Goal: Information Seeking & Learning: Learn about a topic

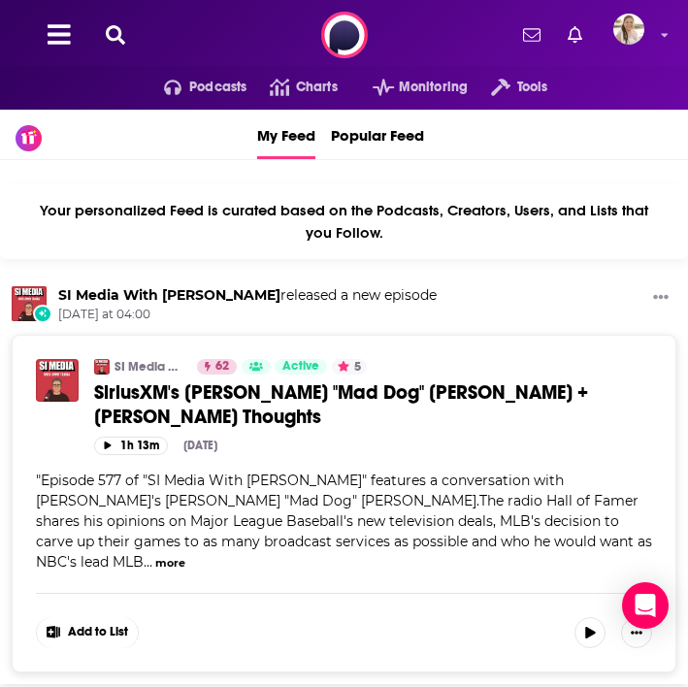
click at [113, 36] on icon at bounding box center [115, 34] width 19 height 19
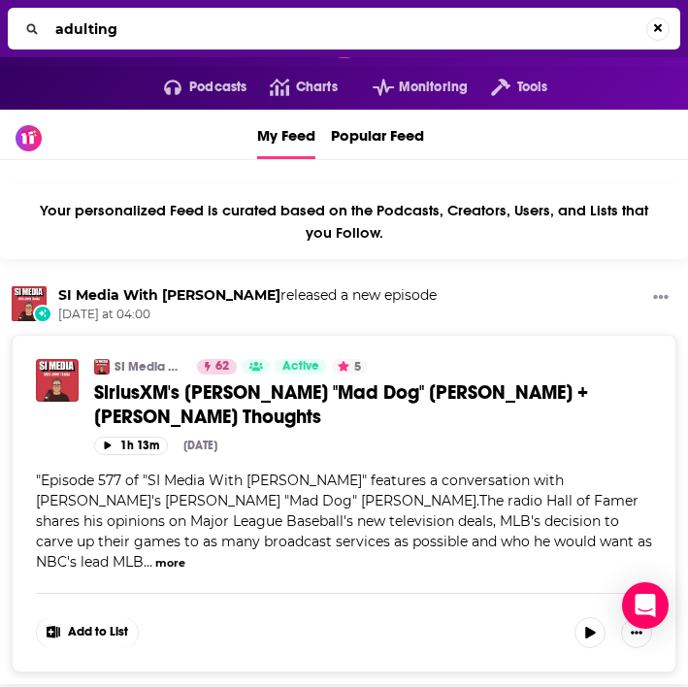
type input "adulting"
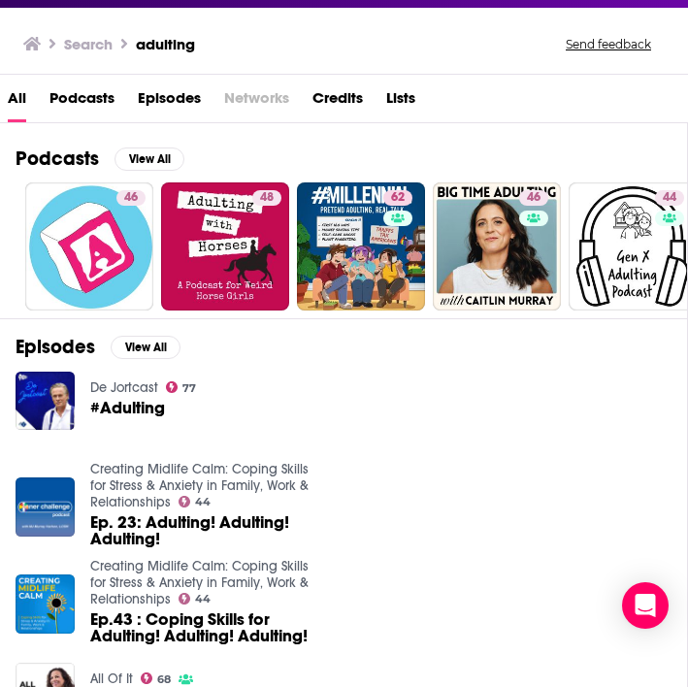
scroll to position [57, 0]
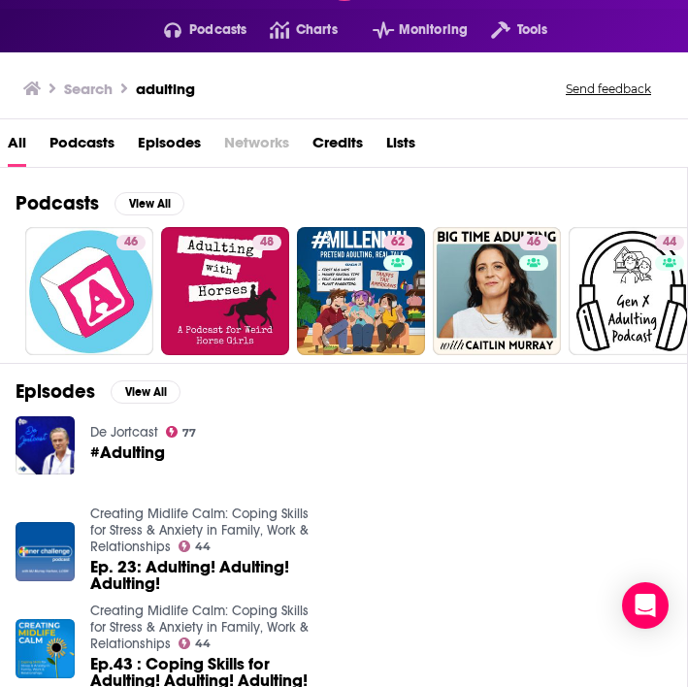
click at [92, 140] on span "Podcasts" at bounding box center [81, 147] width 65 height 40
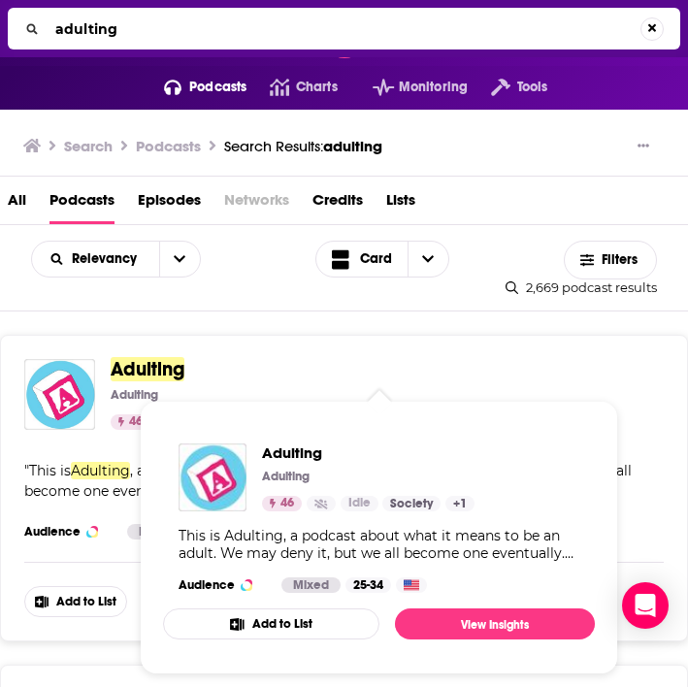
click at [164, 370] on span "Adulting" at bounding box center [148, 369] width 74 height 24
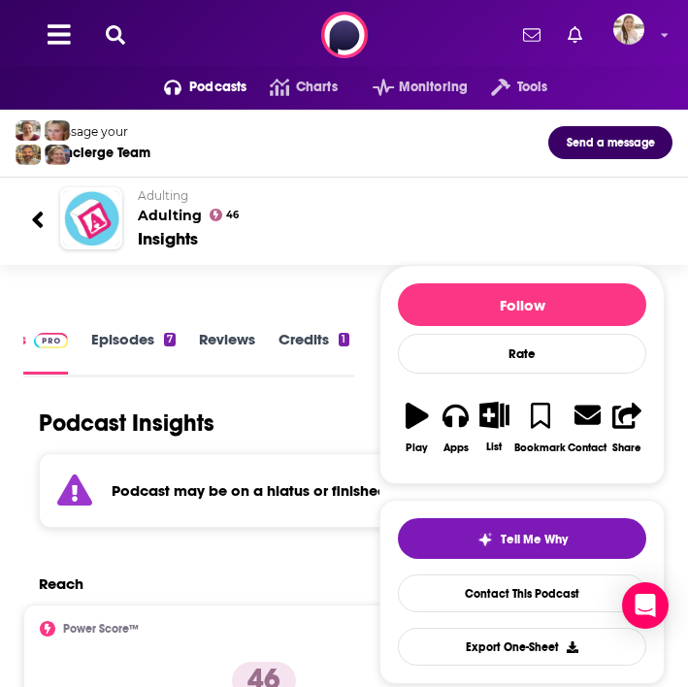
click at [109, 30] on icon at bounding box center [115, 34] width 19 height 19
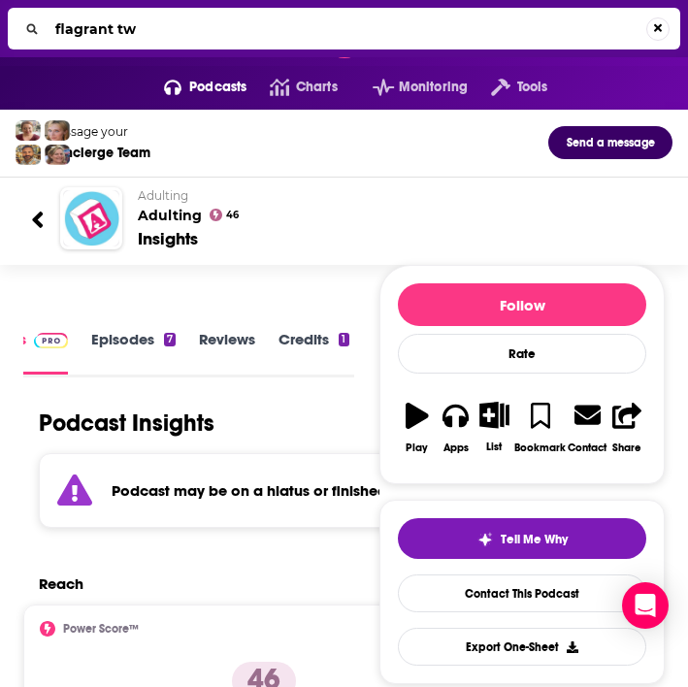
type input "flagrant two"
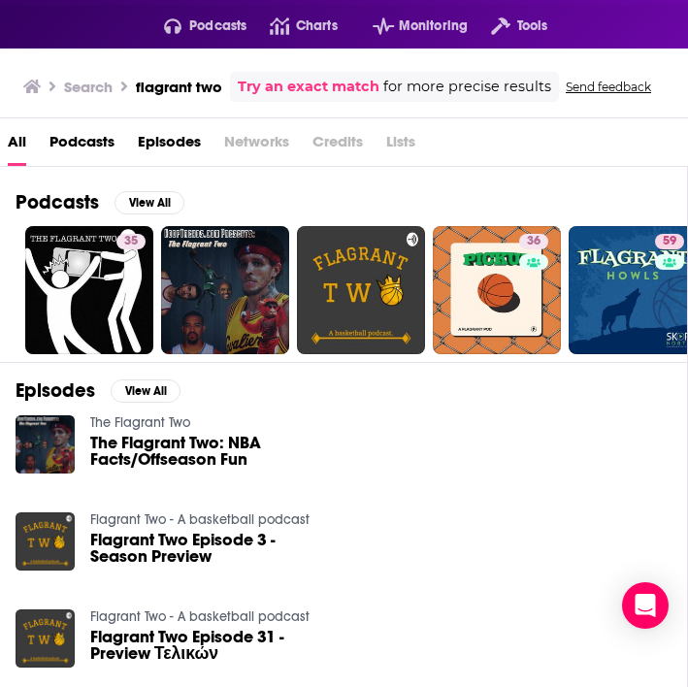
scroll to position [53, 0]
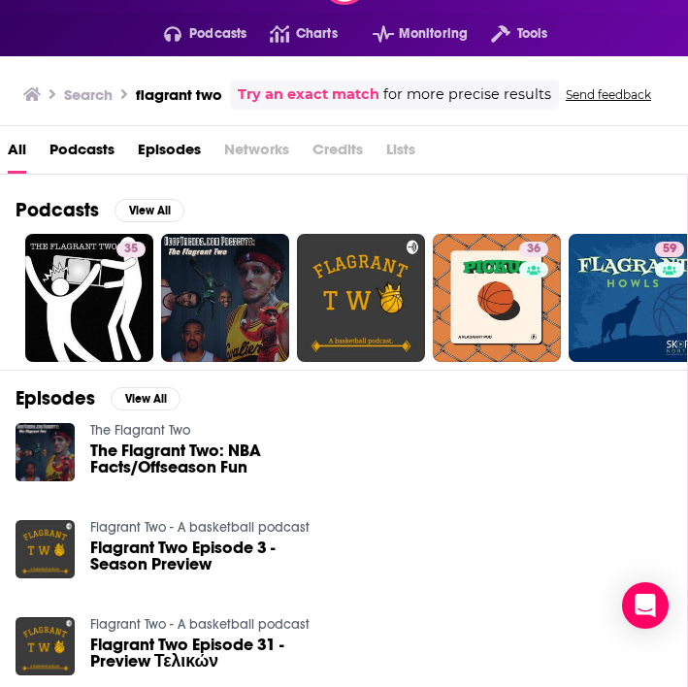
click at [87, 144] on span "Podcasts" at bounding box center [81, 154] width 65 height 40
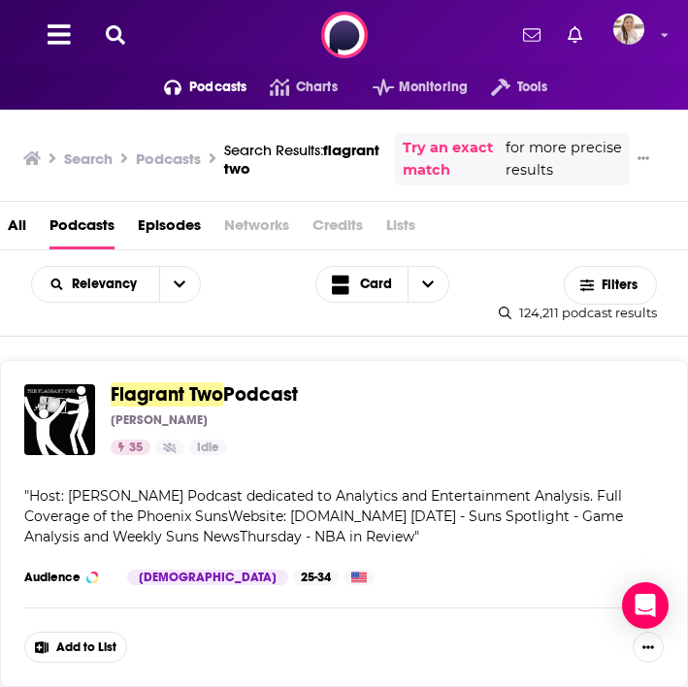
click at [121, 29] on icon at bounding box center [115, 34] width 19 height 19
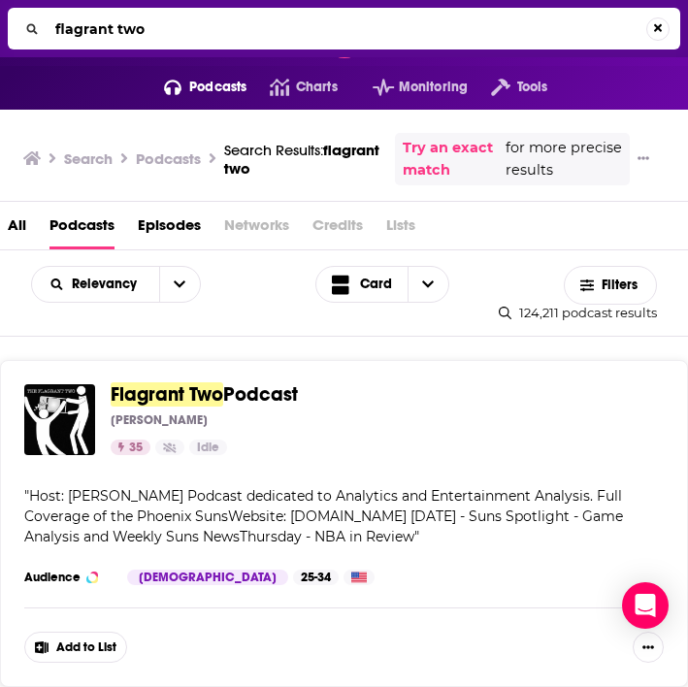
drag, startPoint x: 197, startPoint y: 24, endPoint x: 19, endPoint y: 25, distance: 177.6
click at [19, 25] on div "flagrant two" at bounding box center [344, 29] width 672 height 42
type input "why won't you date me?"
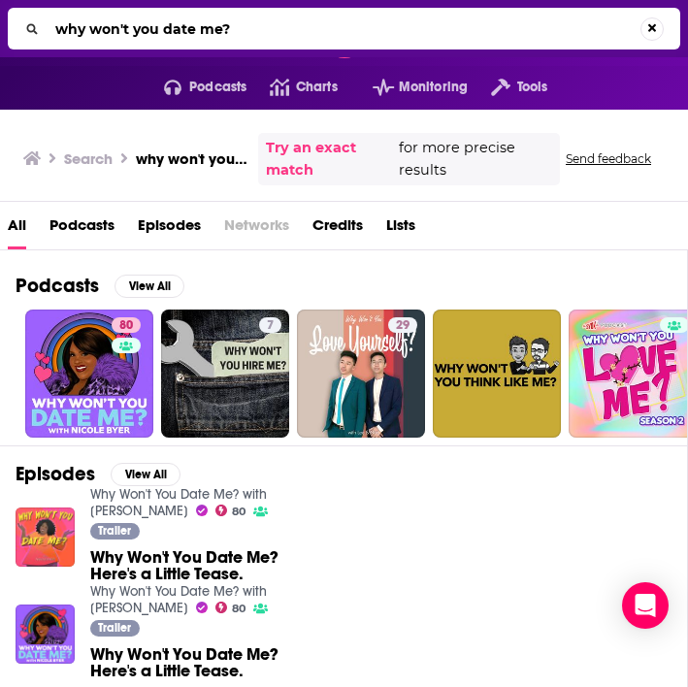
click at [91, 222] on span "Podcasts" at bounding box center [81, 230] width 65 height 40
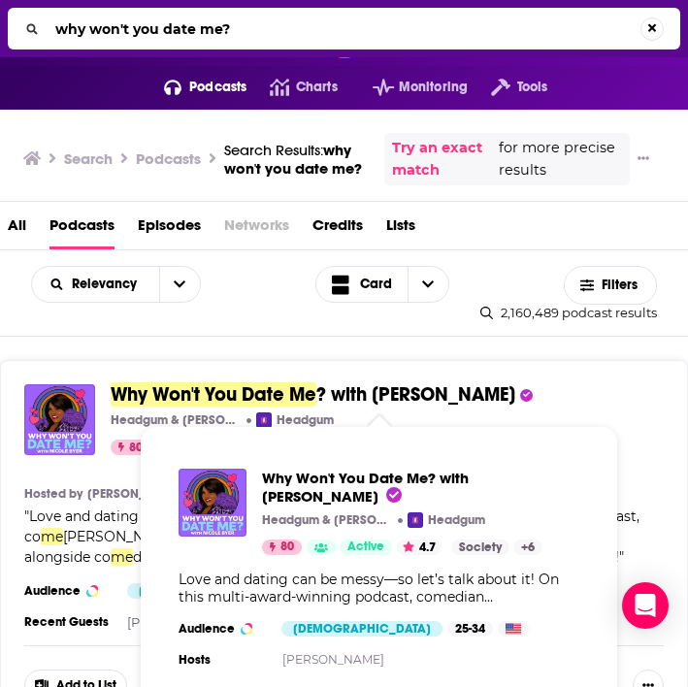
click at [255, 387] on span "Why Won't You Date Me" at bounding box center [214, 394] width 206 height 24
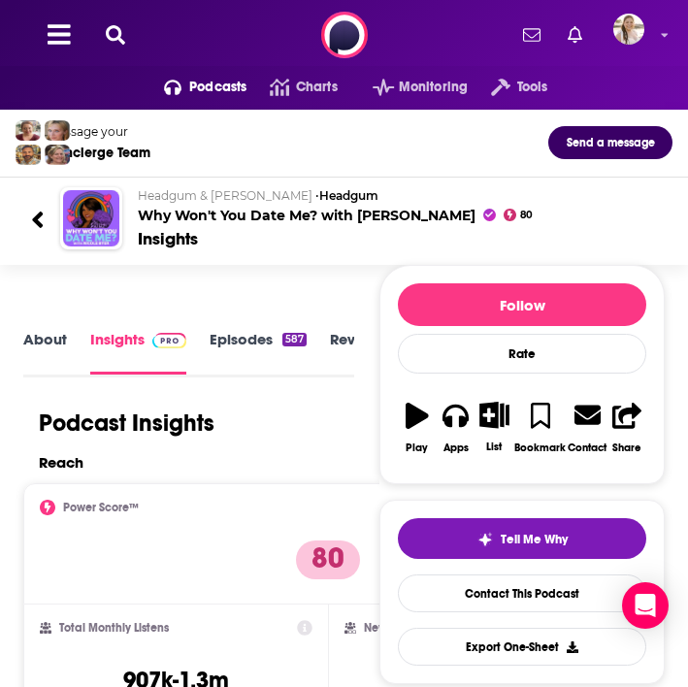
click at [120, 27] on icon at bounding box center [115, 34] width 19 height 19
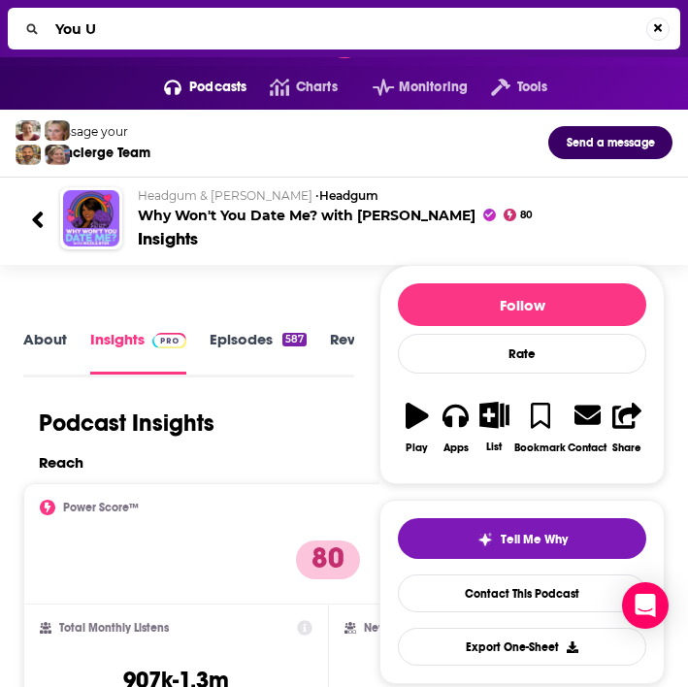
type input "You Up"
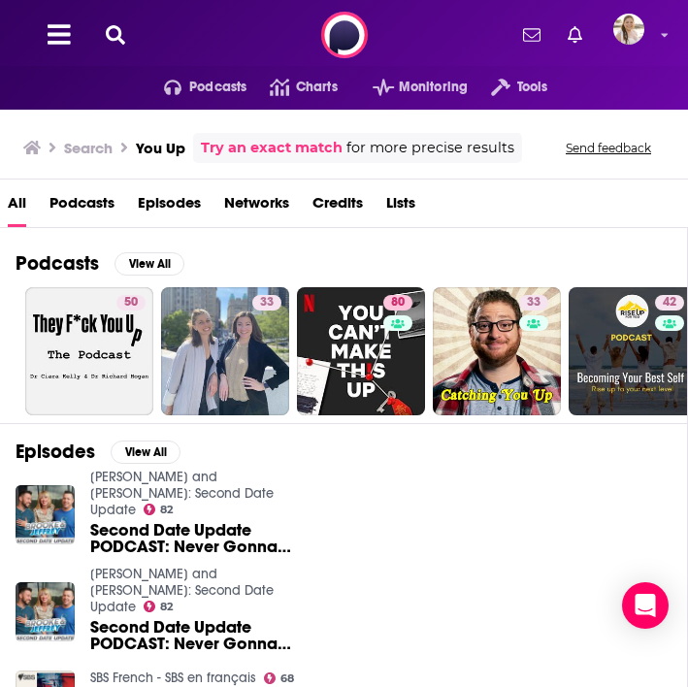
click at [91, 208] on span "Podcasts" at bounding box center [81, 207] width 65 height 40
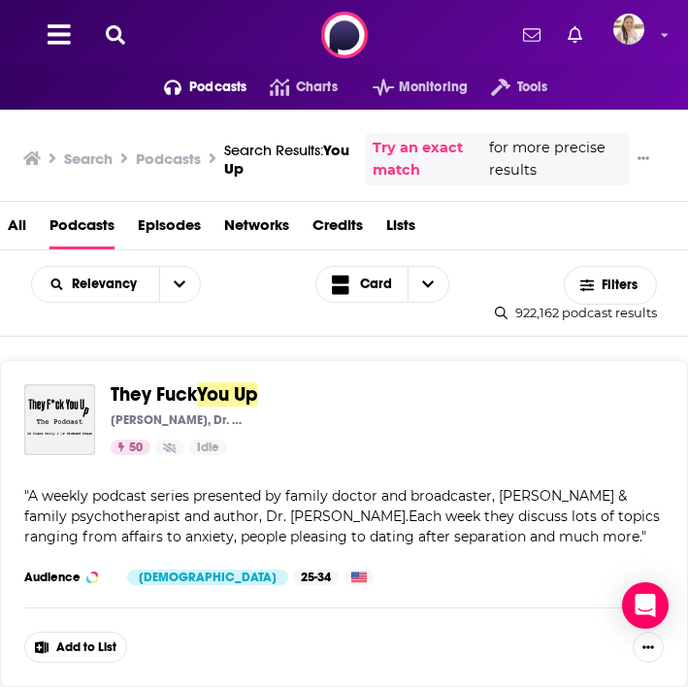
click at [125, 38] on button at bounding box center [115, 35] width 31 height 22
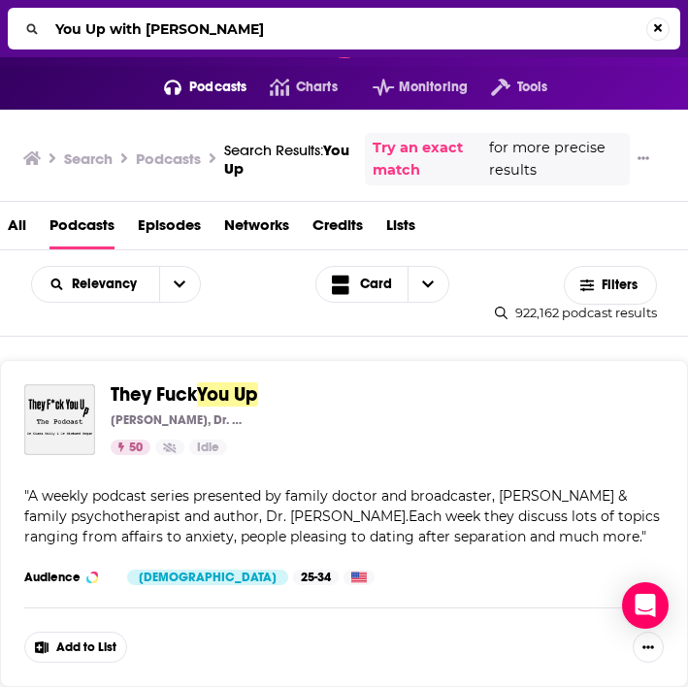
type input "You Up with Nikki Glaser"
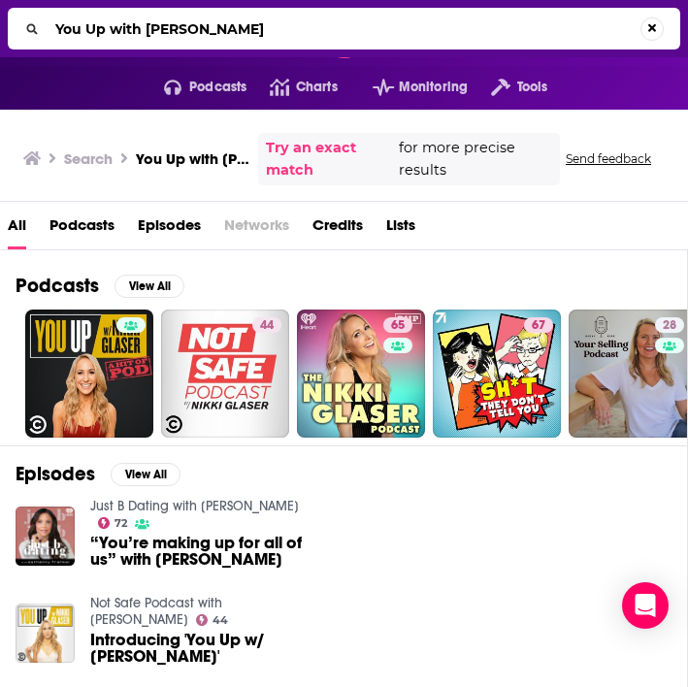
click at [94, 224] on span "Podcasts" at bounding box center [81, 230] width 65 height 40
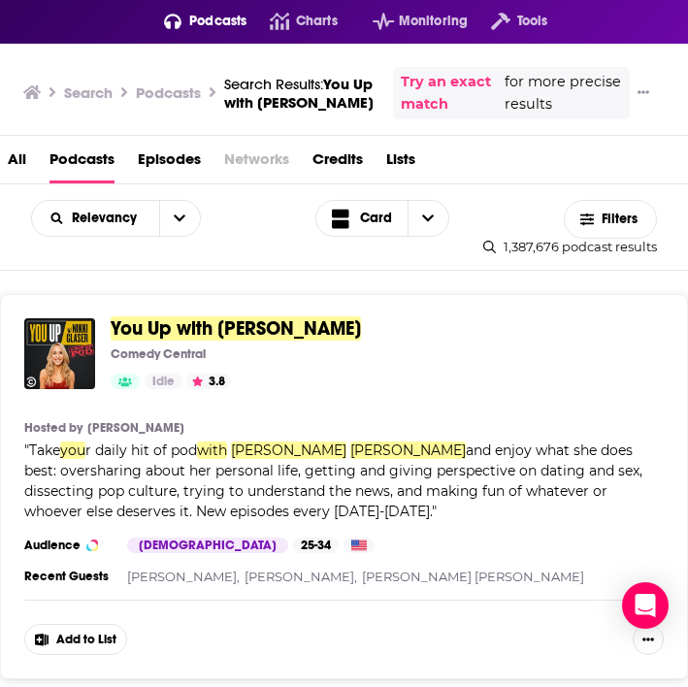
scroll to position [67, 0]
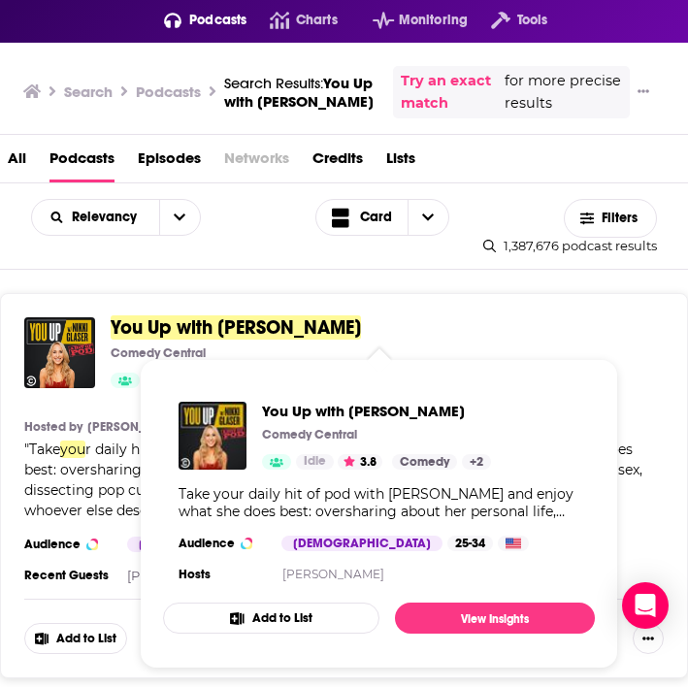
click at [147, 322] on span "You Up with Nikki Glaser" at bounding box center [236, 327] width 250 height 24
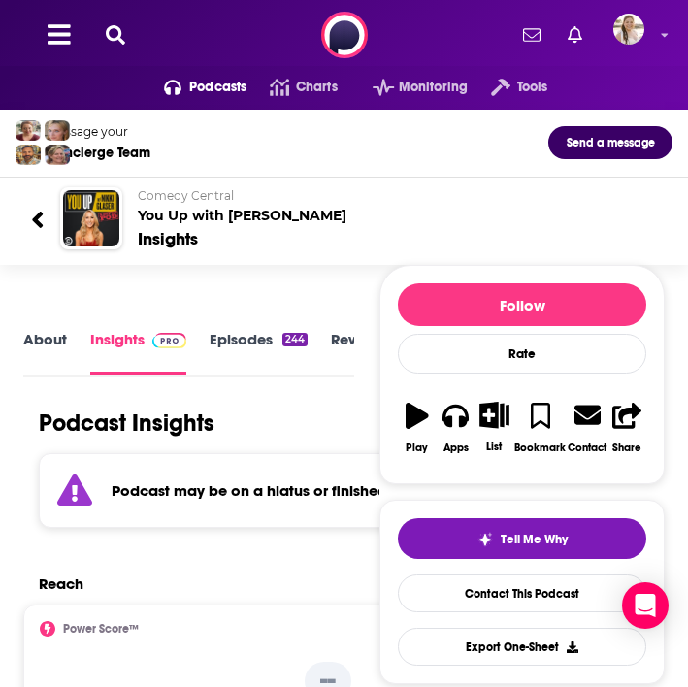
click at [114, 25] on icon at bounding box center [115, 34] width 19 height 19
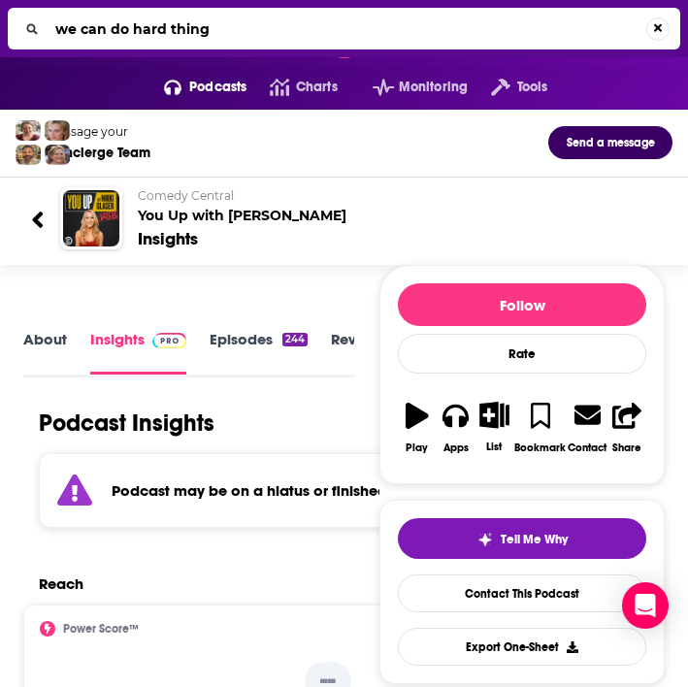
type input "we can do hard things"
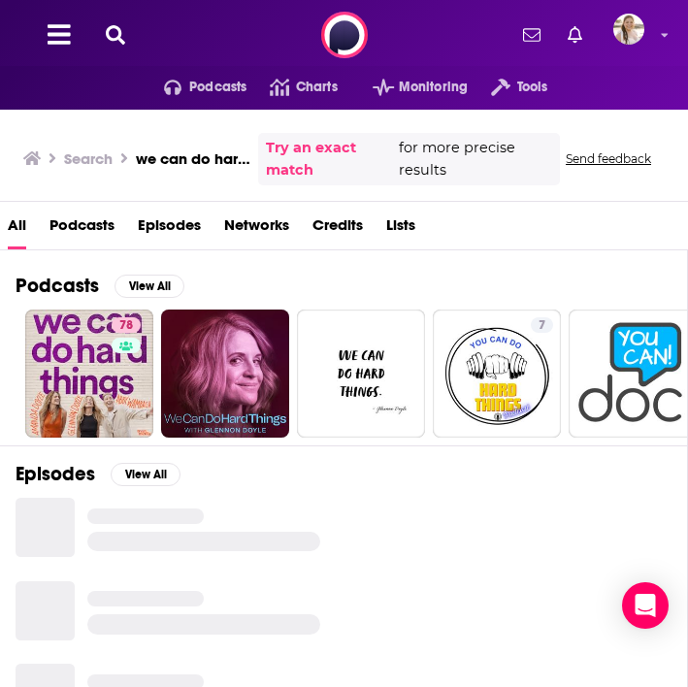
click at [85, 231] on span "Podcasts" at bounding box center [81, 230] width 65 height 40
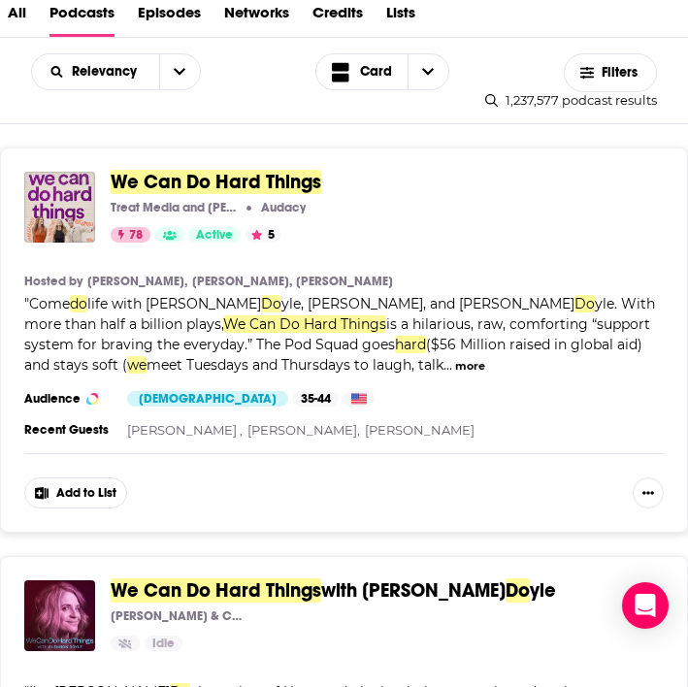
scroll to position [85, 0]
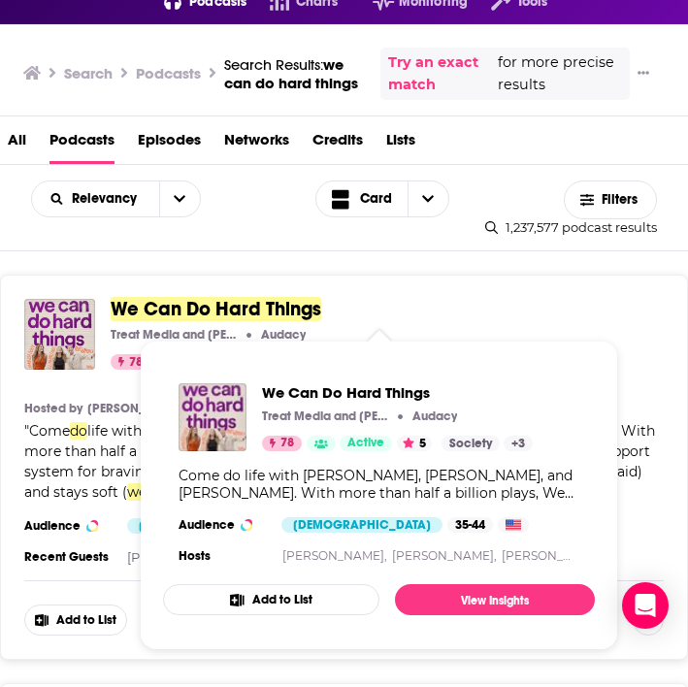
click at [184, 311] on span "We Can Do Hard Things" at bounding box center [216, 309] width 211 height 24
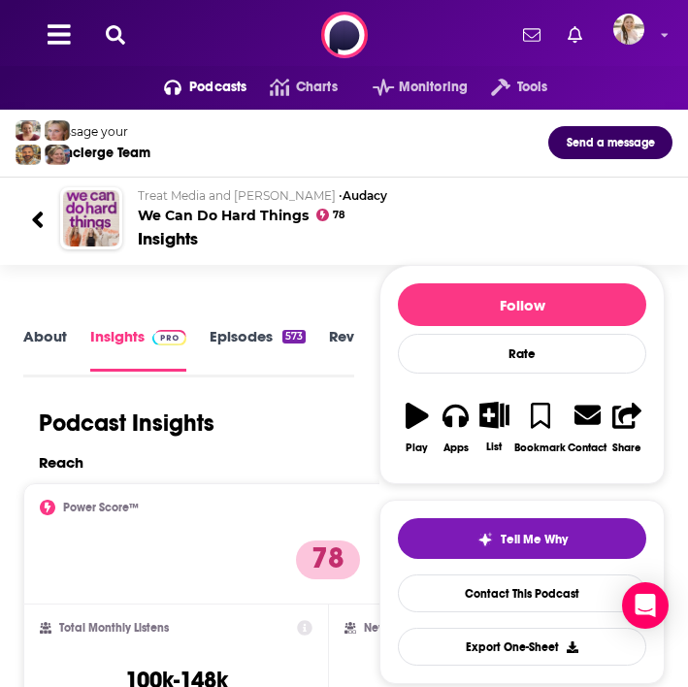
click at [113, 36] on icon at bounding box center [115, 34] width 19 height 19
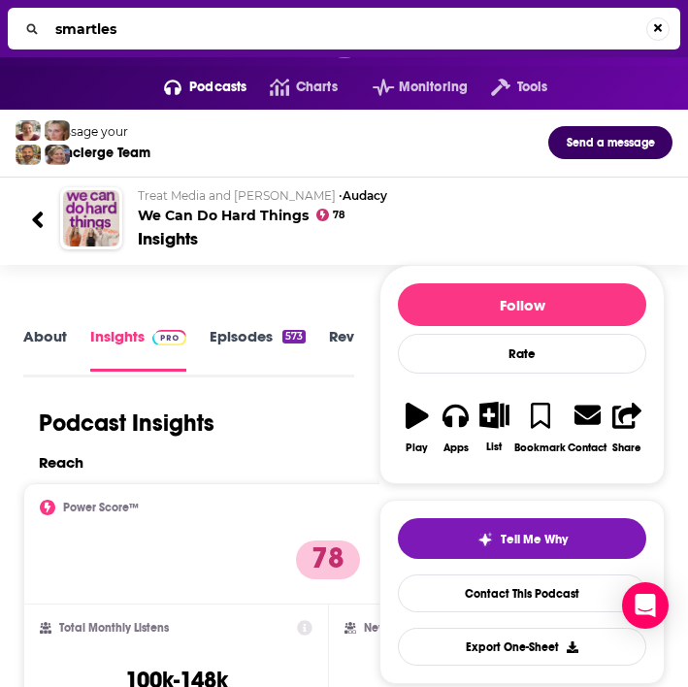
type input "smartless"
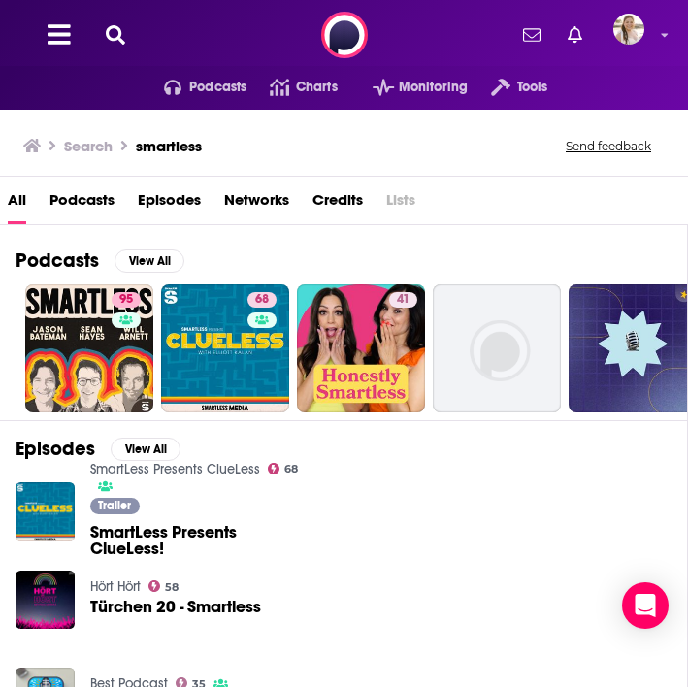
click at [90, 197] on span "Podcasts" at bounding box center [81, 204] width 65 height 40
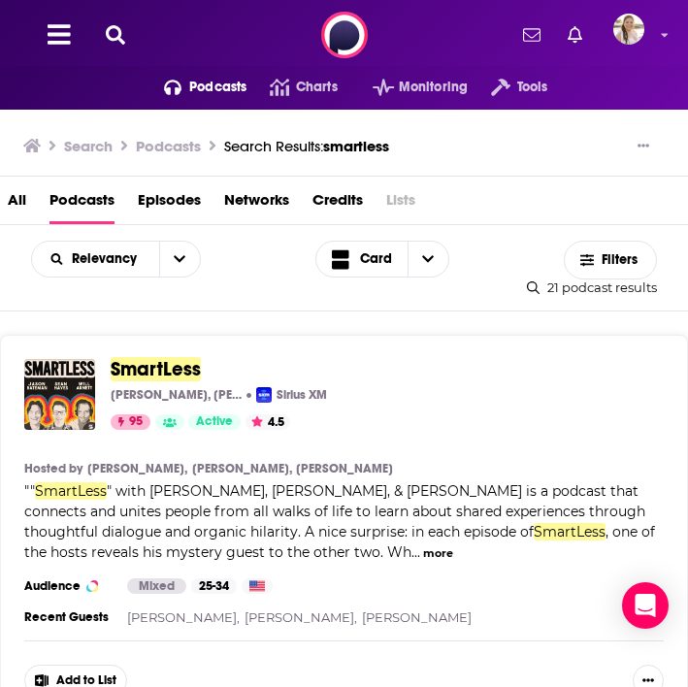
click at [166, 367] on span "SmartLess" at bounding box center [156, 369] width 90 height 24
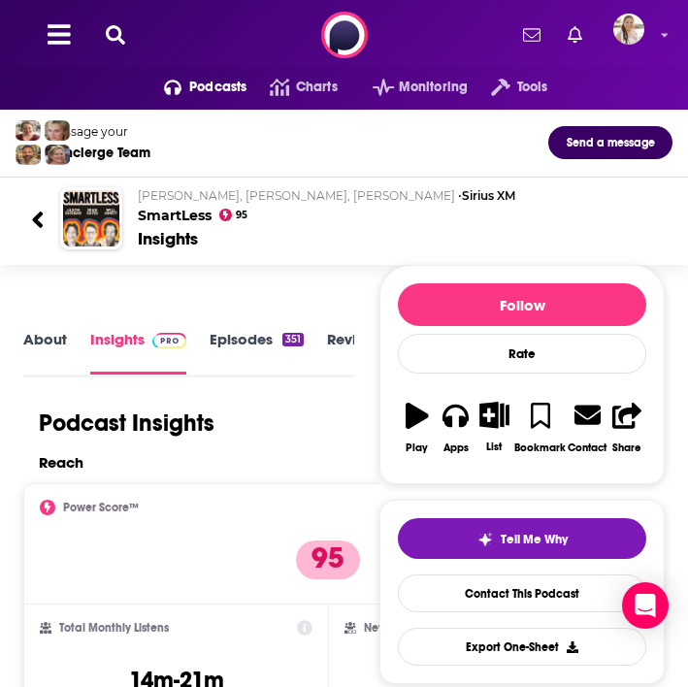
click at [112, 37] on icon at bounding box center [115, 34] width 19 height 19
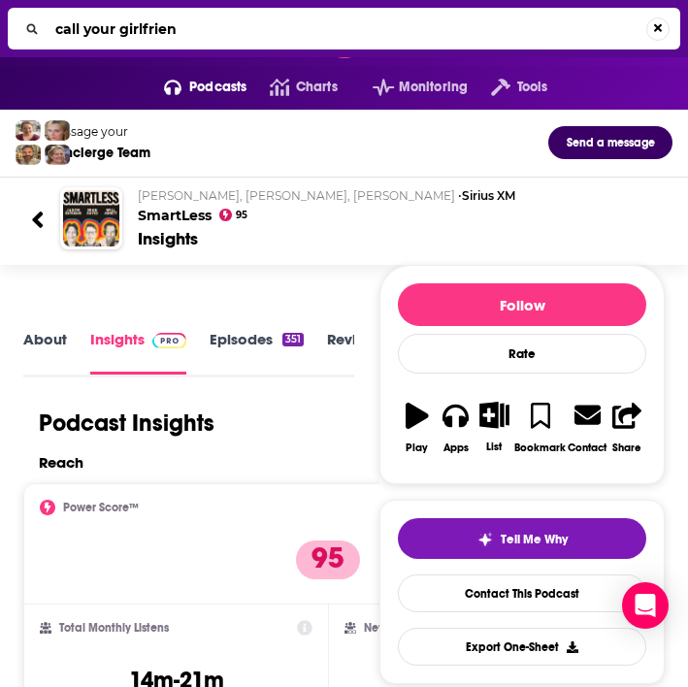
type input "call your girlfriend"
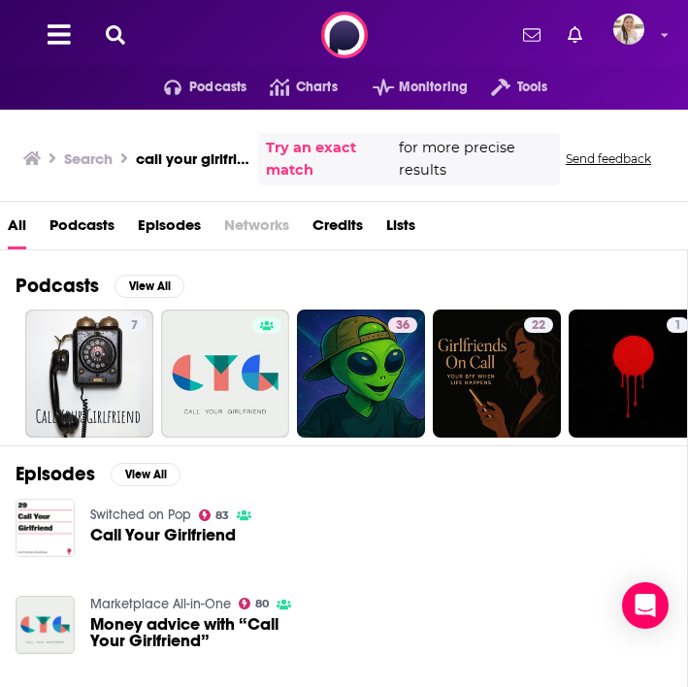
click at [93, 222] on span "Podcasts" at bounding box center [81, 230] width 65 height 40
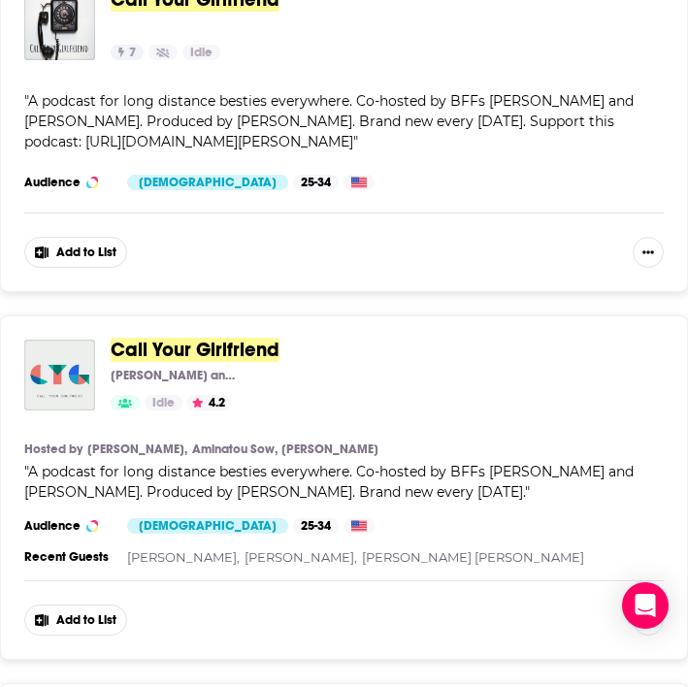
scroll to position [378, 0]
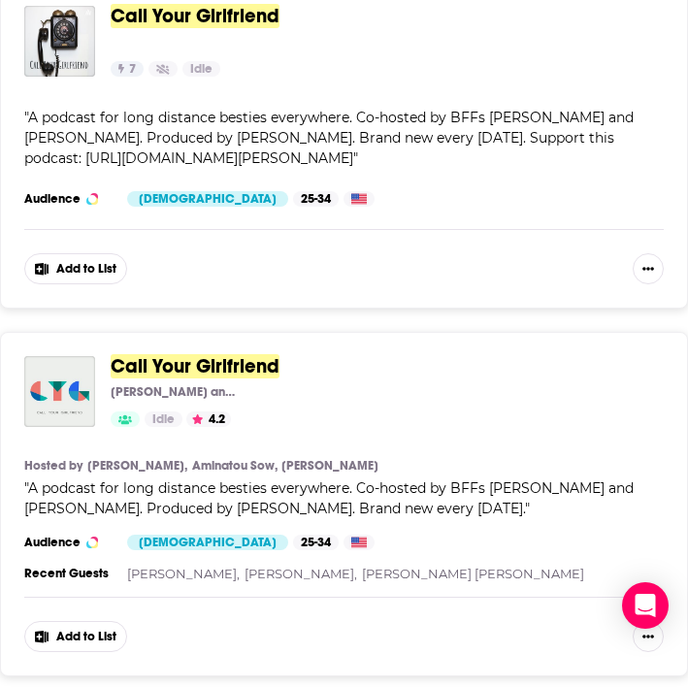
click at [223, 363] on span "Call Your Girlfriend" at bounding box center [195, 366] width 169 height 24
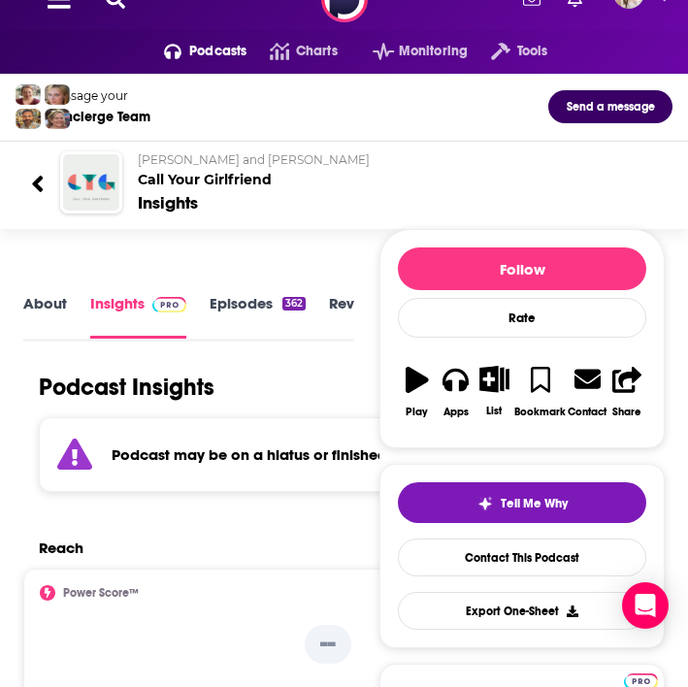
scroll to position [55, 0]
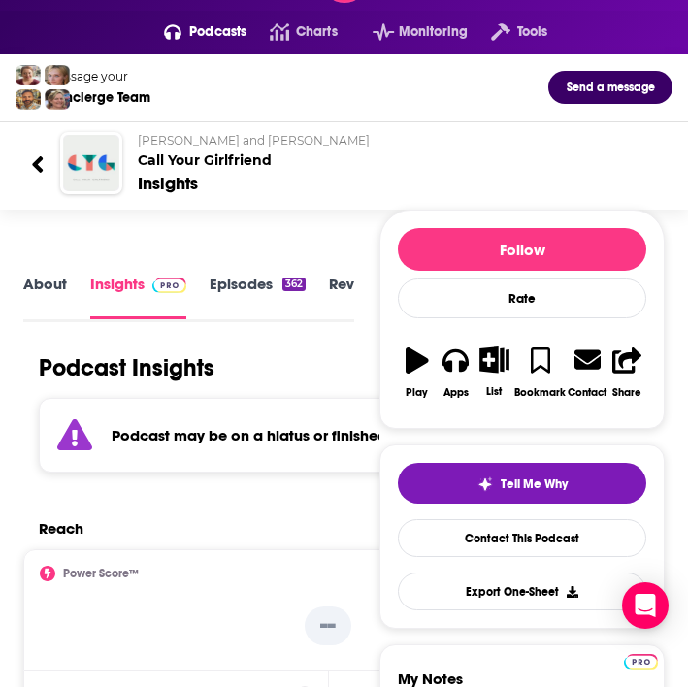
click at [40, 161] on icon at bounding box center [37, 164] width 11 height 16
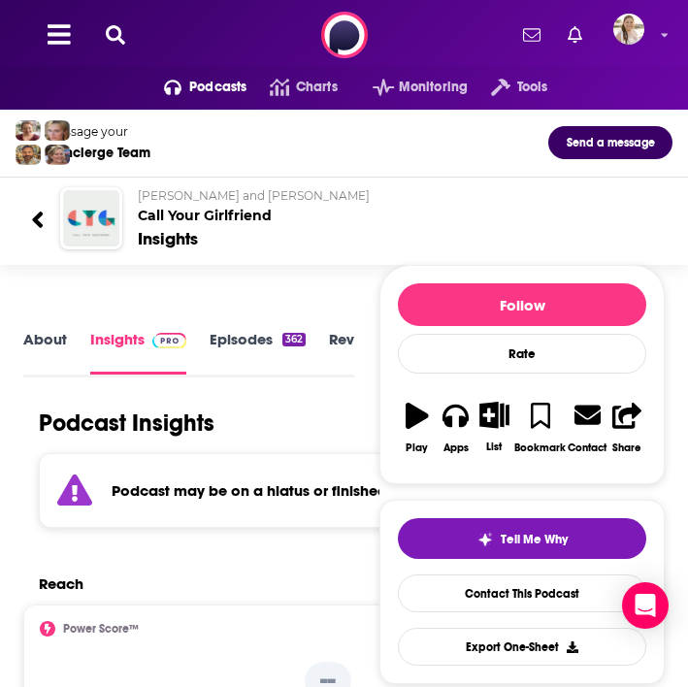
click at [214, 77] on span "Podcasts" at bounding box center [217, 87] width 57 height 27
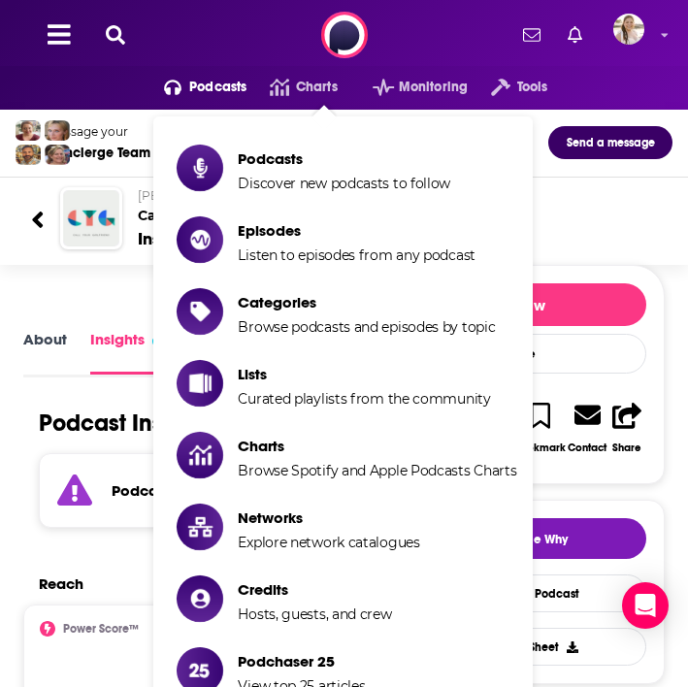
click at [85, 297] on span "Podcasts Discover new podcasts to follow Episodes Listen to episodes from any p…" at bounding box center [343, 419] width 676 height 629
click at [32, 220] on span "Podcasts Discover new podcasts to follow Episodes Listen to episodes from any p…" at bounding box center [343, 419] width 676 height 629
click at [36, 219] on span "Podcasts Discover new podcasts to follow Episodes Listen to episodes from any p…" at bounding box center [343, 419] width 676 height 629
click at [70, 293] on span "Podcasts Discover new podcasts to follow Episodes Listen to episodes from any p…" at bounding box center [343, 419] width 676 height 629
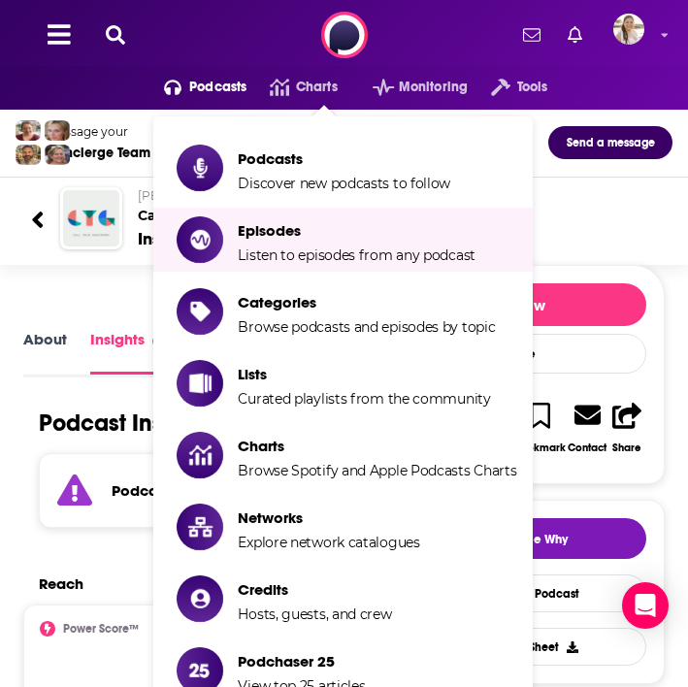
click at [603, 215] on span "Podcasts Discover new podcasts to follow Episodes Listen to episodes from any p…" at bounding box center [343, 419] width 676 height 629
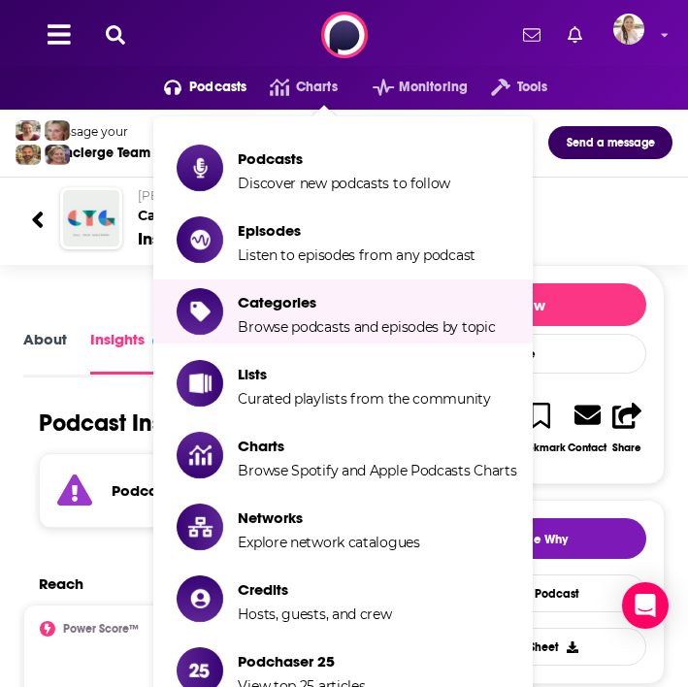
click at [64, 280] on span "Podcasts Discover new podcasts to follow Episodes Listen to episodes from any p…" at bounding box center [343, 419] width 676 height 629
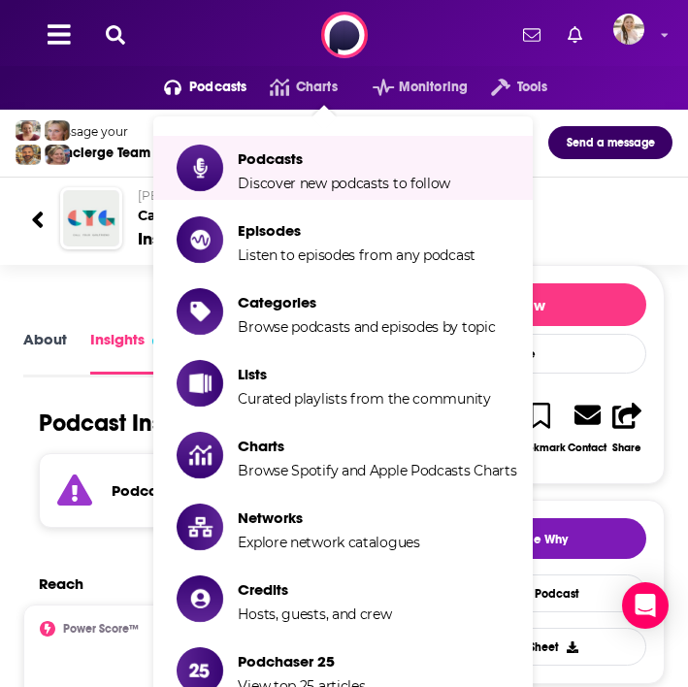
click at [214, 88] on span "Podcasts" at bounding box center [217, 87] width 57 height 27
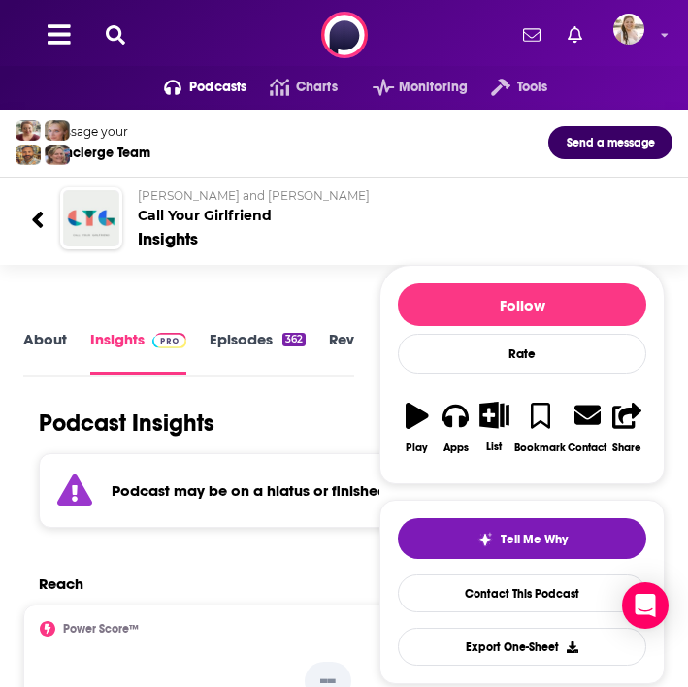
click at [32, 216] on icon at bounding box center [38, 220] width 14 height 26
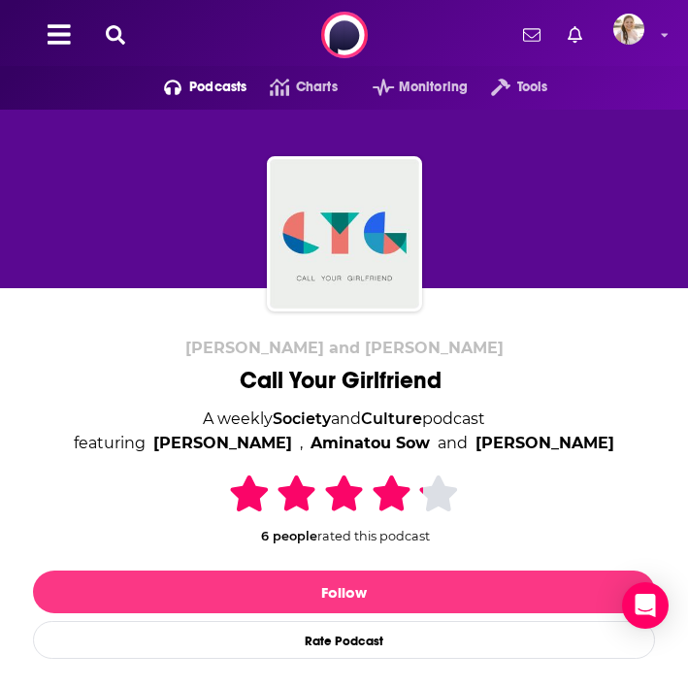
click at [111, 37] on icon at bounding box center [115, 34] width 19 height 19
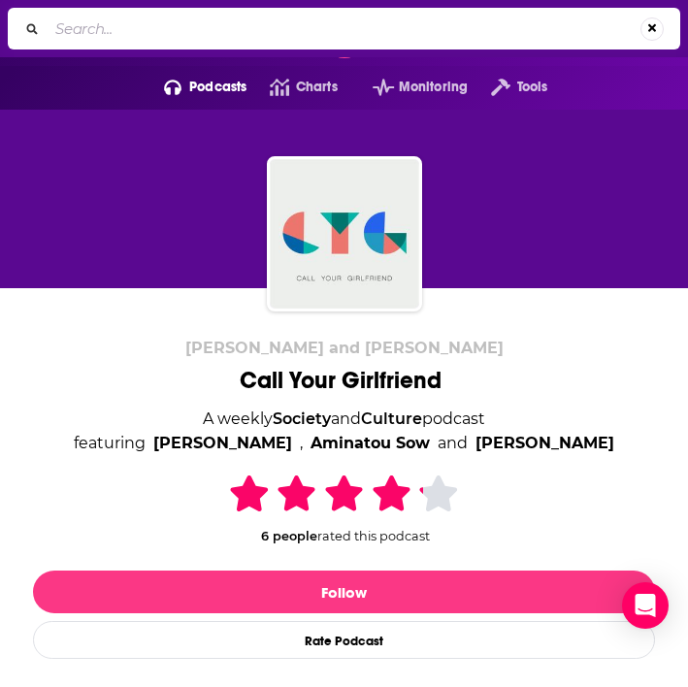
click at [176, 30] on input "Search..." at bounding box center [344, 29] width 593 height 31
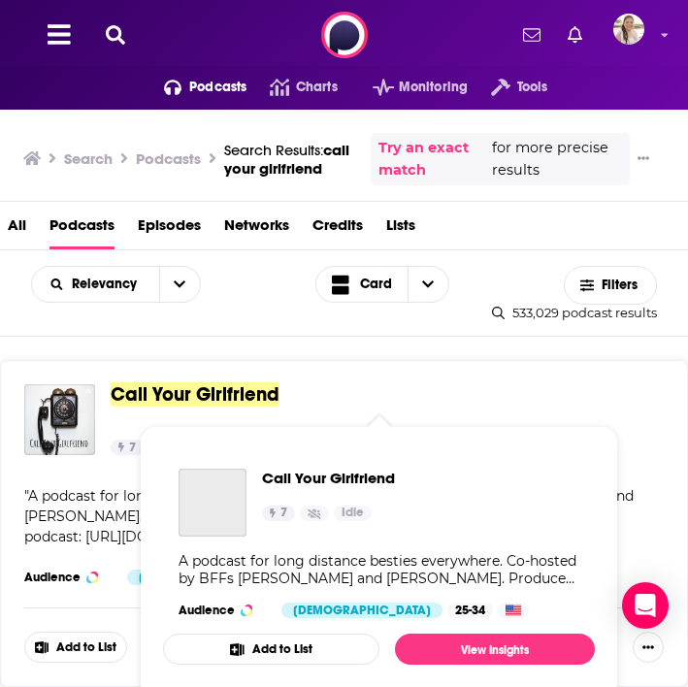
click at [152, 387] on span "Call Your Girlfriend" at bounding box center [195, 394] width 169 height 24
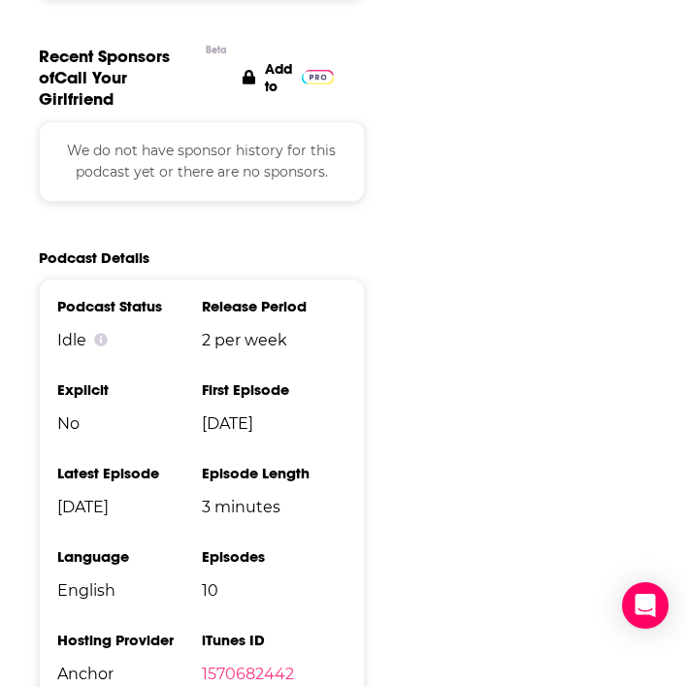
scroll to position [2265, 0]
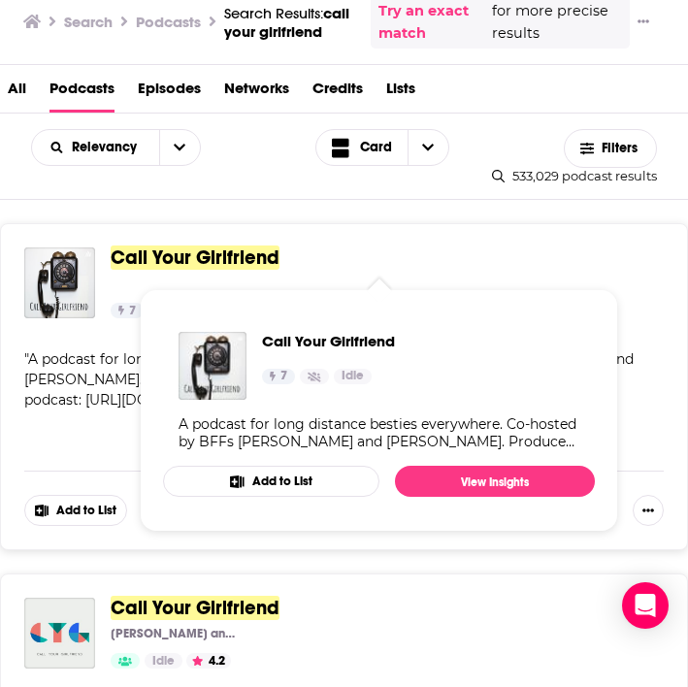
scroll to position [196, 0]
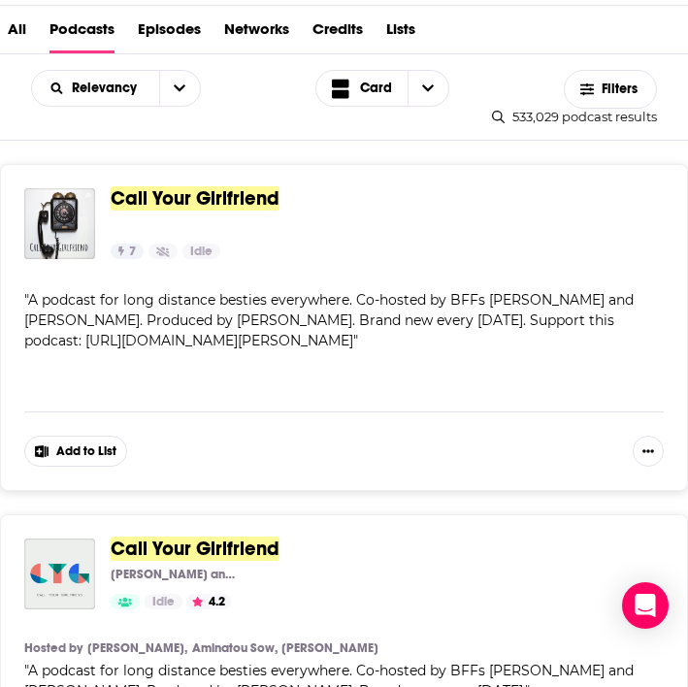
click at [162, 547] on span "Call Your Girlfriend" at bounding box center [195, 549] width 169 height 24
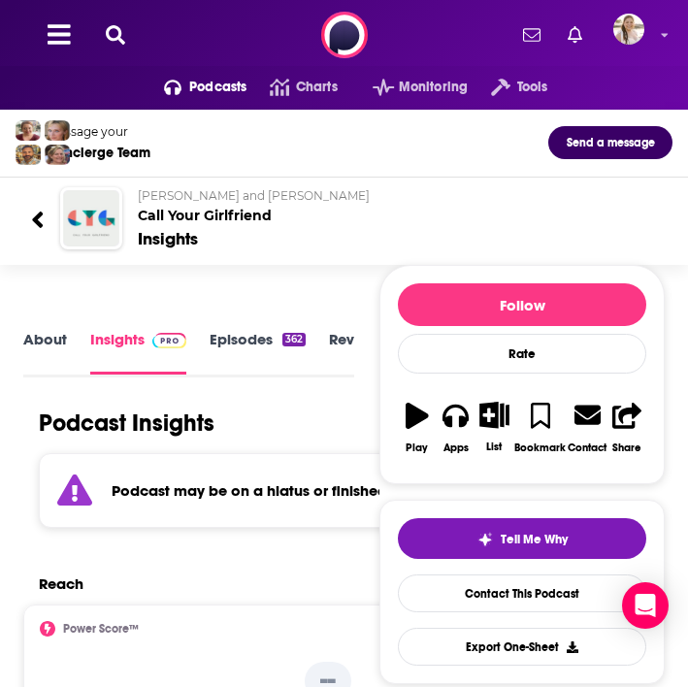
click at [110, 24] on button at bounding box center [115, 35] width 31 height 22
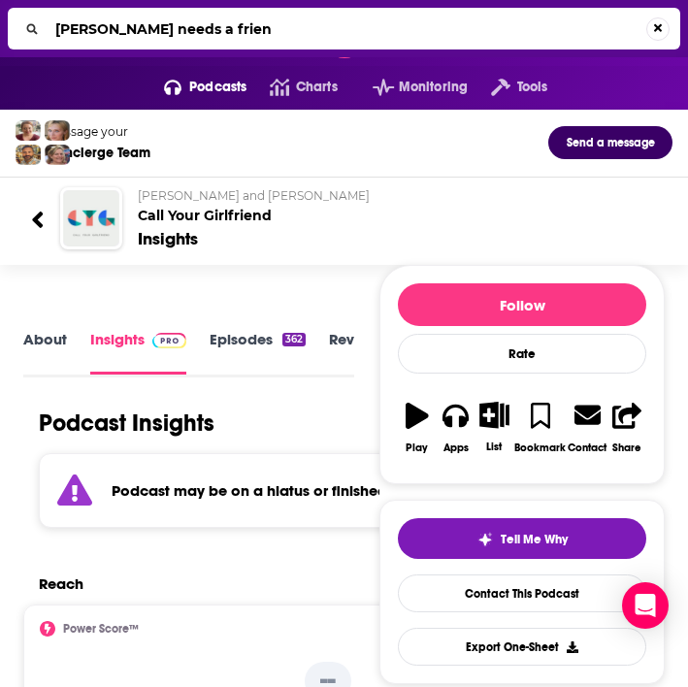
type input "[PERSON_NAME] needs a friend"
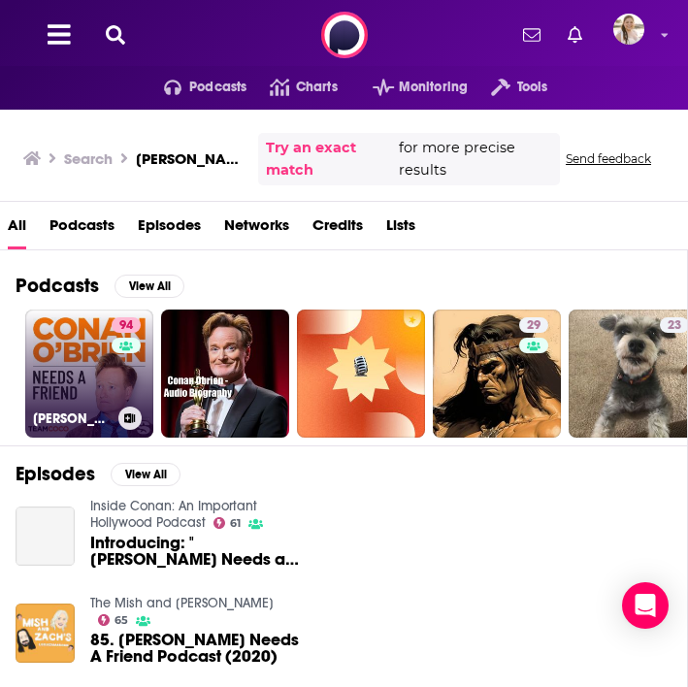
click at [66, 355] on link "94 Conan O’Brien Needs A Friend" at bounding box center [89, 374] width 128 height 128
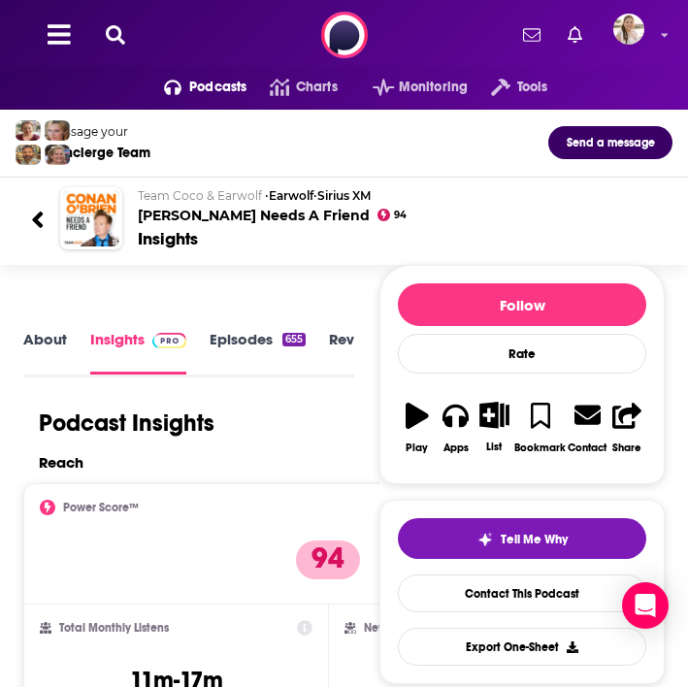
click at [113, 35] on icon at bounding box center [115, 34] width 19 height 19
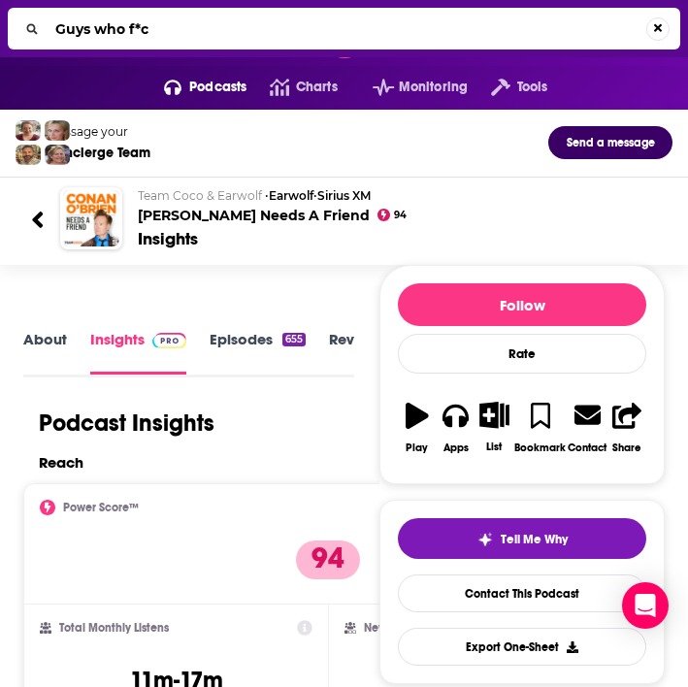
type input "Guys who f*ck"
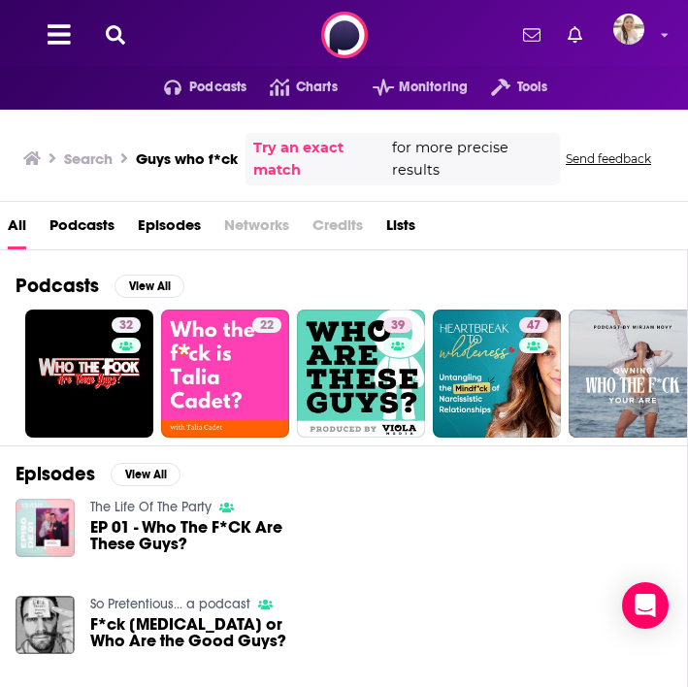
click at [103, 227] on span "Podcasts" at bounding box center [81, 230] width 65 height 40
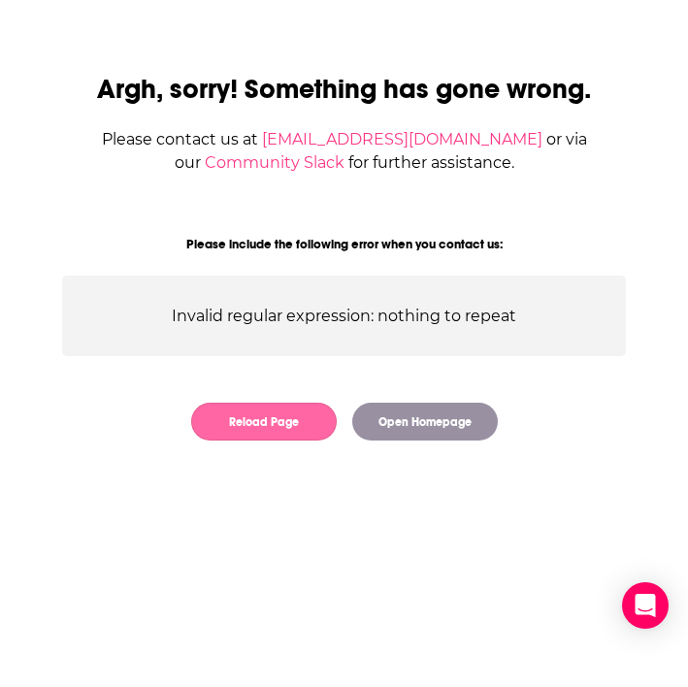
click at [244, 417] on button "Reload Page" at bounding box center [264, 422] width 146 height 38
click at [262, 412] on button "Reload Page" at bounding box center [264, 422] width 146 height 38
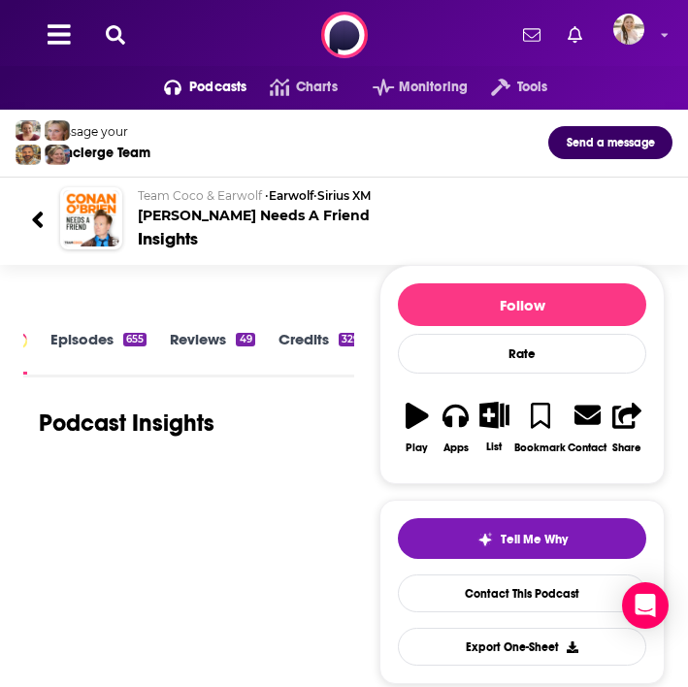
click at [112, 25] on icon at bounding box center [115, 34] width 19 height 19
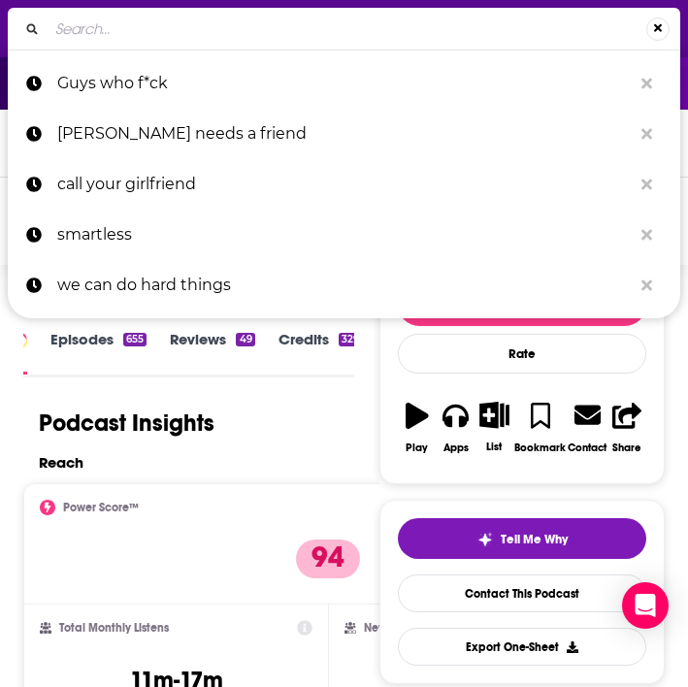
type input "g"
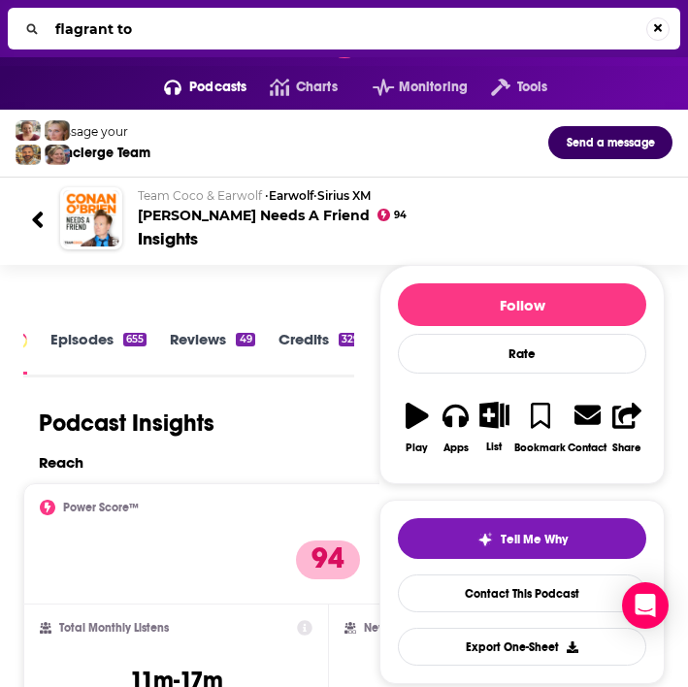
type input "flagrant too"
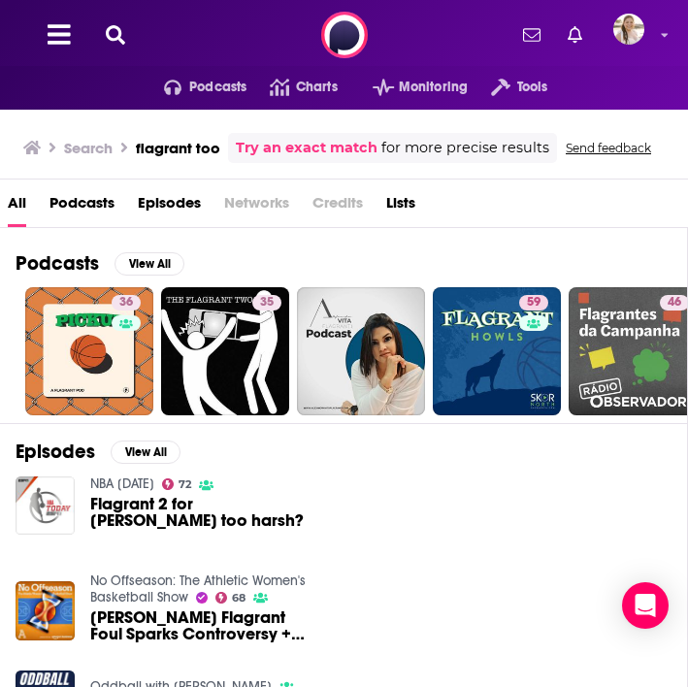
click at [100, 202] on span "Podcasts" at bounding box center [81, 207] width 65 height 40
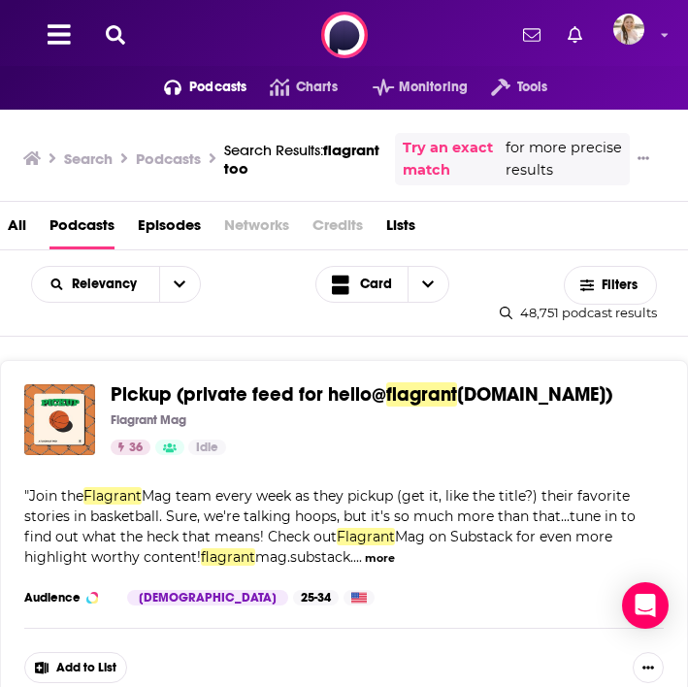
click at [126, 30] on button at bounding box center [115, 35] width 31 height 22
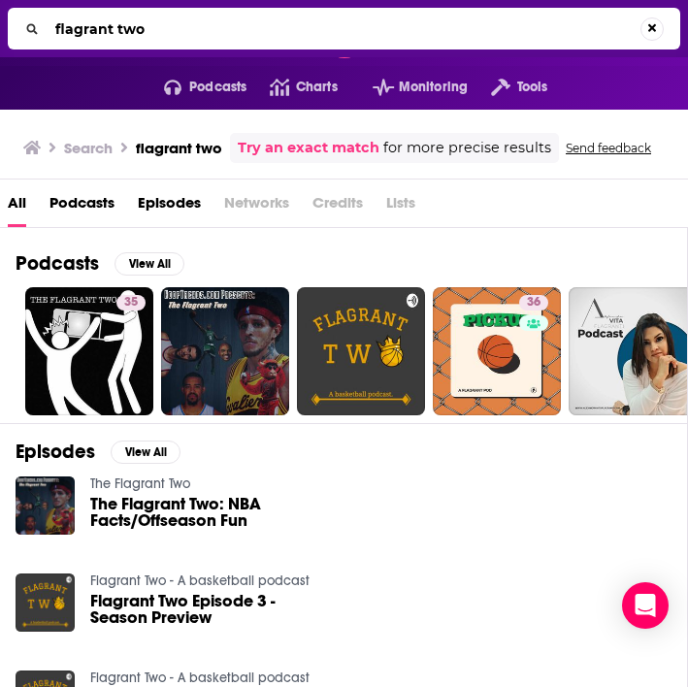
click at [94, 202] on span "Podcasts" at bounding box center [81, 207] width 65 height 40
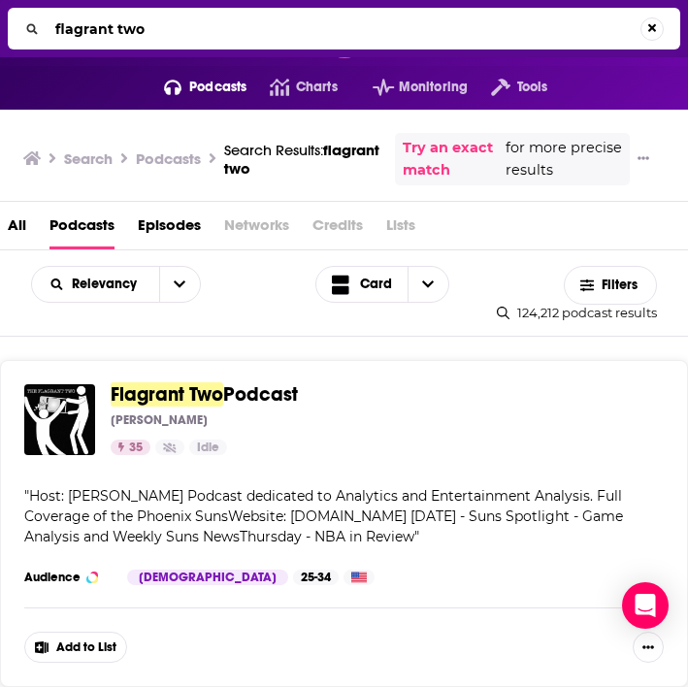
click at [184, 24] on input "flagrant two" at bounding box center [344, 29] width 593 height 31
drag, startPoint x: 184, startPoint y: 24, endPoint x: 49, endPoint y: 24, distance: 134.9
click at [49, 24] on input "flagrant two" at bounding box center [347, 29] width 599 height 31
type input "las culturistas"
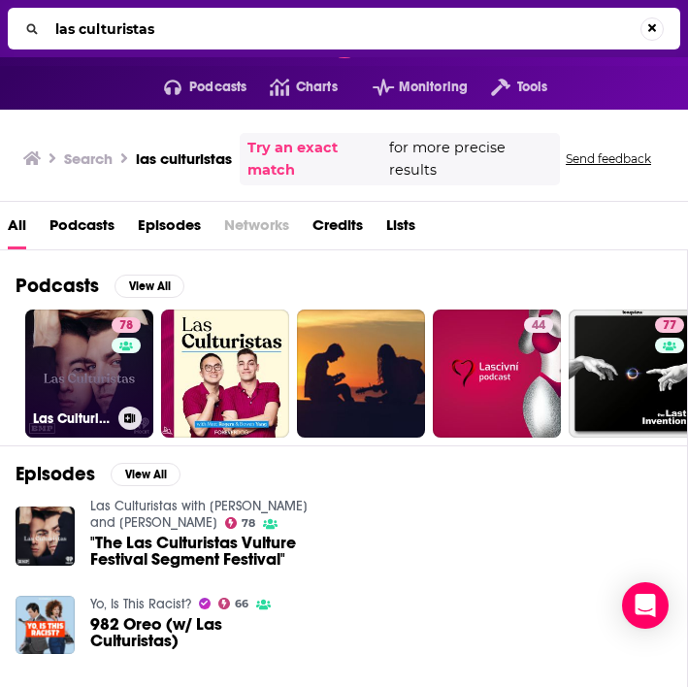
click at [94, 374] on link "78 Las Culturistas with [PERSON_NAME] and [PERSON_NAME]" at bounding box center [89, 374] width 128 height 128
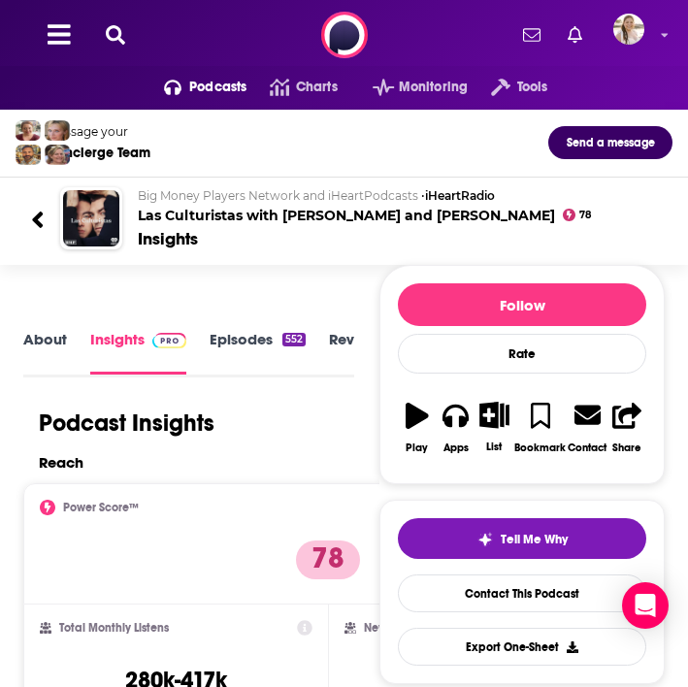
click at [112, 32] on icon at bounding box center [115, 34] width 19 height 19
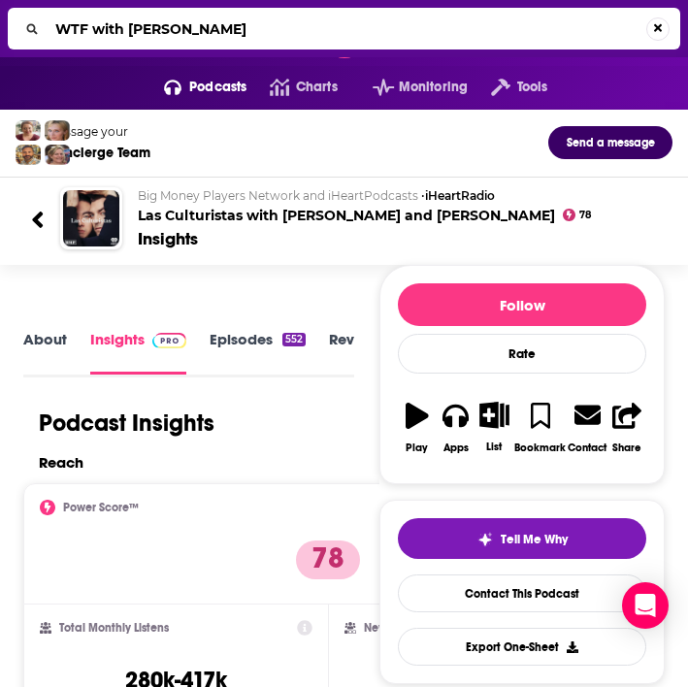
type input "WTF with [PERSON_NAME]"
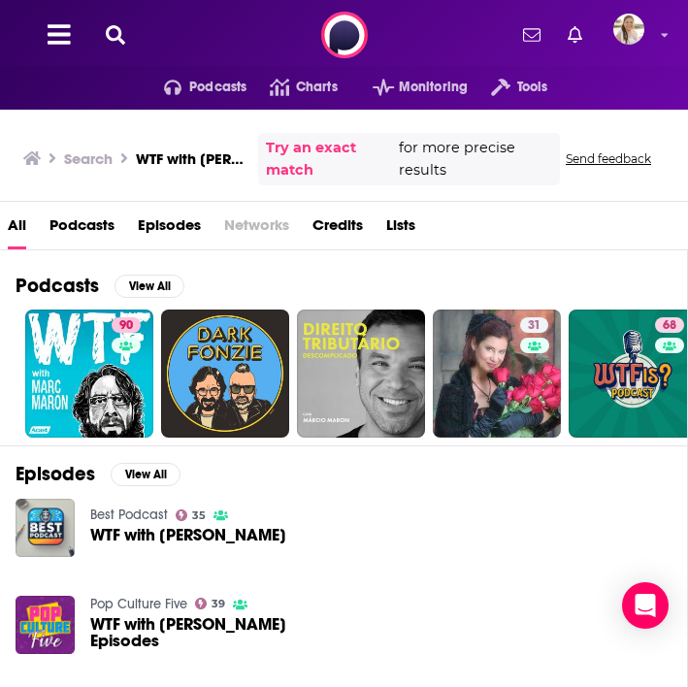
click at [134, 530] on span "WTF with [PERSON_NAME]" at bounding box center [188, 535] width 196 height 16
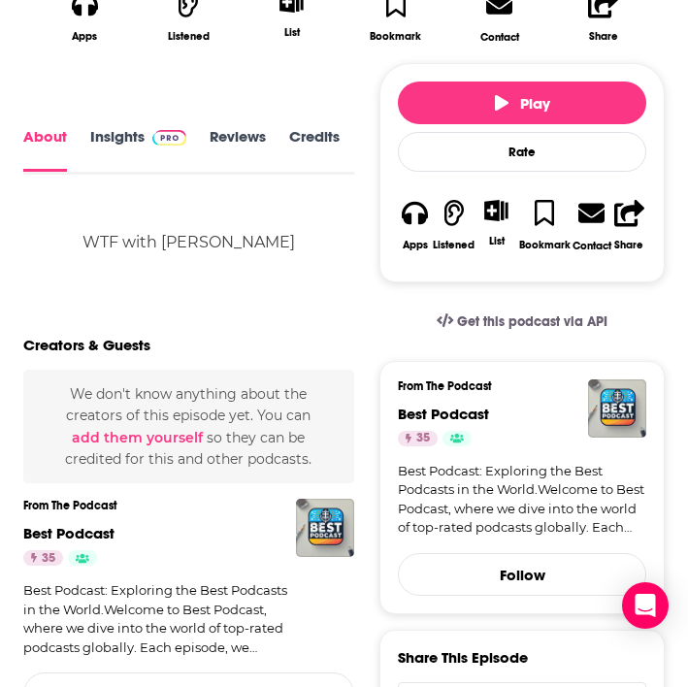
scroll to position [603, 0]
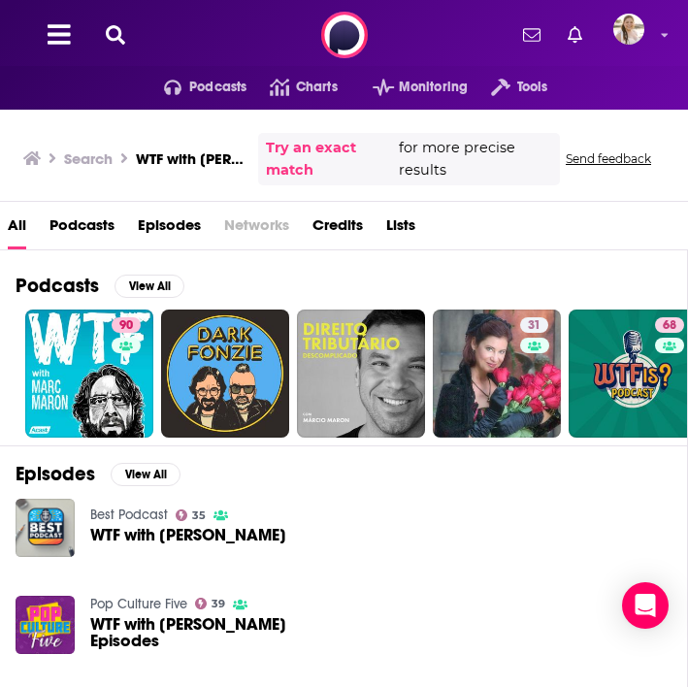
click at [90, 222] on span "Podcasts" at bounding box center [81, 230] width 65 height 40
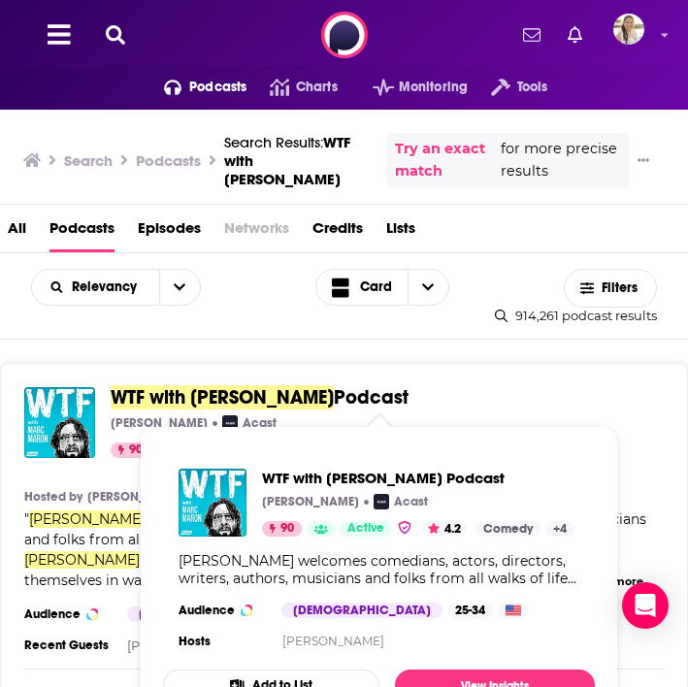
click at [296, 392] on span "WTF with [PERSON_NAME]" at bounding box center [222, 397] width 223 height 24
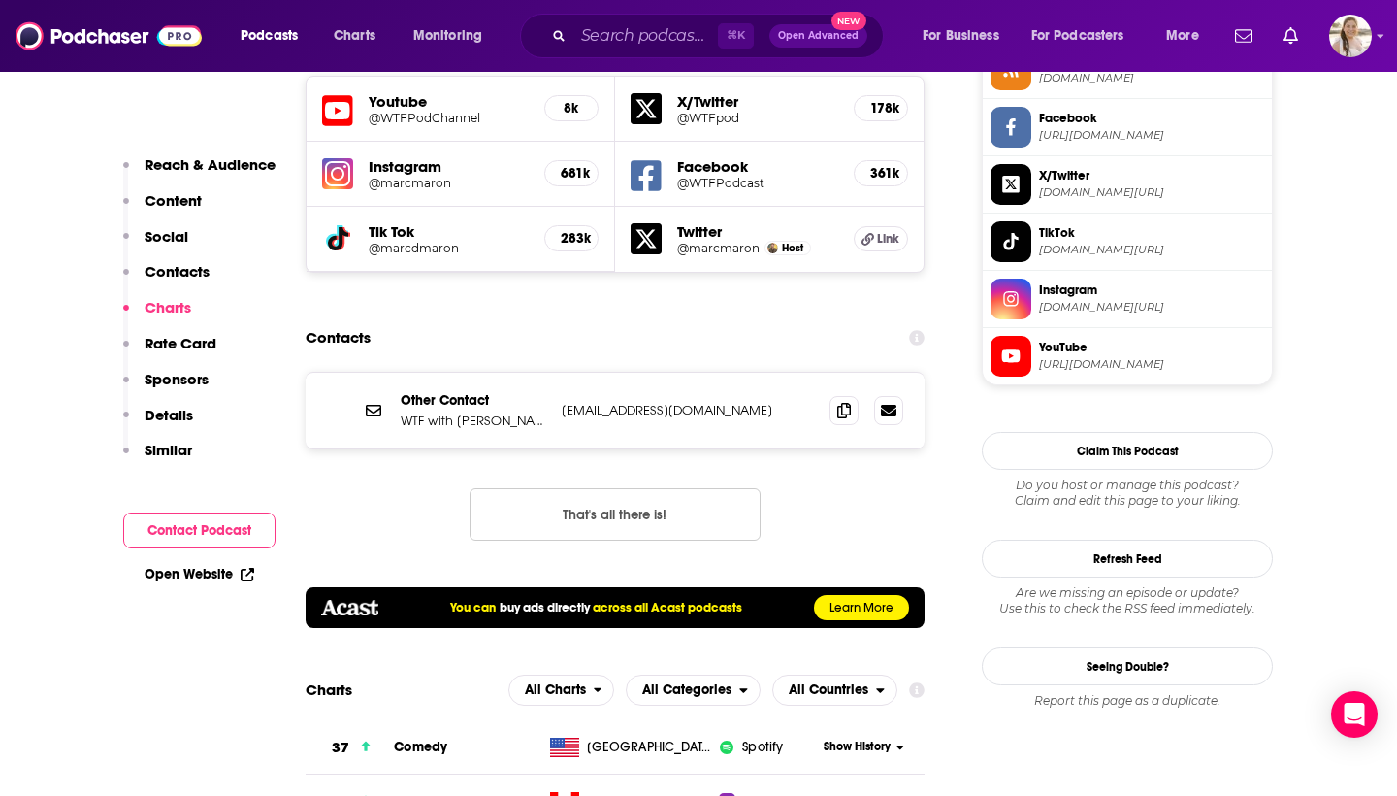
scroll to position [1840, 0]
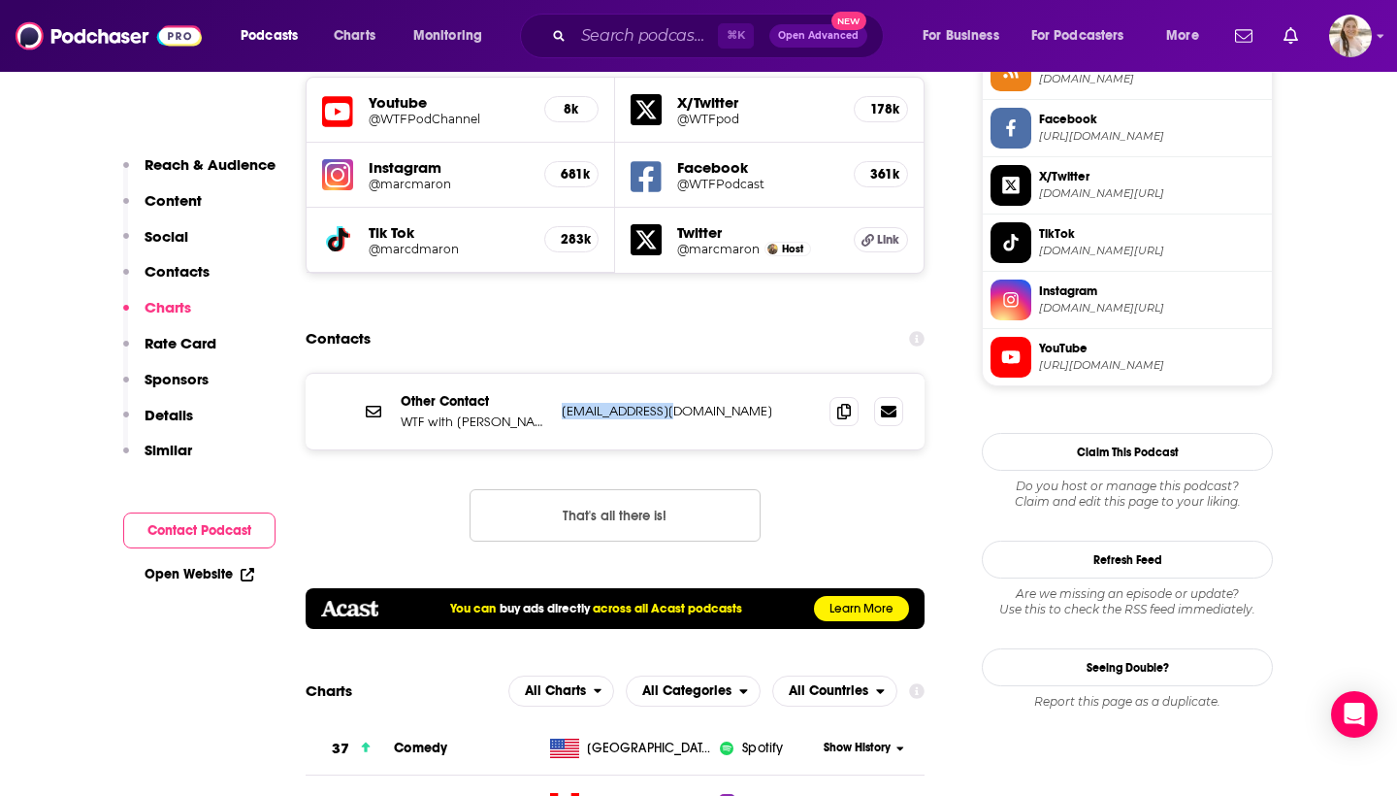
drag, startPoint x: 675, startPoint y: 288, endPoint x: 562, endPoint y: 287, distance: 113.5
click at [562, 403] on p "[EMAIL_ADDRESS][DOMAIN_NAME]" at bounding box center [688, 411] width 252 height 16
copy p "[EMAIL_ADDRESS][DOMAIN_NAME]"
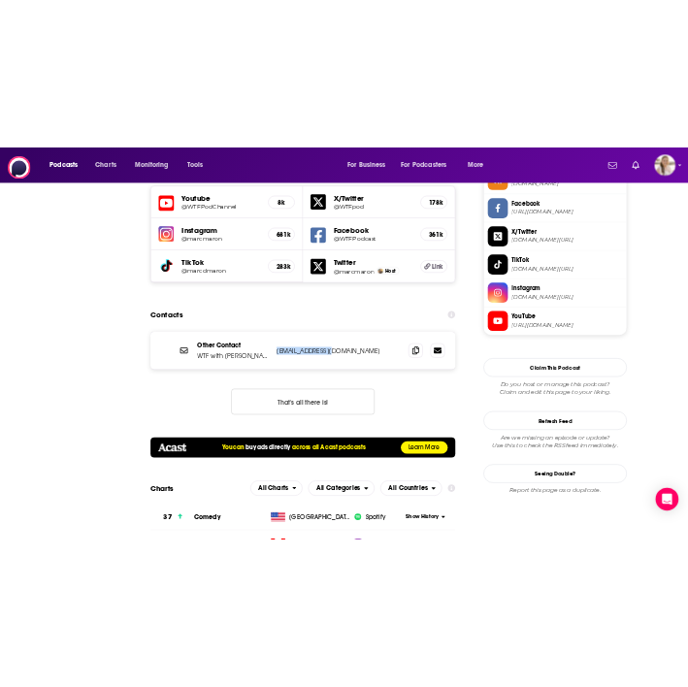
scroll to position [0, 0]
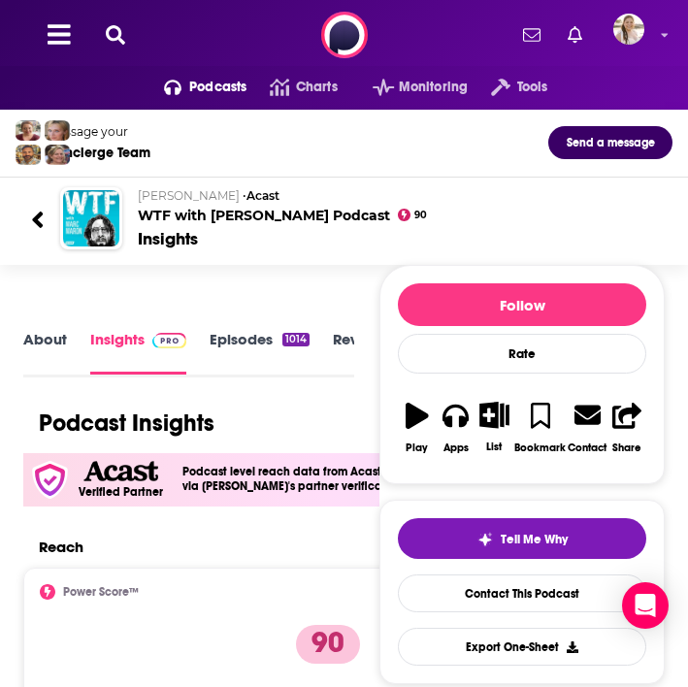
click at [116, 39] on icon at bounding box center [115, 34] width 19 height 19
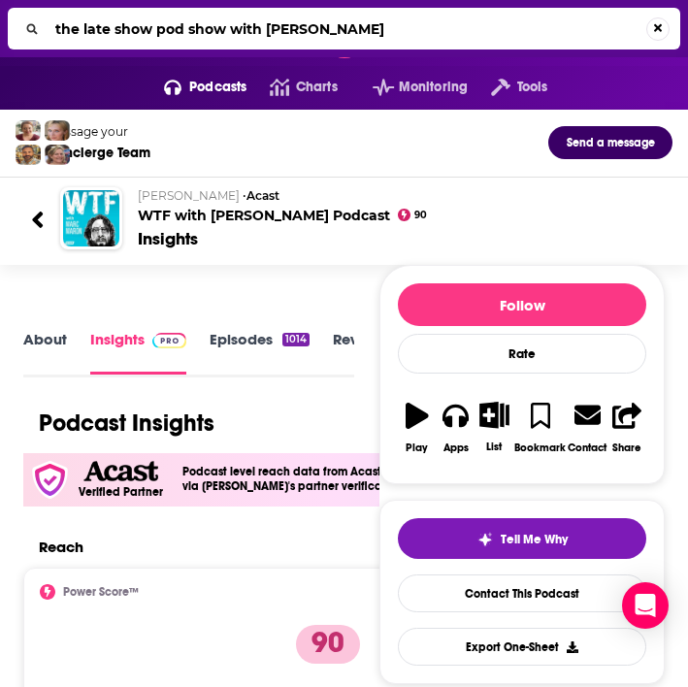
type input "the late show pod show with [PERSON_NAME]"
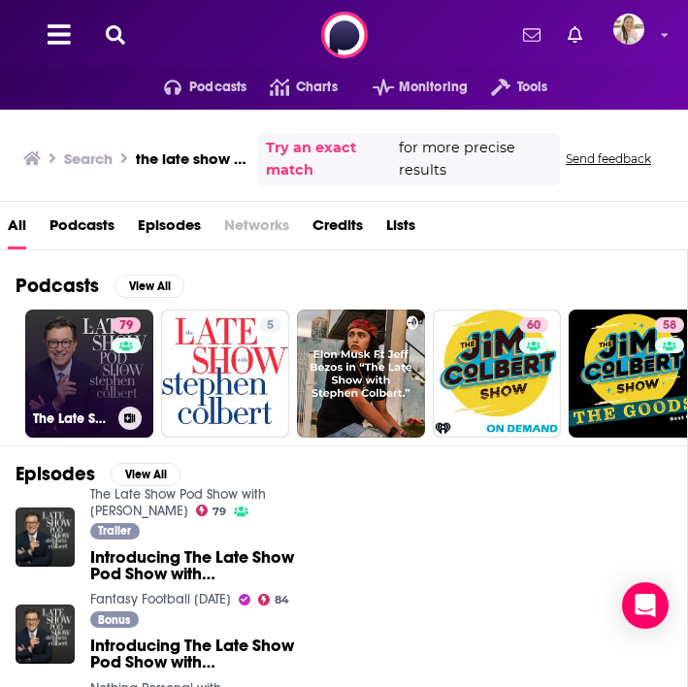
click at [90, 354] on link "79 The Late Show Pod Show with [PERSON_NAME]" at bounding box center [89, 374] width 128 height 128
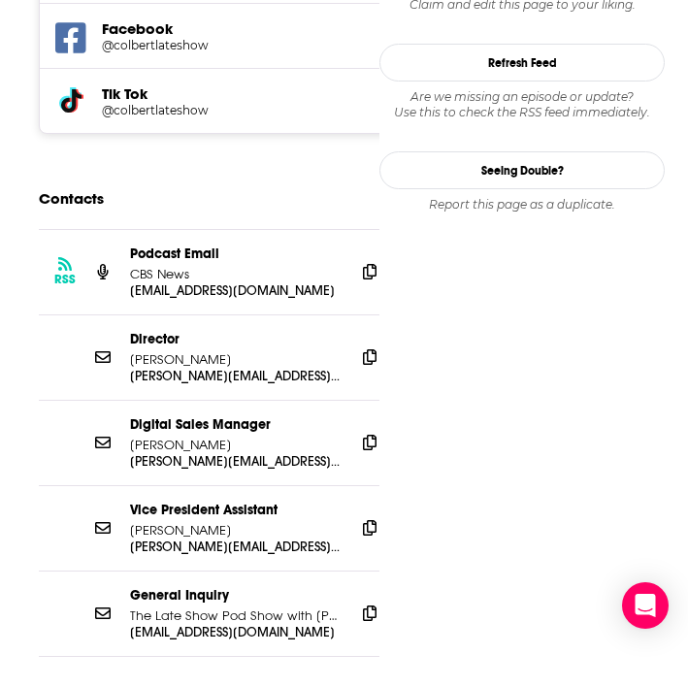
scroll to position [2025, 0]
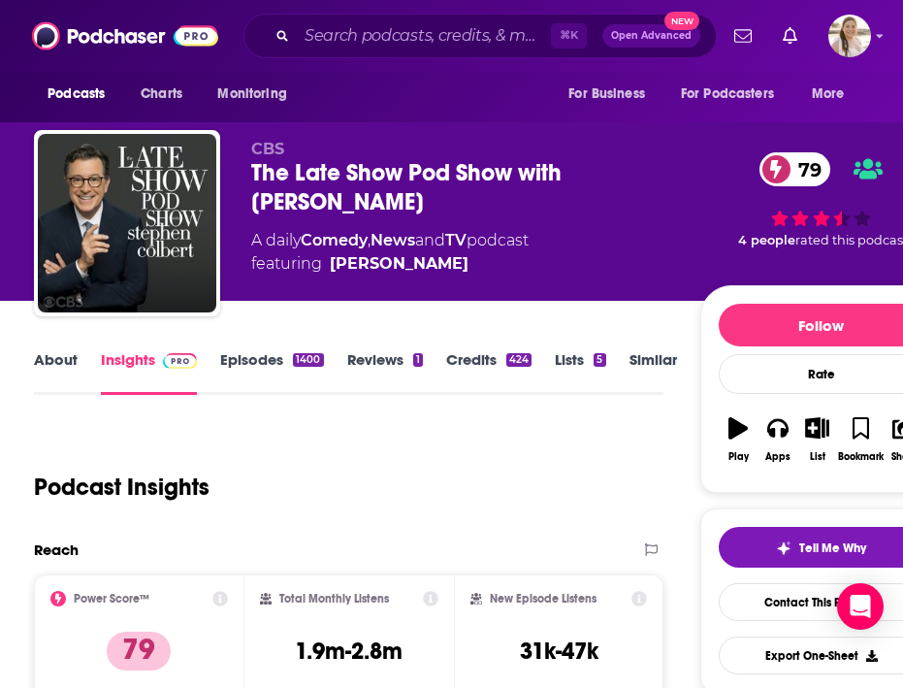
scroll to position [0, 0]
click at [387, 33] on input "Search podcasts, credits, & more..." at bounding box center [424, 35] width 254 height 31
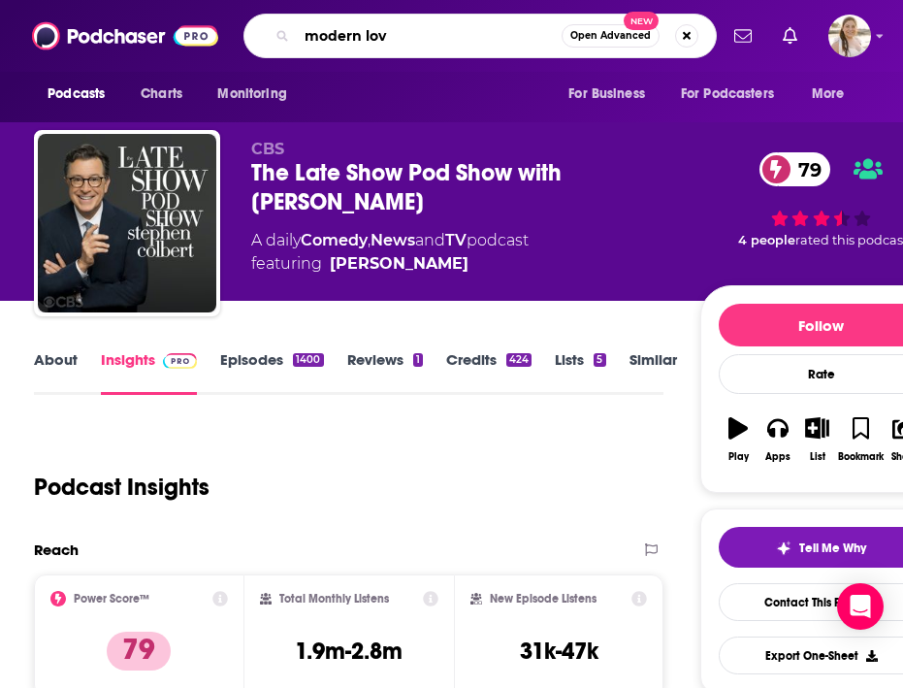
type input "modern love"
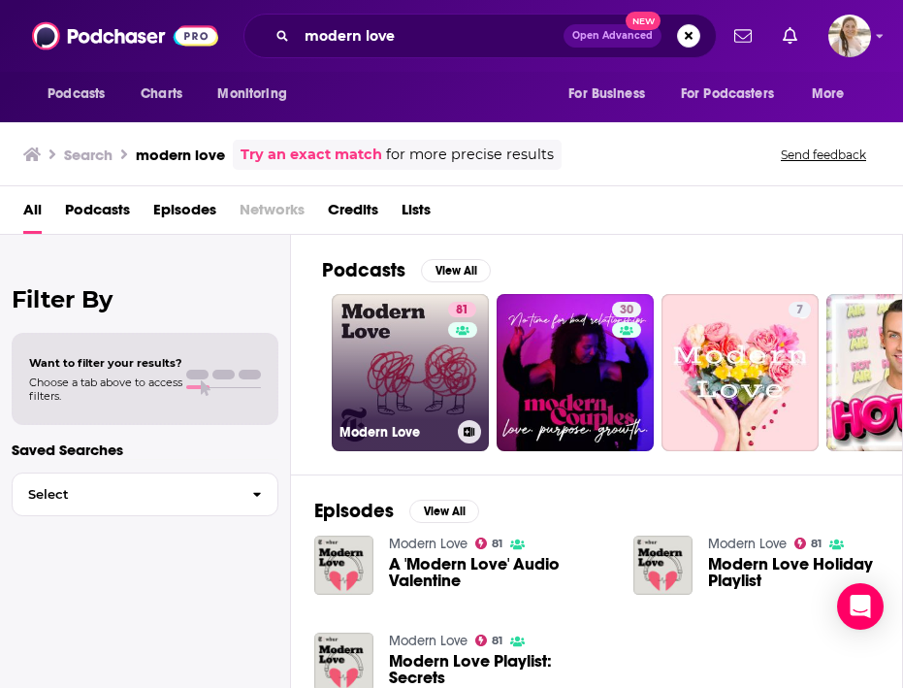
click at [378, 338] on link "81 Modern Love" at bounding box center [410, 372] width 157 height 157
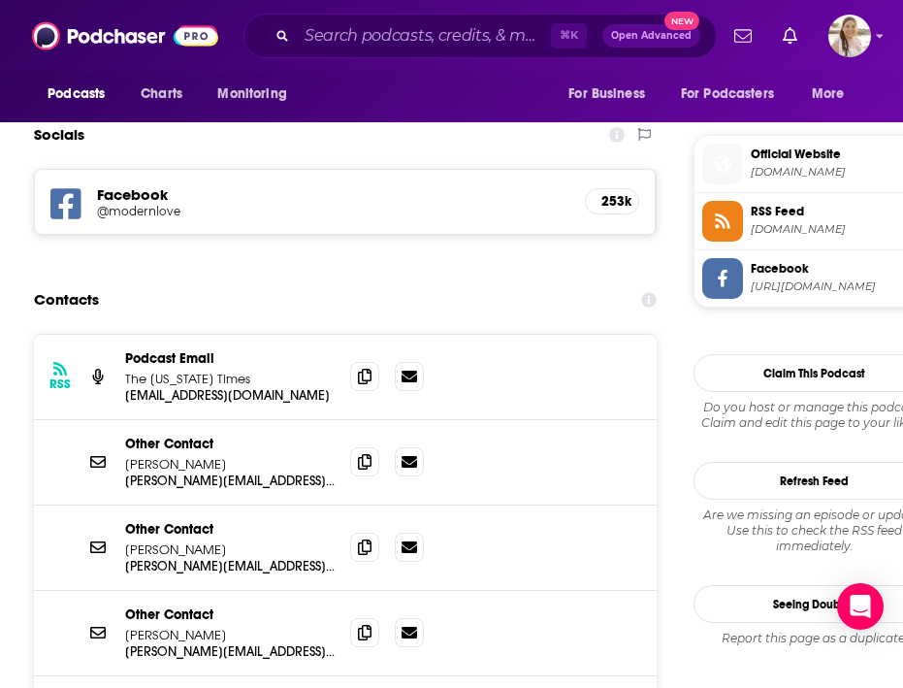
scroll to position [1519, 0]
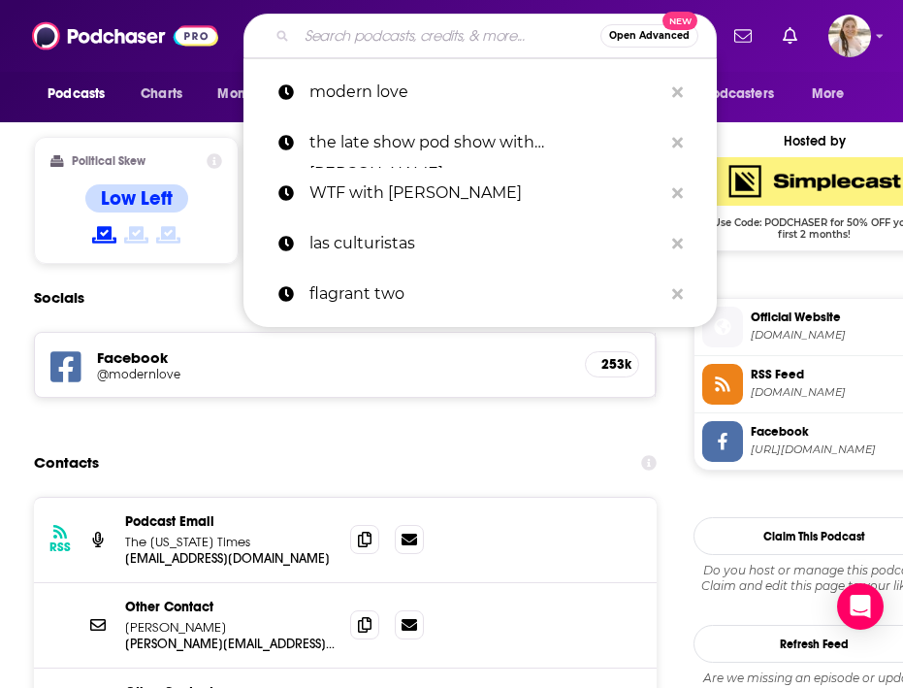
click at [425, 32] on input "Search podcasts, credits, & more..." at bounding box center [449, 35] width 304 height 31
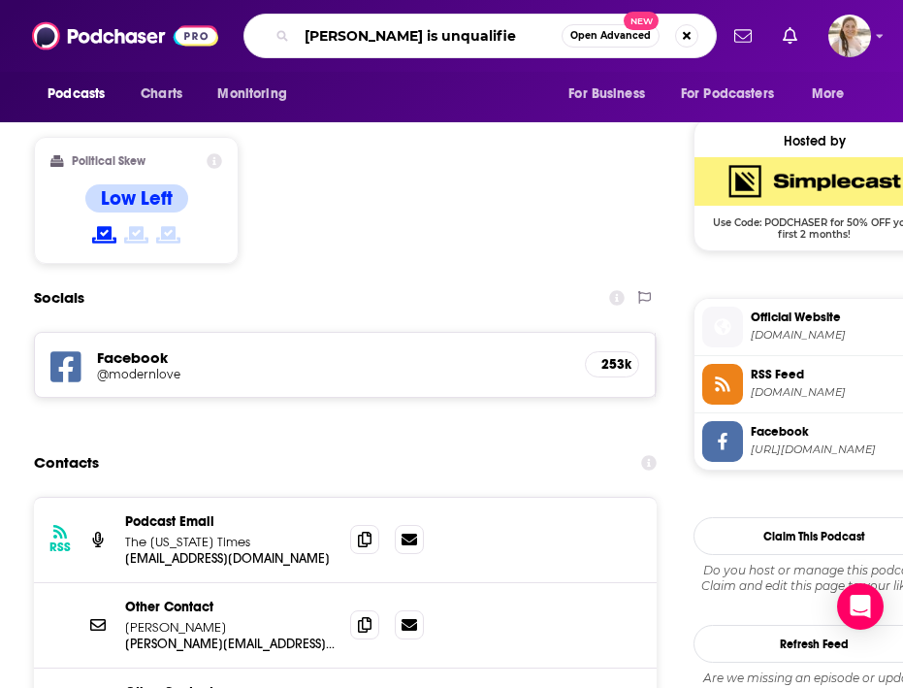
type input "[PERSON_NAME] is unqualified"
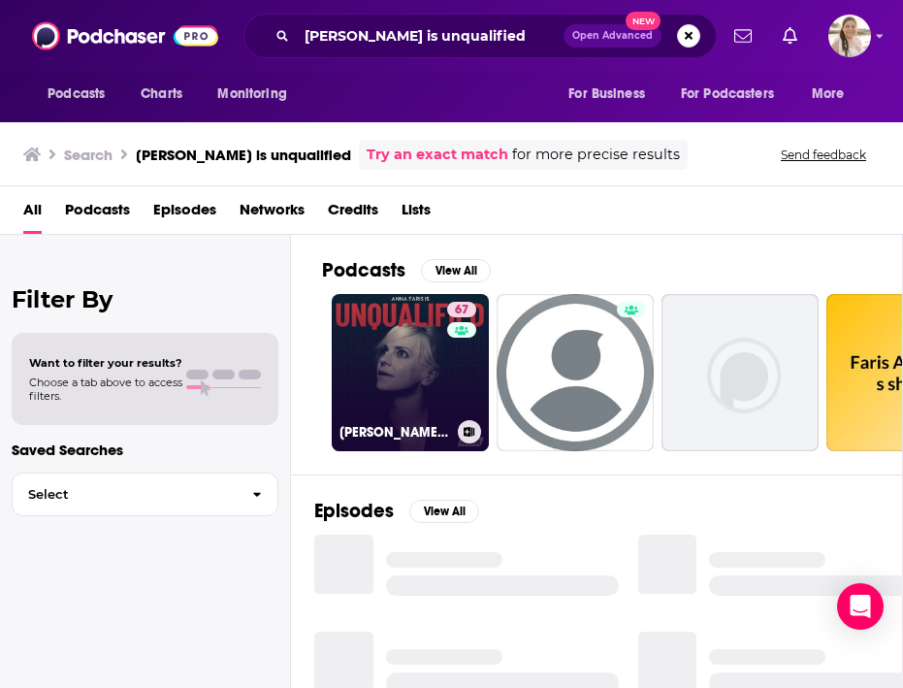
click at [391, 346] on link "67 [PERSON_NAME] Is Unqualified" at bounding box center [410, 372] width 157 height 157
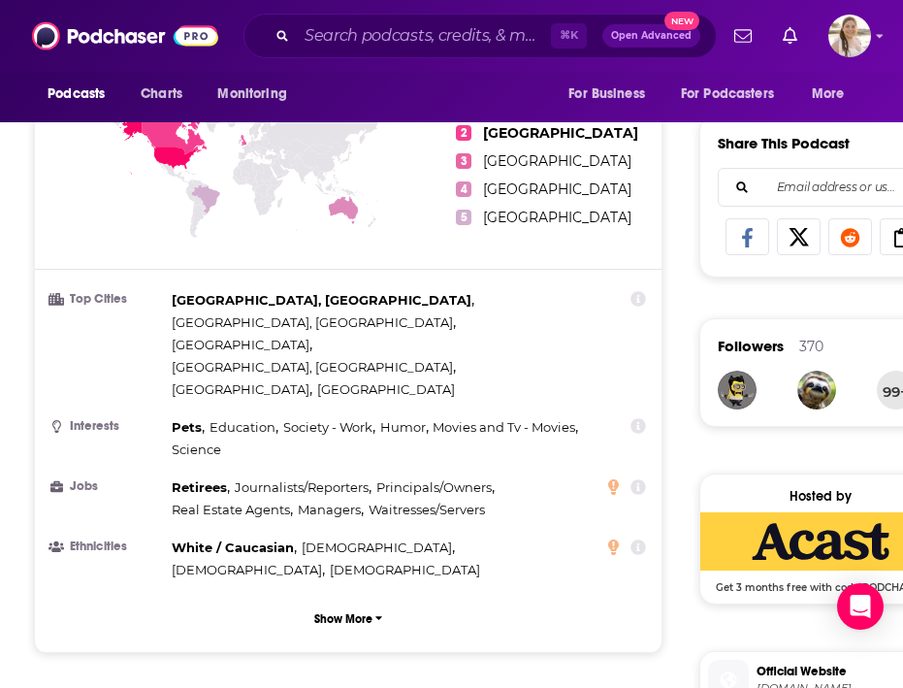
scroll to position [799, 0]
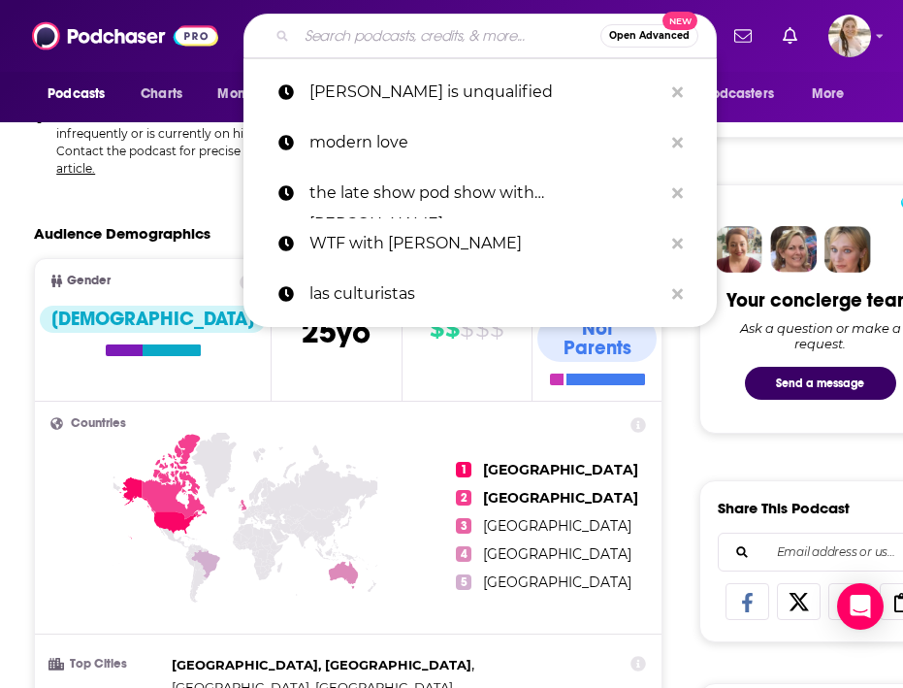
click at [401, 32] on input "Search podcasts, credits, & more..." at bounding box center [449, 35] width 304 height 31
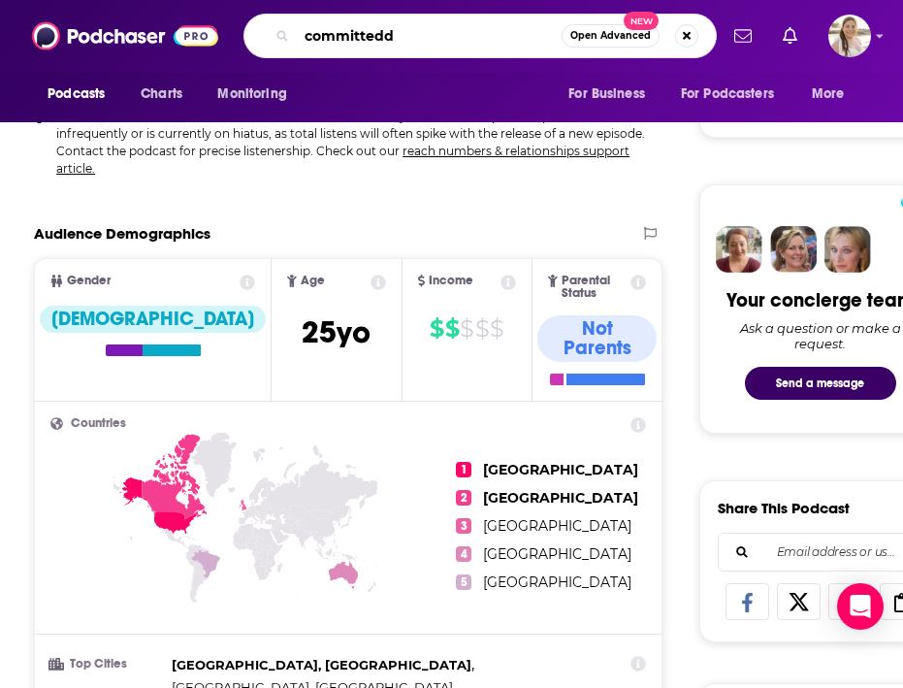
type input "committed"
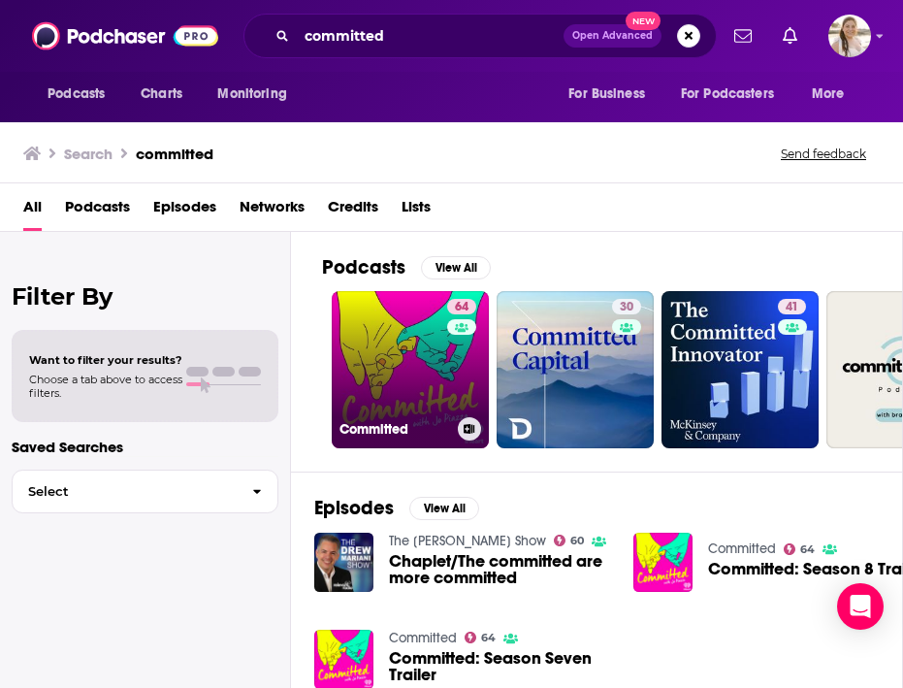
click at [395, 350] on link "64 Committed" at bounding box center [410, 369] width 157 height 157
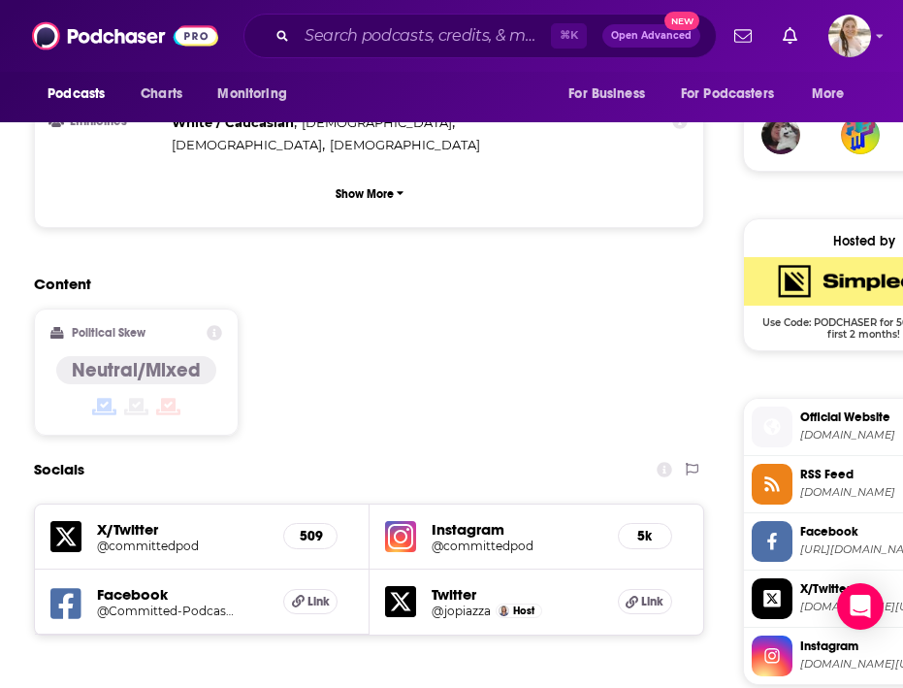
scroll to position [1168, 0]
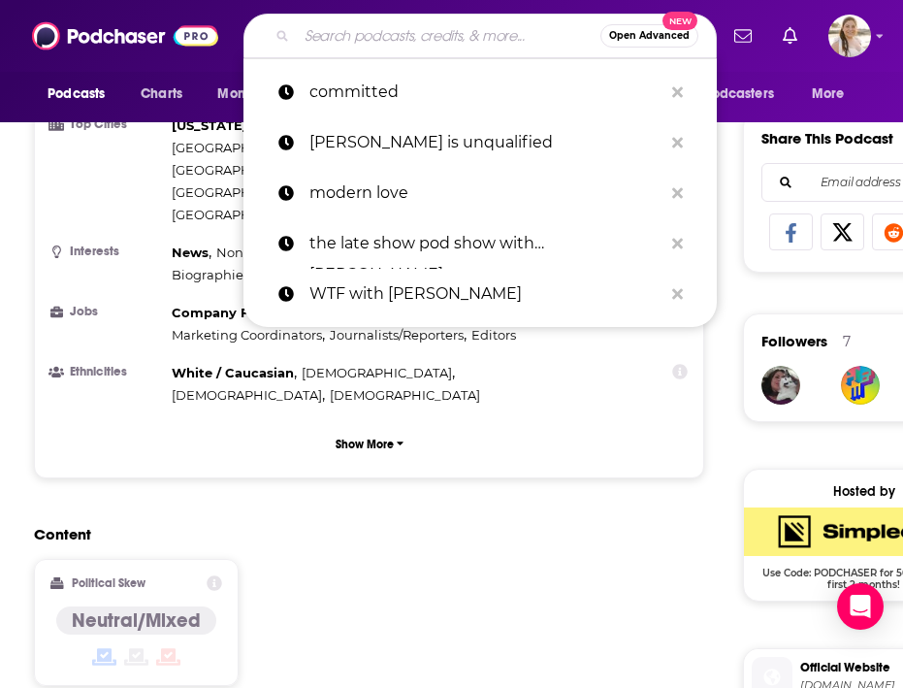
click at [400, 31] on input "Search podcasts, credits, & more..." at bounding box center [449, 35] width 304 height 31
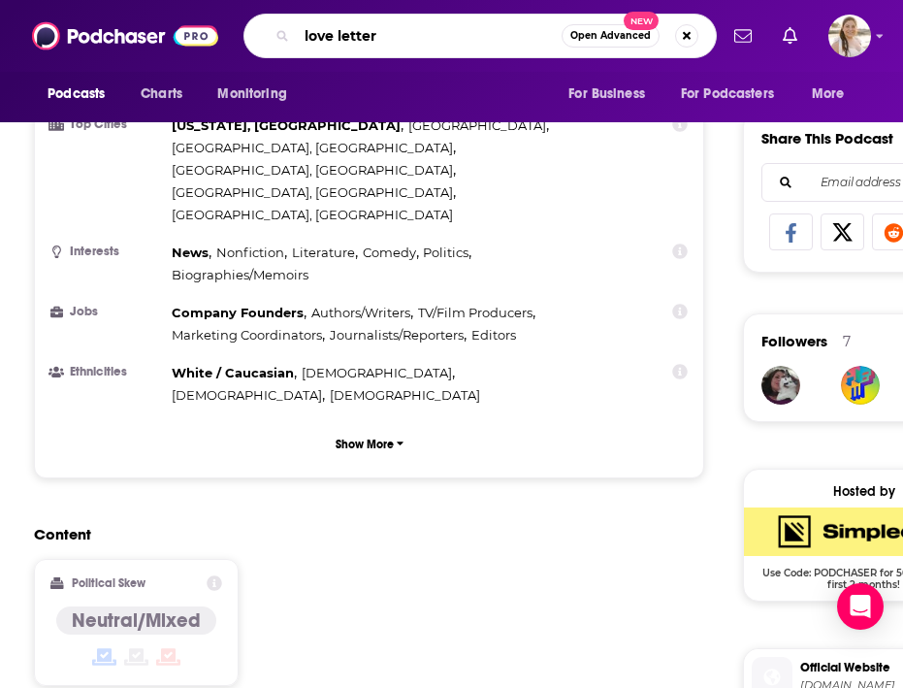
type input "love letters"
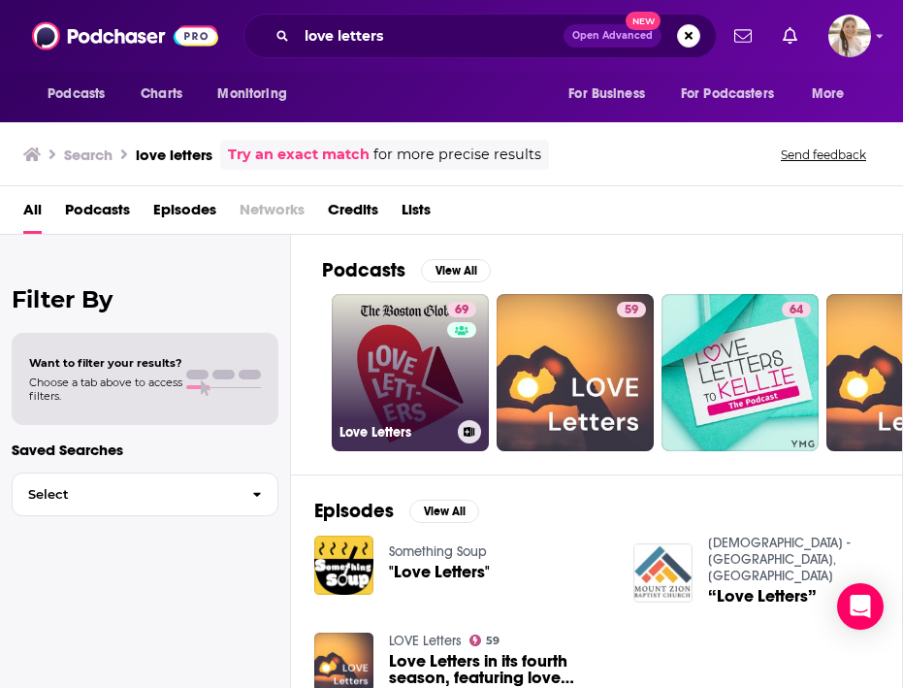
click at [407, 364] on link "69 Love Letters" at bounding box center [410, 372] width 157 height 157
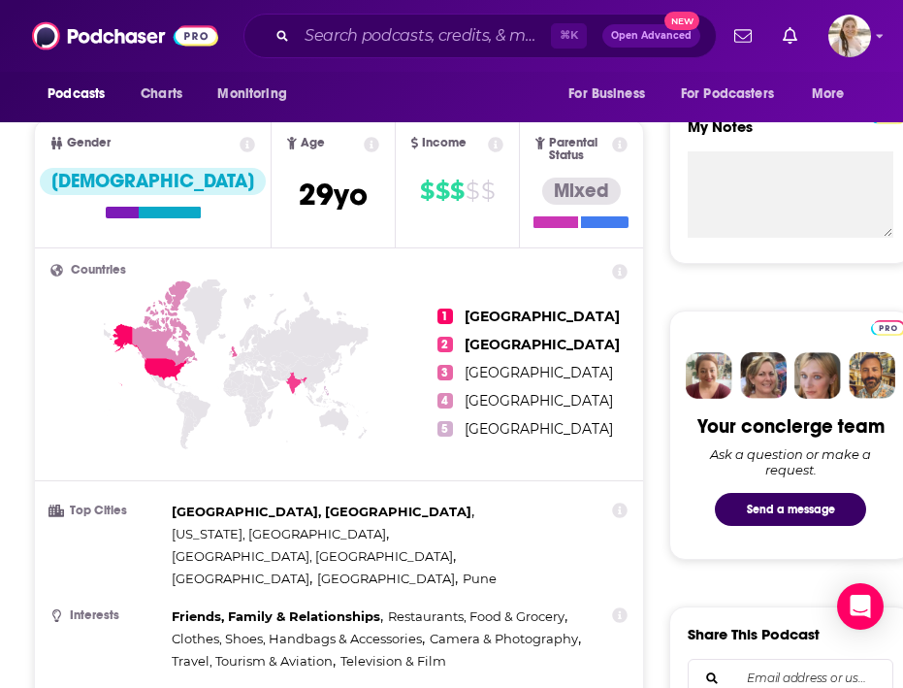
scroll to position [330, 0]
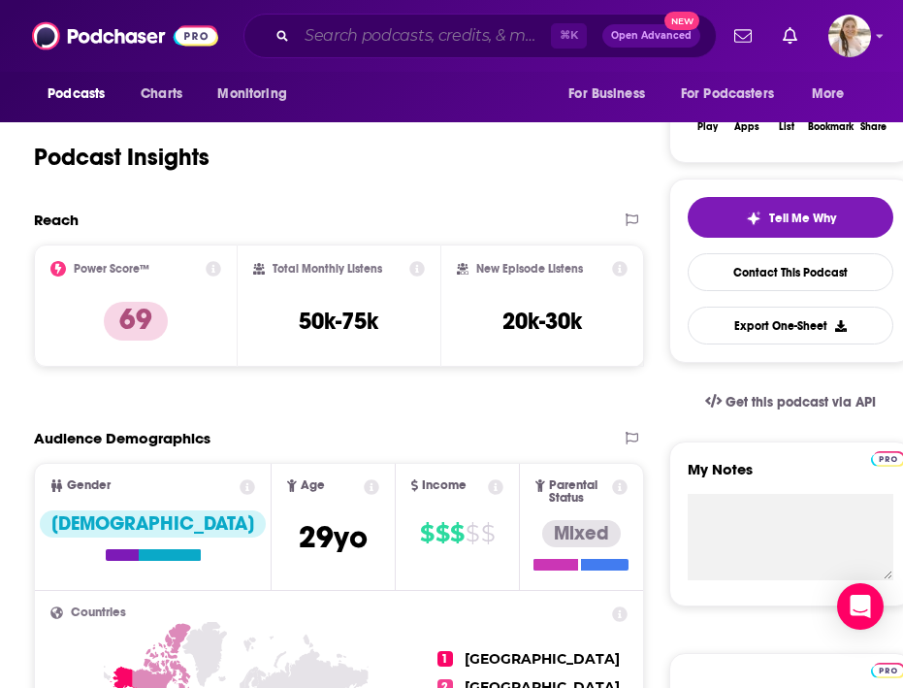
click at [369, 28] on input "Search podcasts, credits, & more..." at bounding box center [424, 35] width 254 height 31
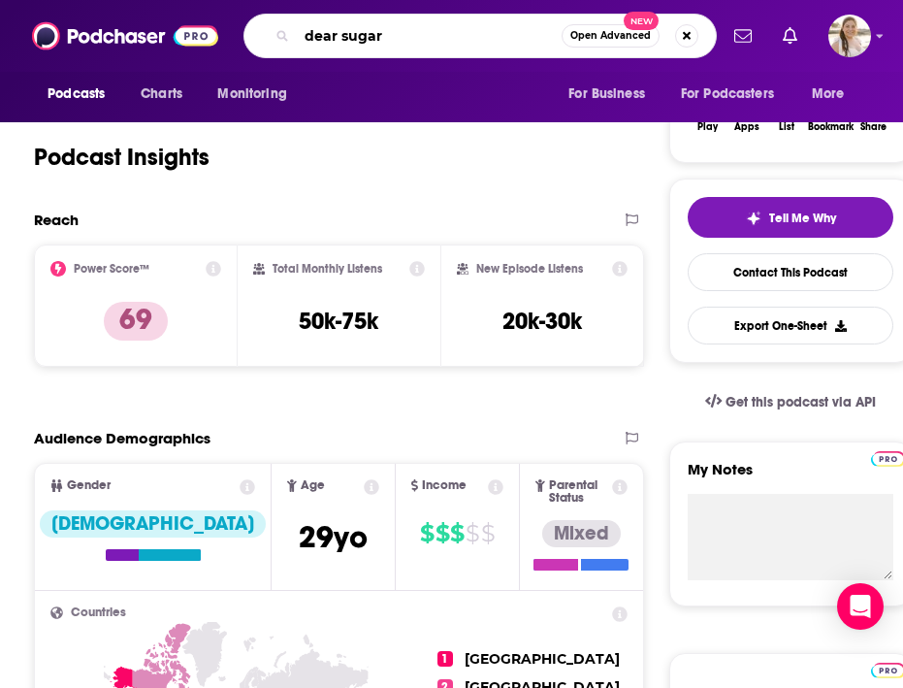
type input "dear sugars"
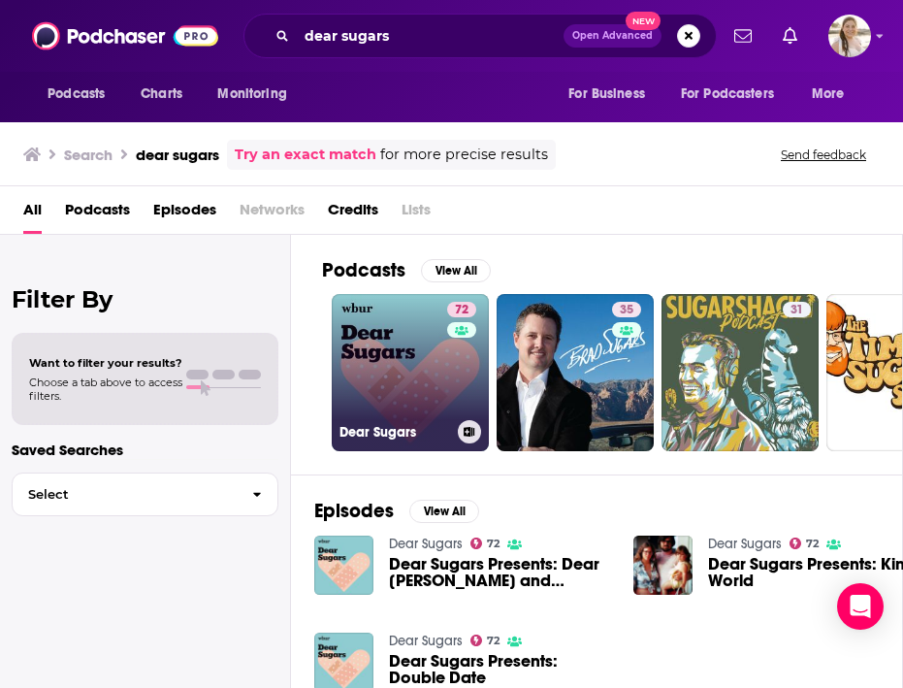
click at [399, 349] on link "72 Dear Sugars" at bounding box center [410, 372] width 157 height 157
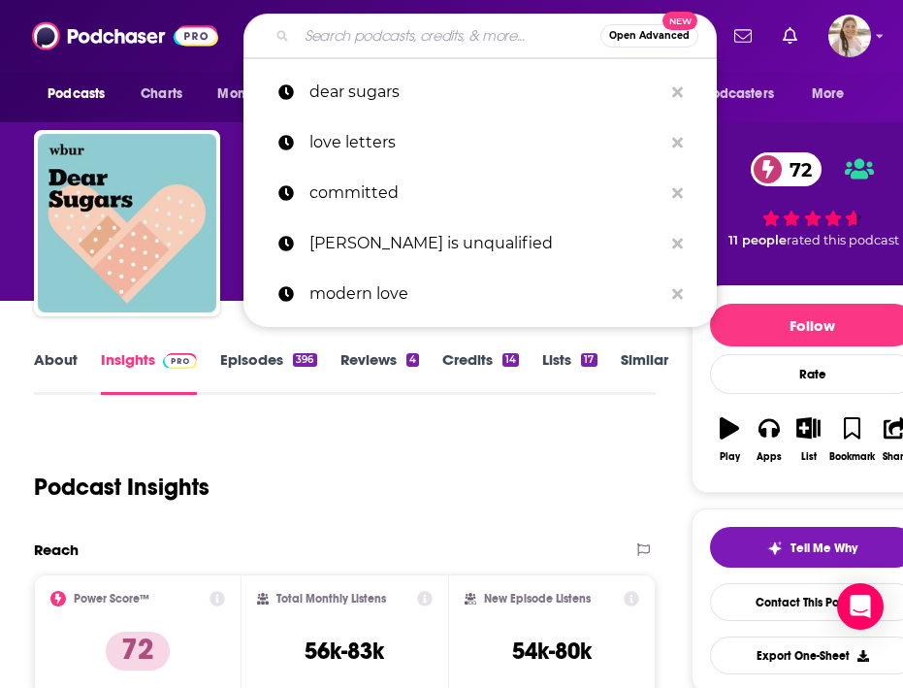
click at [409, 39] on input "Search podcasts, credits, & more..." at bounding box center [449, 35] width 304 height 31
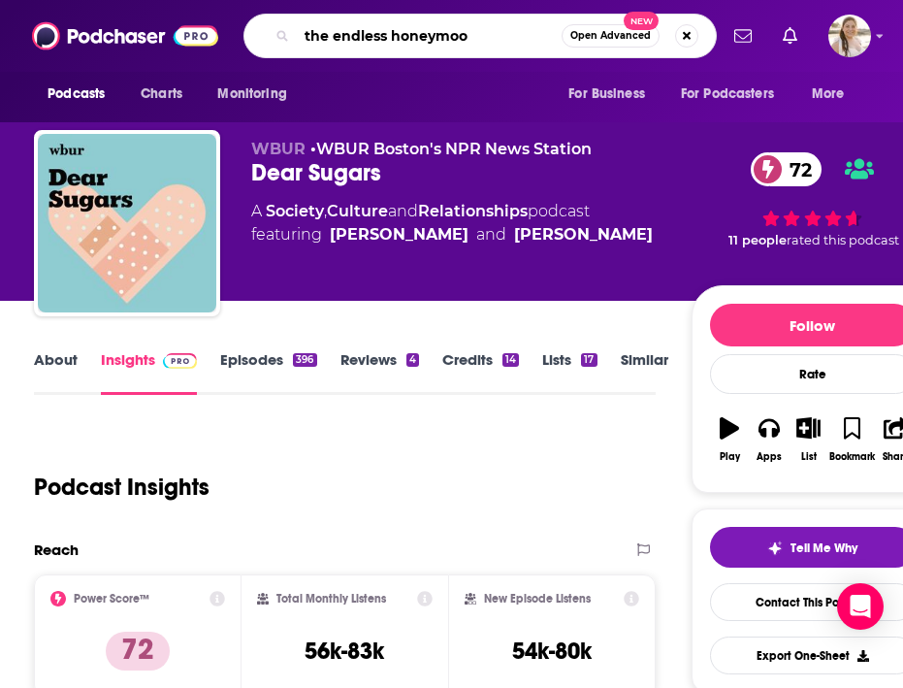
type input "the endless honeymoon"
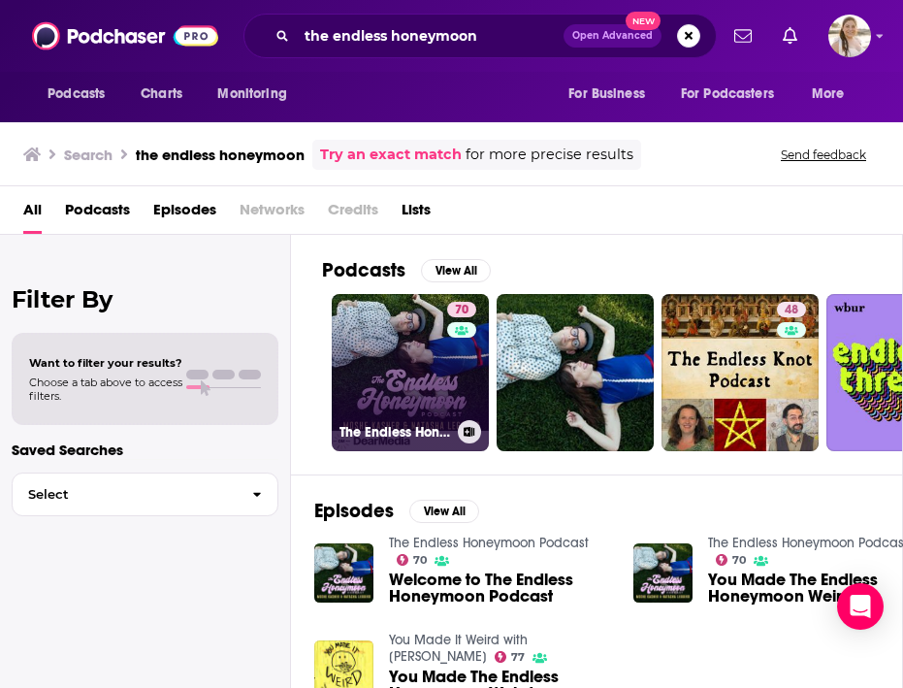
click at [412, 366] on link "70 The Endless Honeymoon Podcast" at bounding box center [410, 372] width 157 height 157
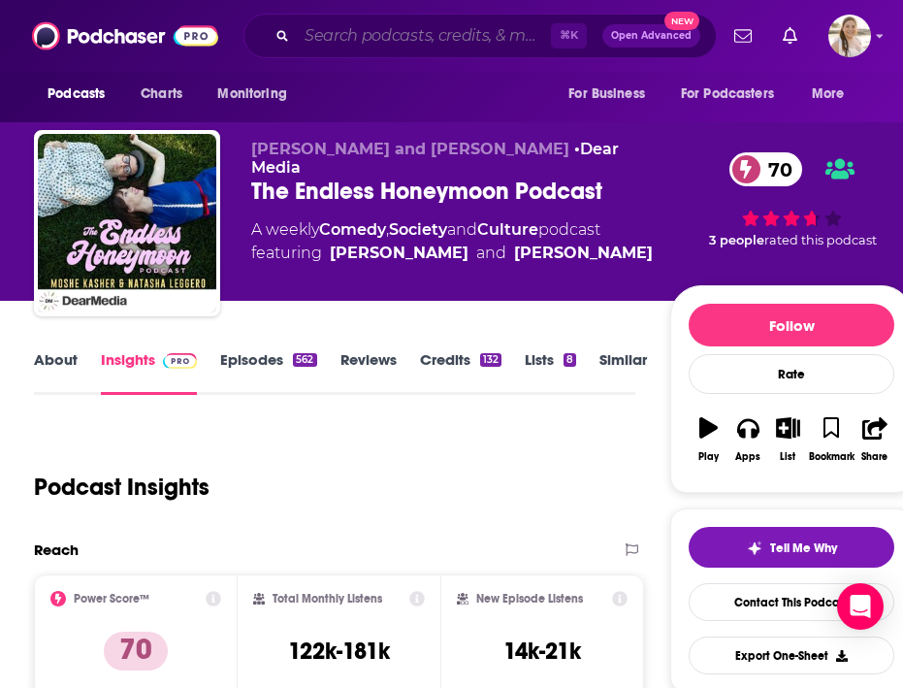
click at [413, 32] on input "Search podcasts, credits, & more..." at bounding box center [424, 35] width 254 height 31
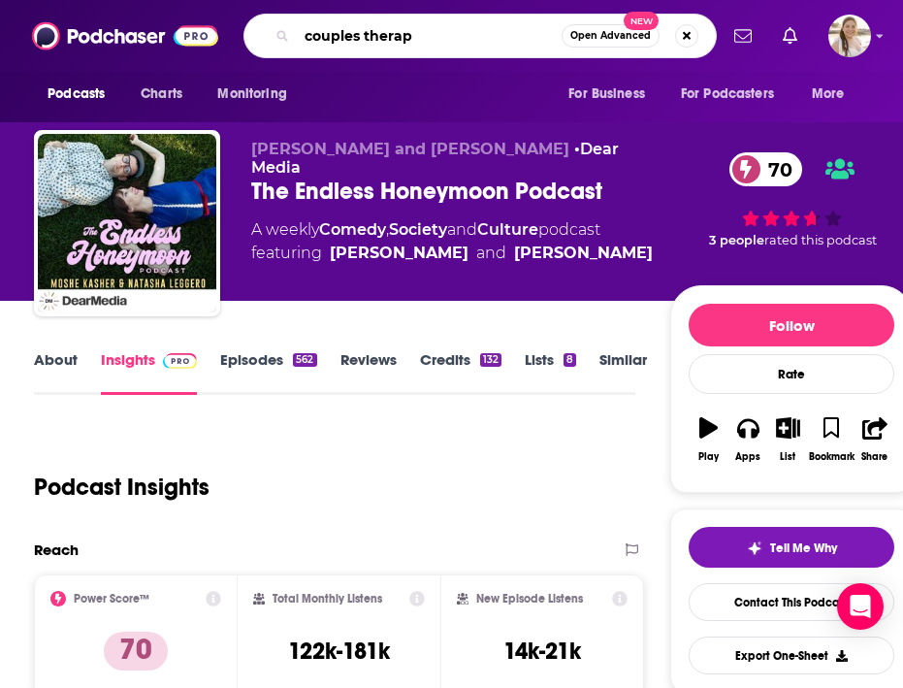
type input "couples therapy"
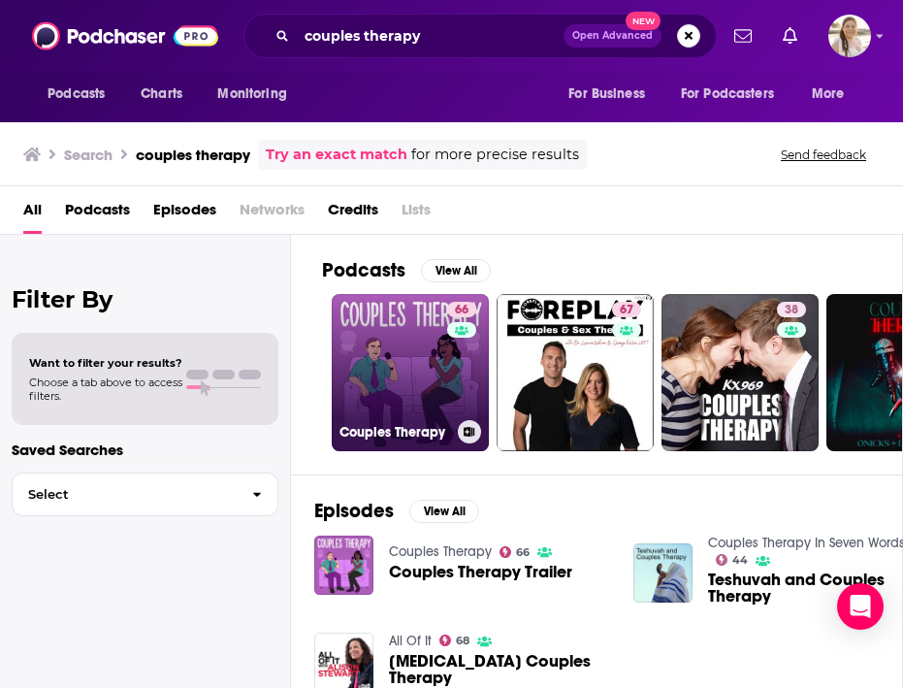
click at [385, 344] on link "66 Couples Therapy" at bounding box center [410, 372] width 157 height 157
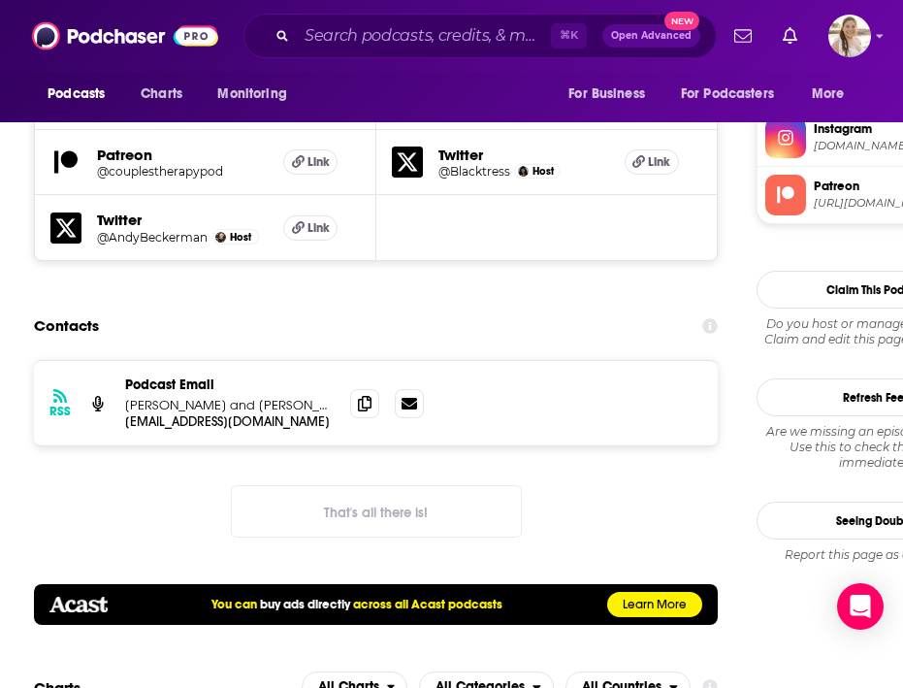
scroll to position [1876, 0]
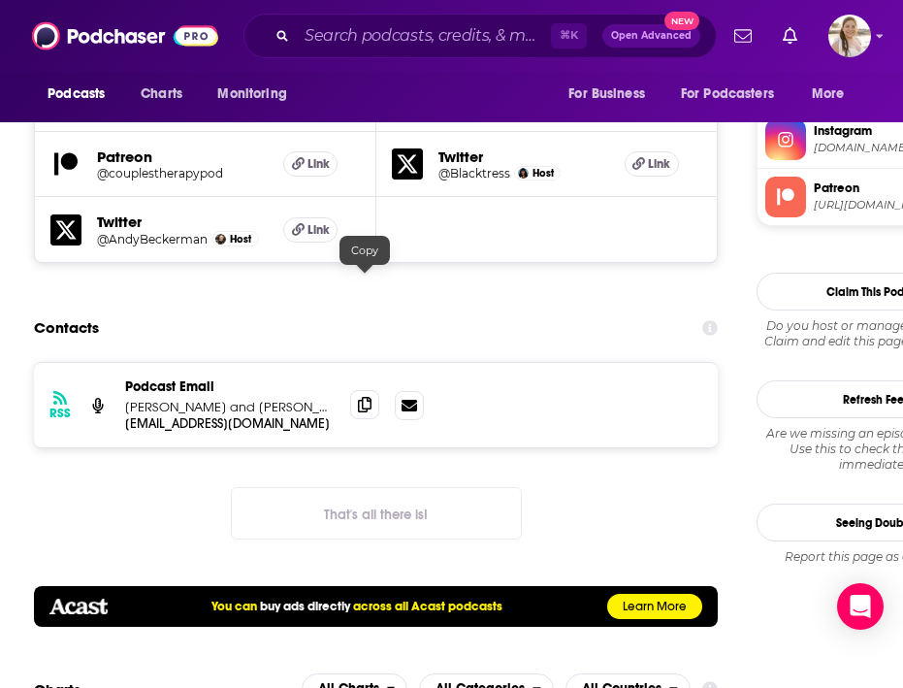
click at [358, 397] on icon at bounding box center [365, 405] width 14 height 16
click at [158, 393] on div "RSS Podcast Email [PERSON_NAME] and [PERSON_NAME] [EMAIL_ADDRESS][DOMAIN_NAME] …" at bounding box center [376, 466] width 684 height 209
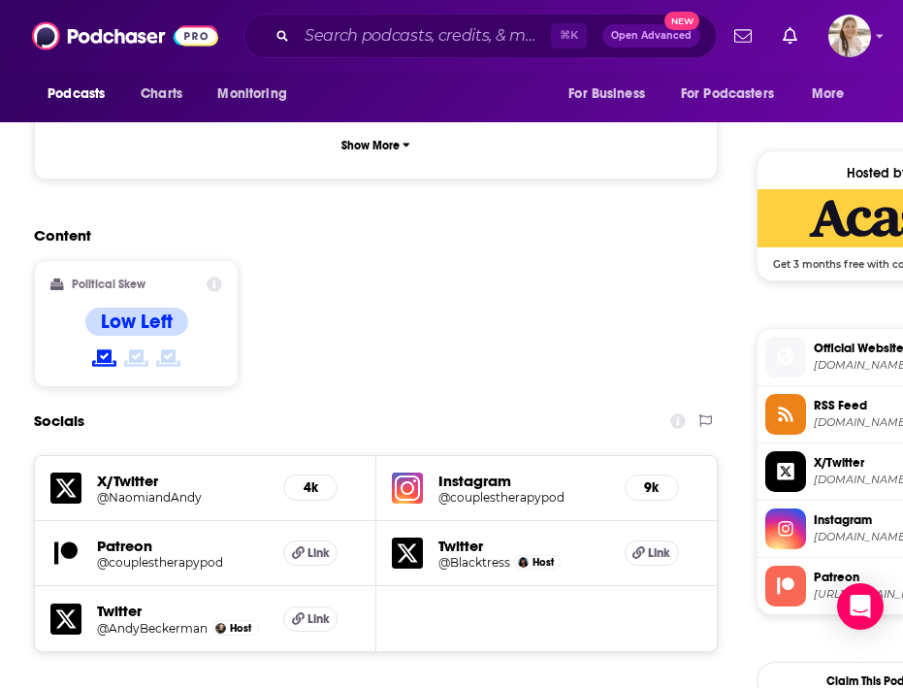
scroll to position [1418, 0]
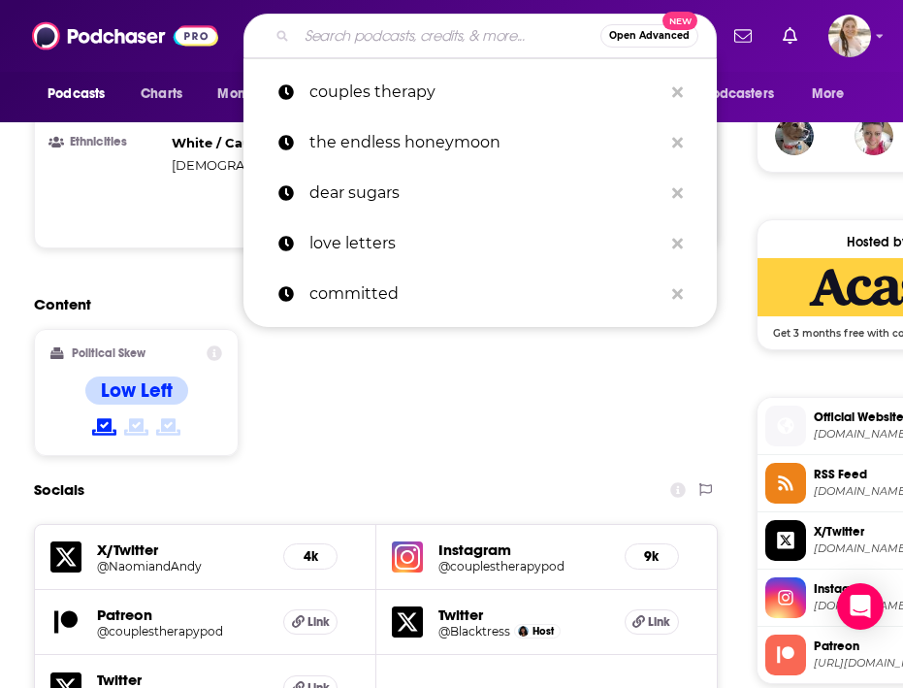
click at [380, 29] on input "Search podcasts, credits, & more..." at bounding box center [449, 35] width 304 height 31
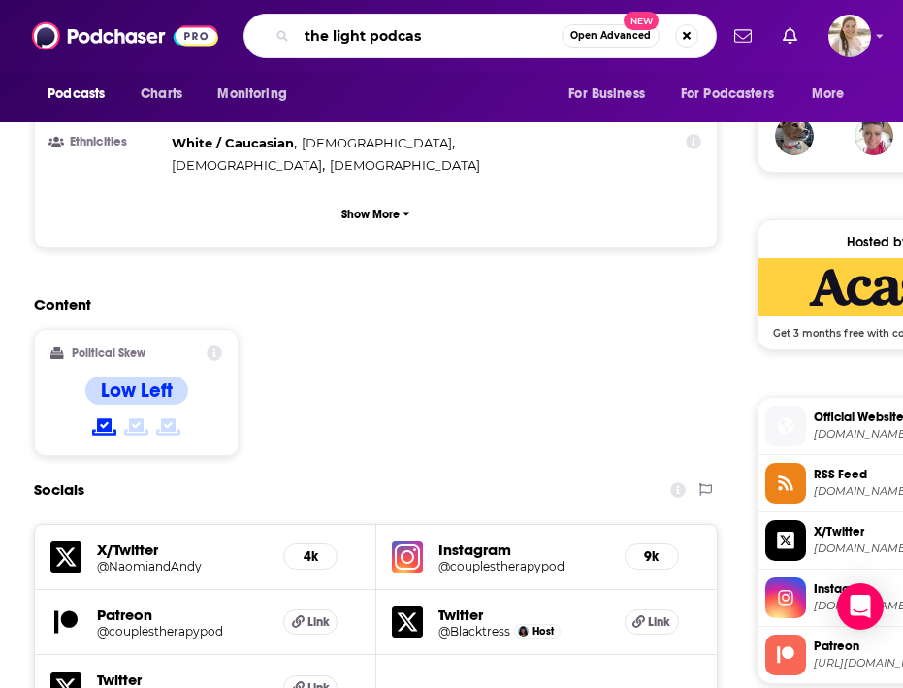
type input "the light podcast"
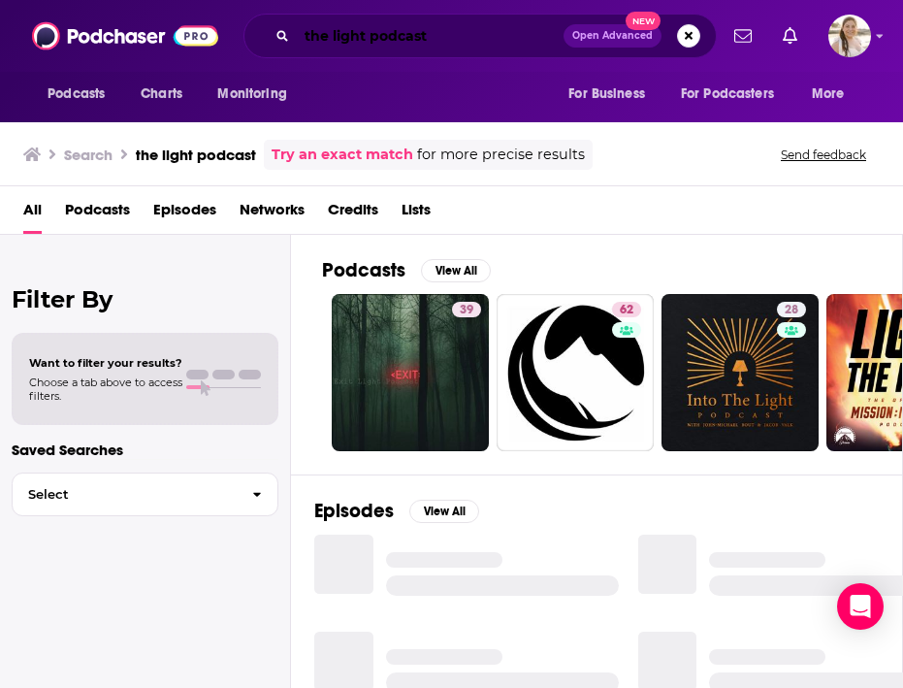
click at [303, 32] on input "the light podcast" at bounding box center [430, 35] width 267 height 31
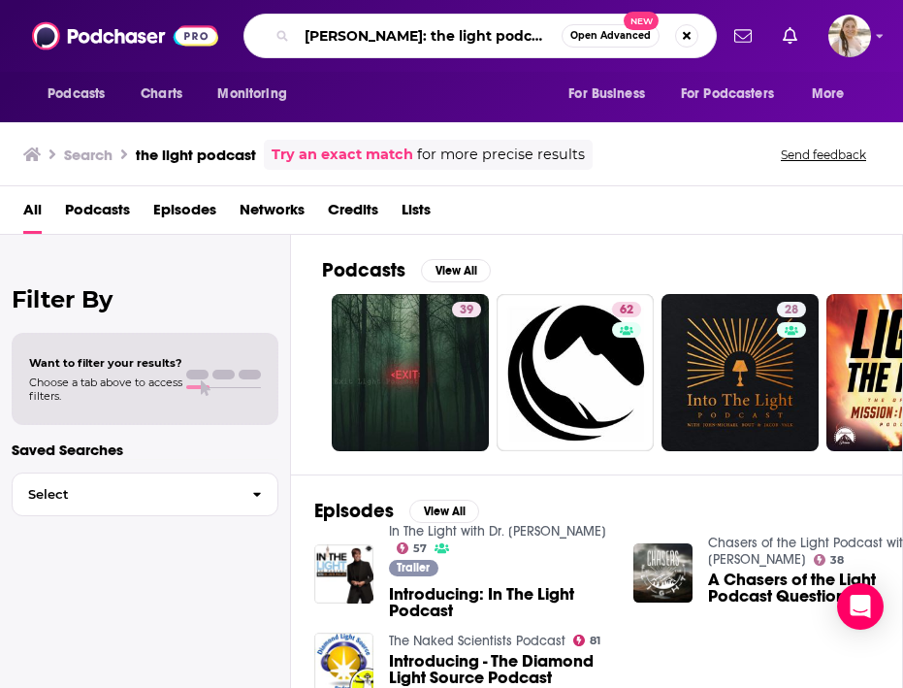
type input "[PERSON_NAME]: the light podcast"
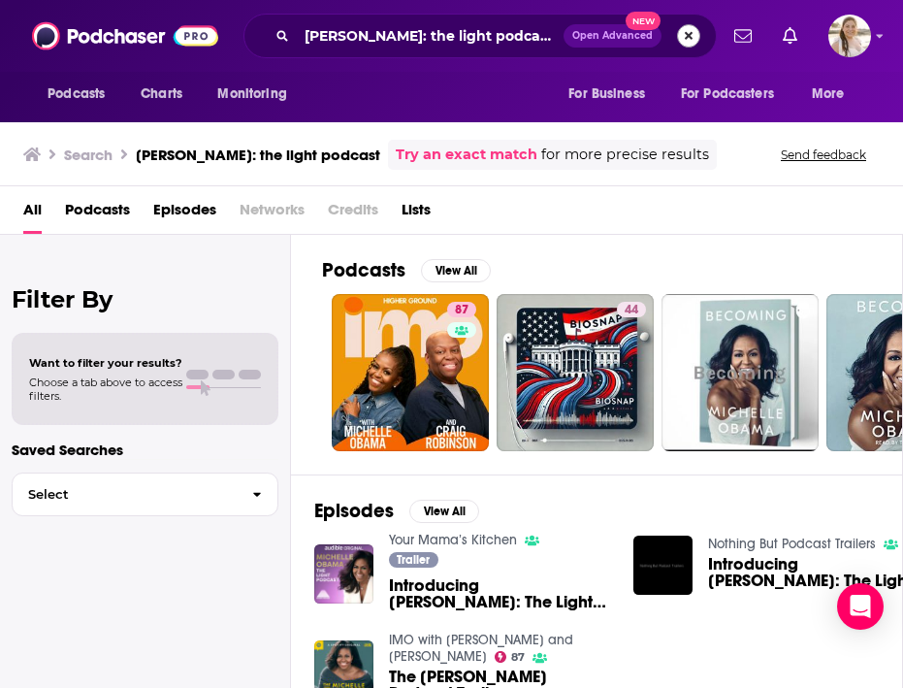
click at [687, 29] on button "Search podcasts, credits, & more..." at bounding box center [688, 35] width 23 height 23
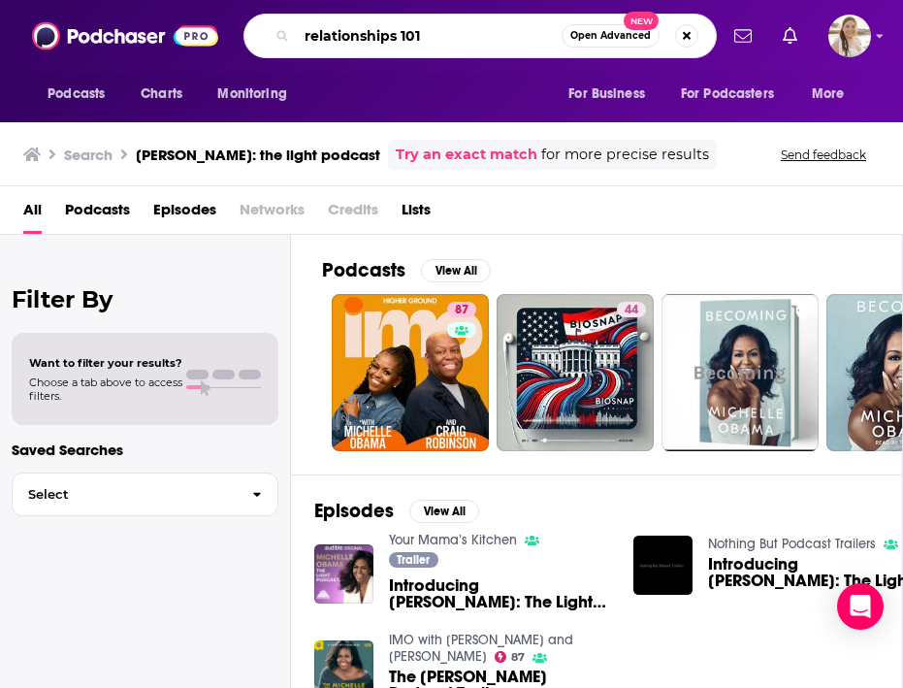
type input "relationships 101"
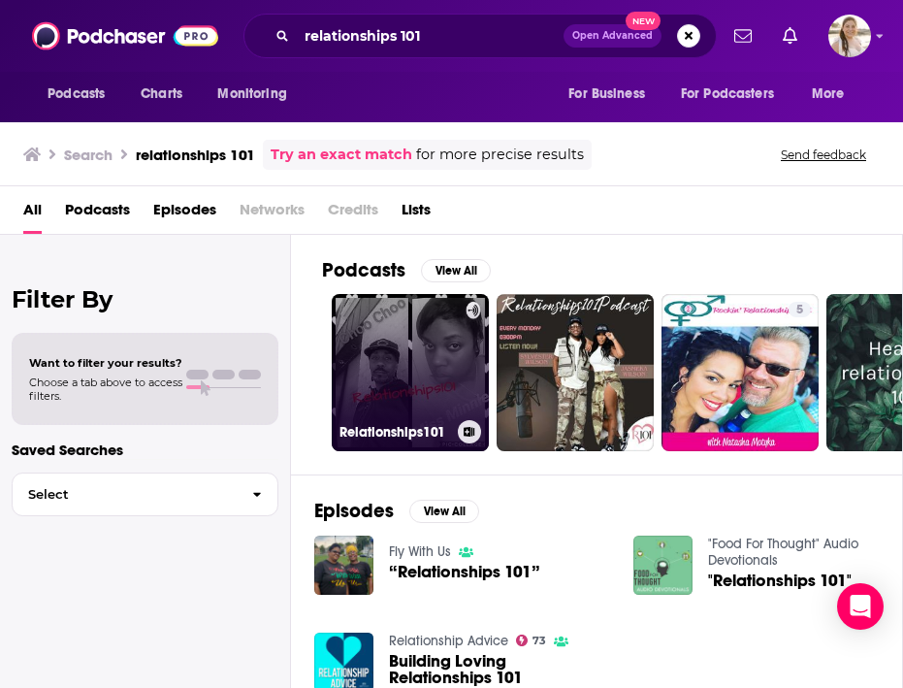
click at [412, 352] on link "Relationships101" at bounding box center [410, 372] width 157 height 157
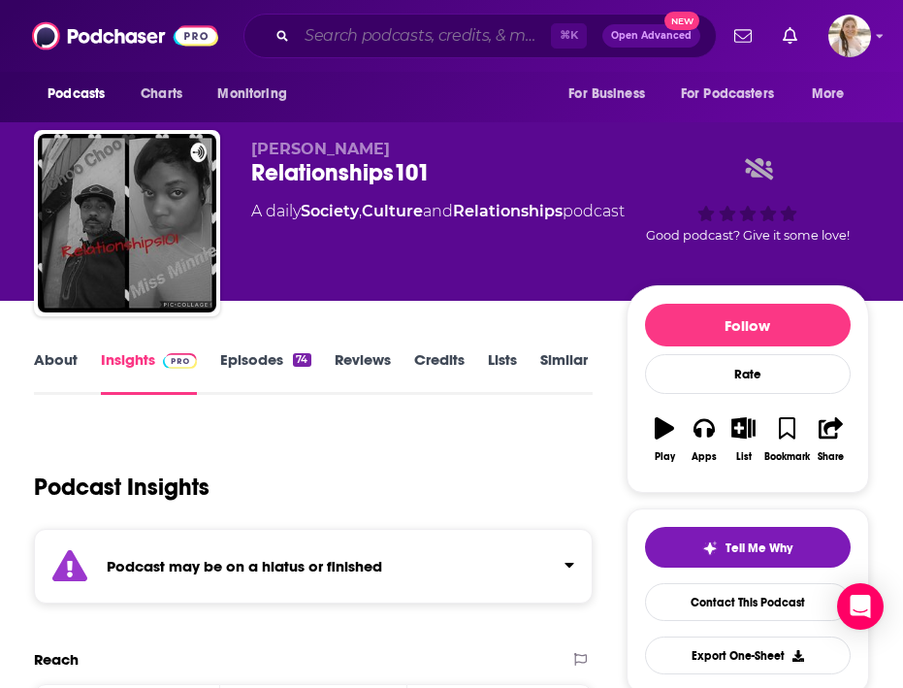
click at [438, 28] on input "Search podcasts, credits, & more..." at bounding box center [424, 35] width 254 height 31
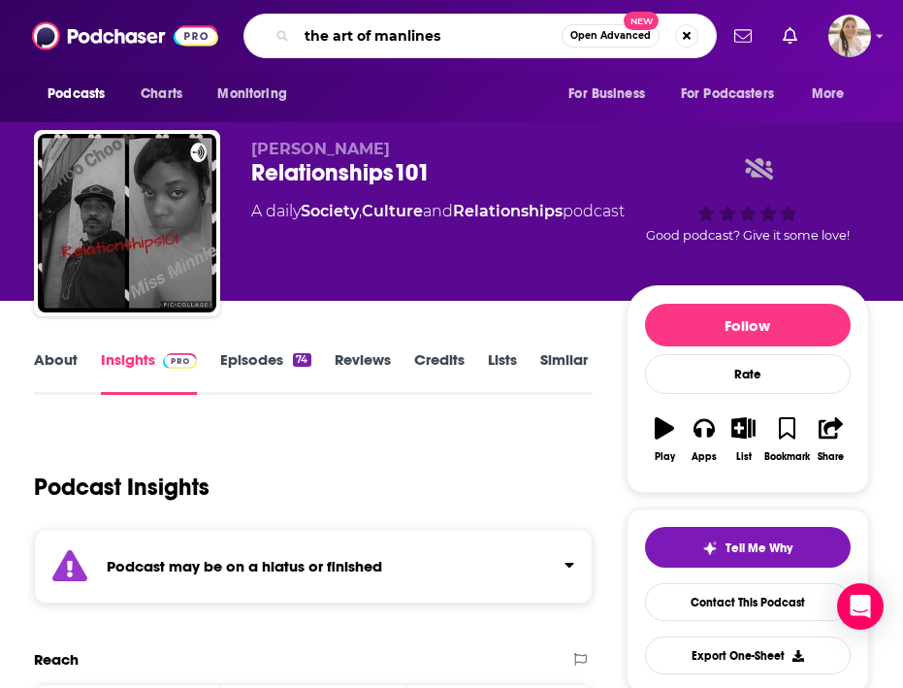
type input "the art of manliness"
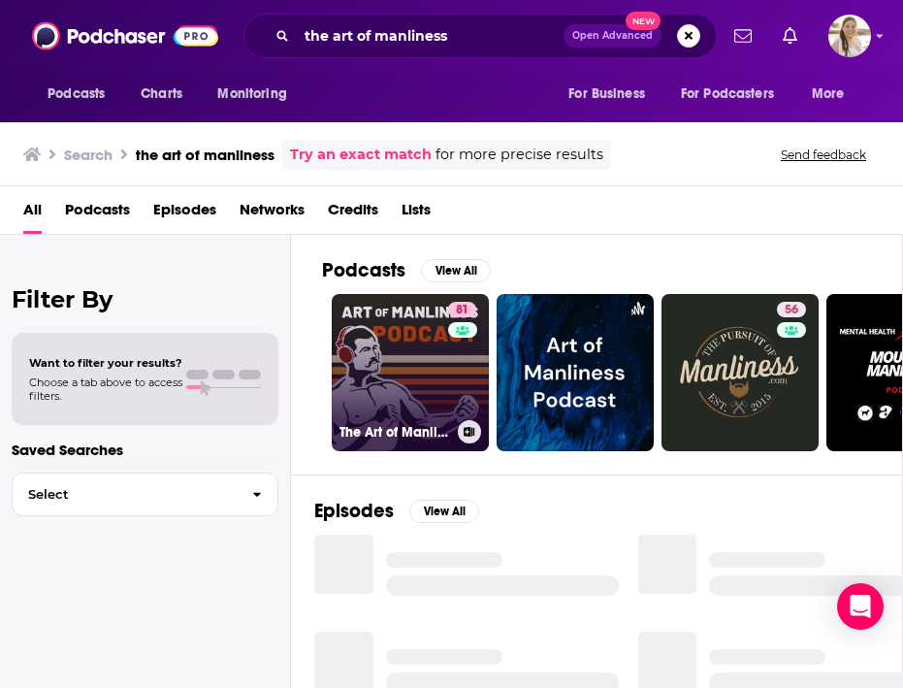
click at [405, 362] on link "81 The Art of Manliness" at bounding box center [410, 372] width 157 height 157
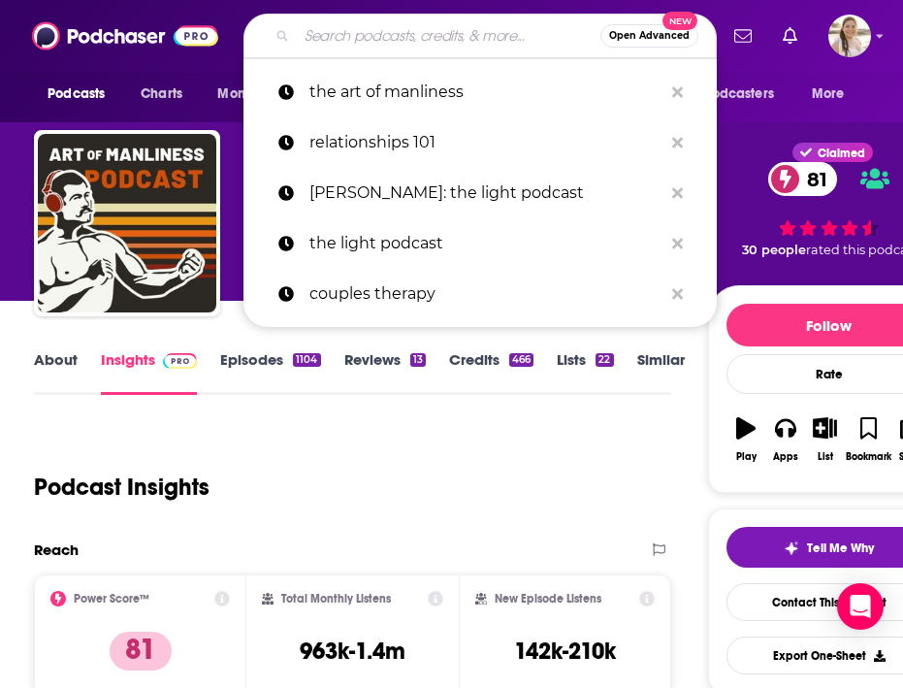
click at [405, 37] on input "Search podcasts, credits, & more..." at bounding box center [449, 35] width 304 height 31
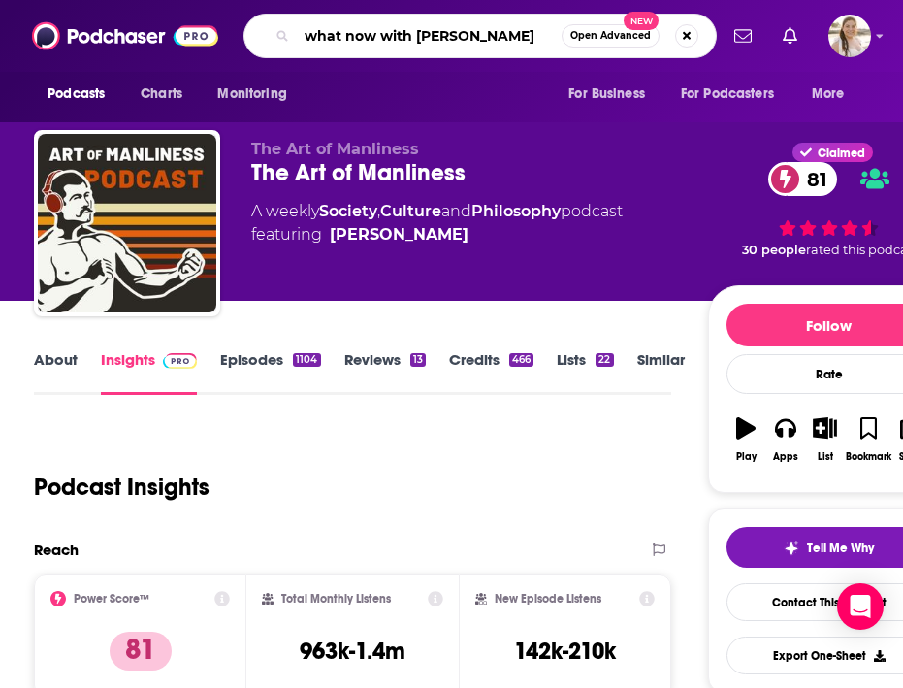
type input "what now with [PERSON_NAME]"
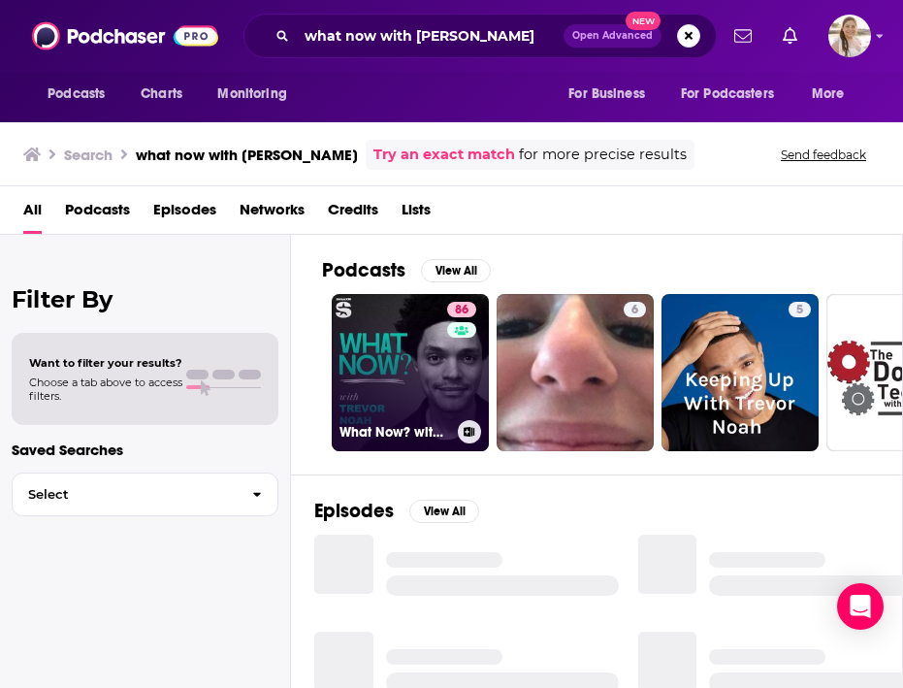
click at [391, 362] on link "86 What Now? with [PERSON_NAME]" at bounding box center [410, 372] width 157 height 157
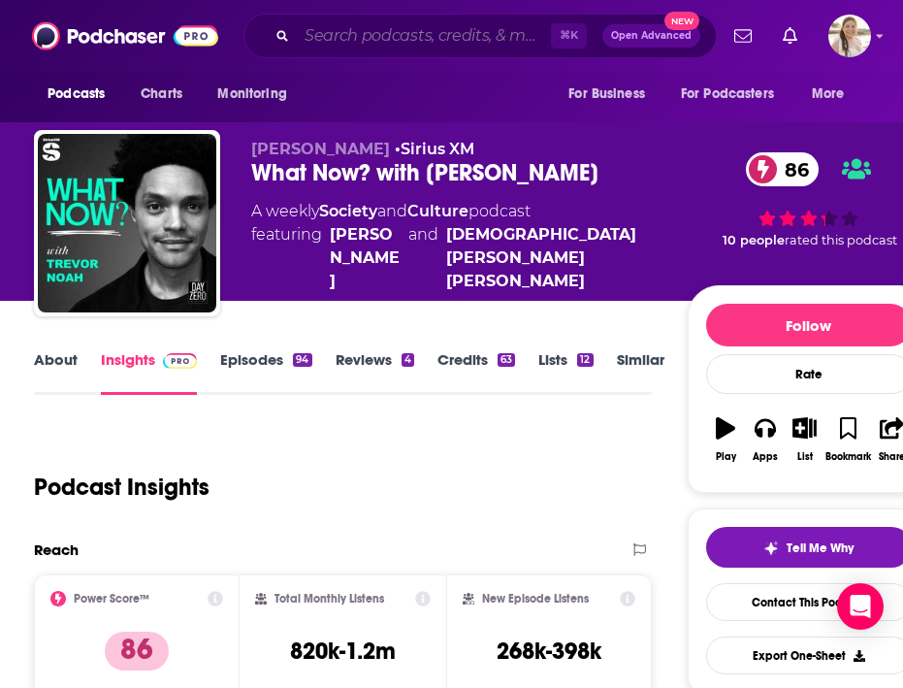
click at [396, 35] on input "Search podcasts, credits, & more..." at bounding box center [424, 35] width 254 height 31
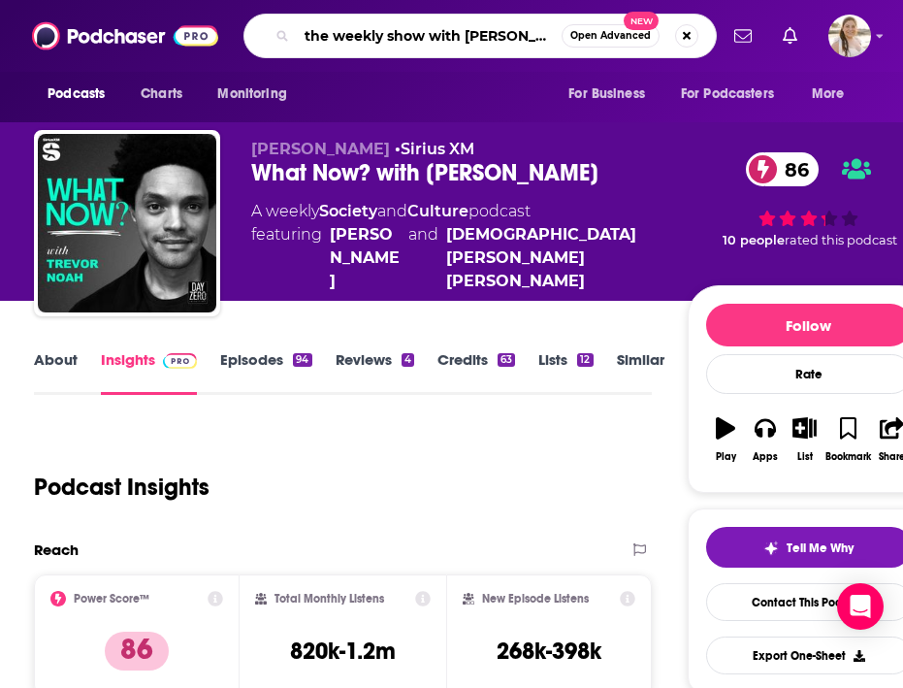
type input "the weekly show with [PERSON_NAME]"
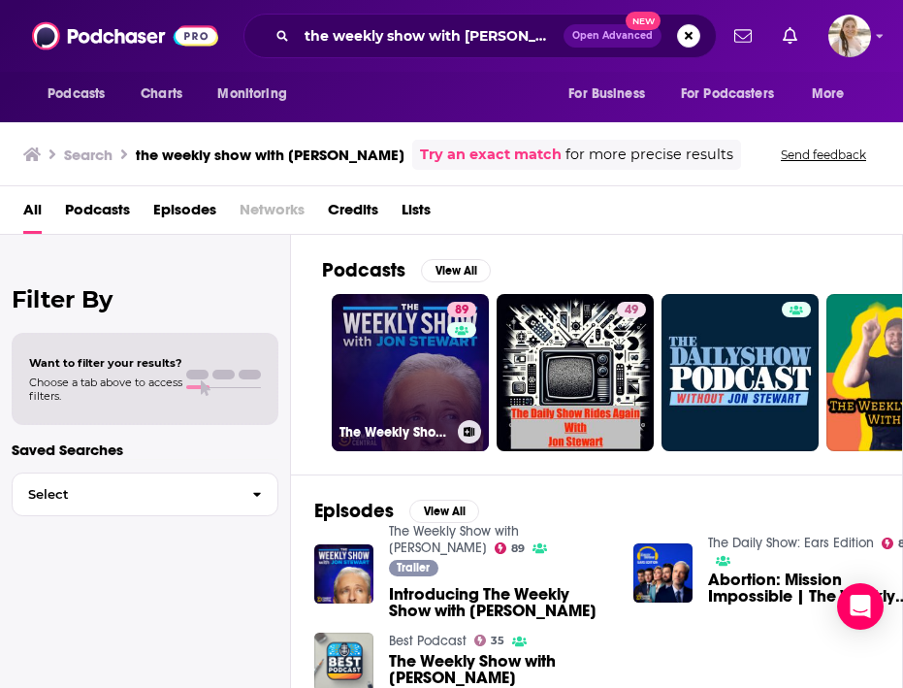
click at [388, 380] on link "89 The Weekly Show with [PERSON_NAME]" at bounding box center [410, 372] width 157 height 157
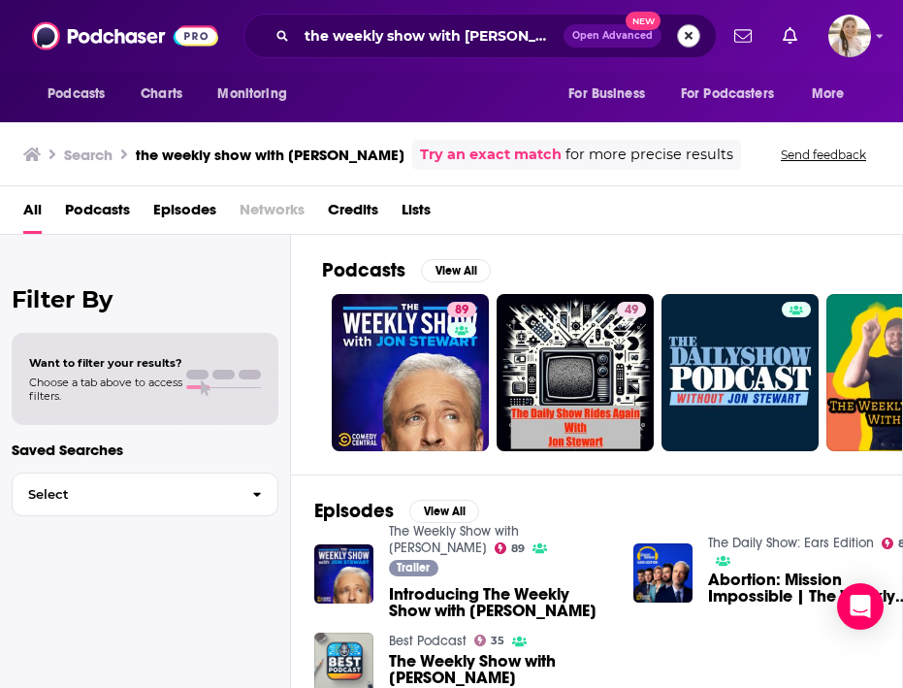
click at [687, 29] on button "Search podcasts, credits, & more..." at bounding box center [688, 35] width 23 height 23
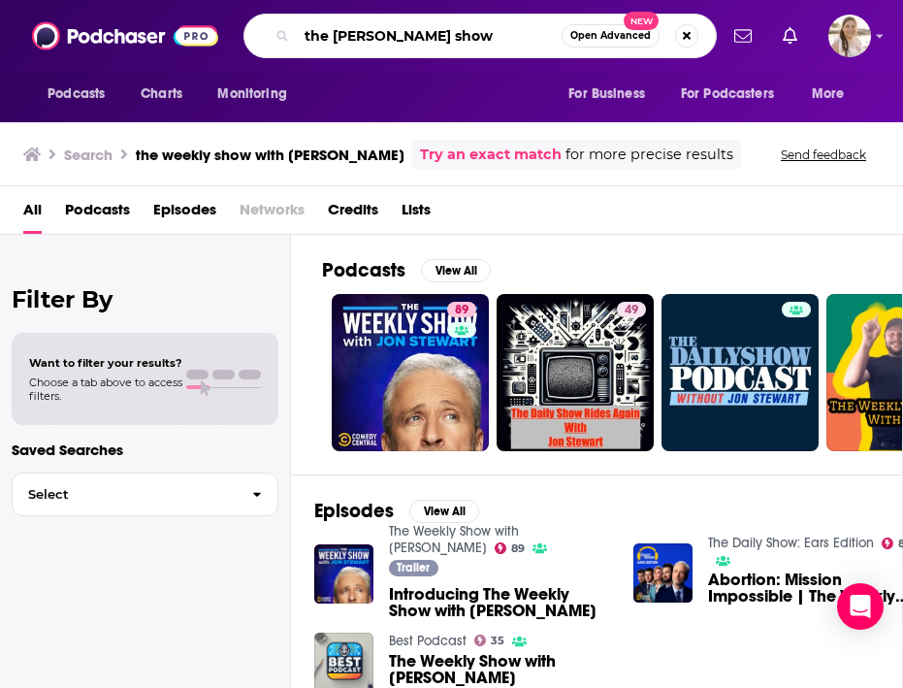
type input "the [PERSON_NAME] show"
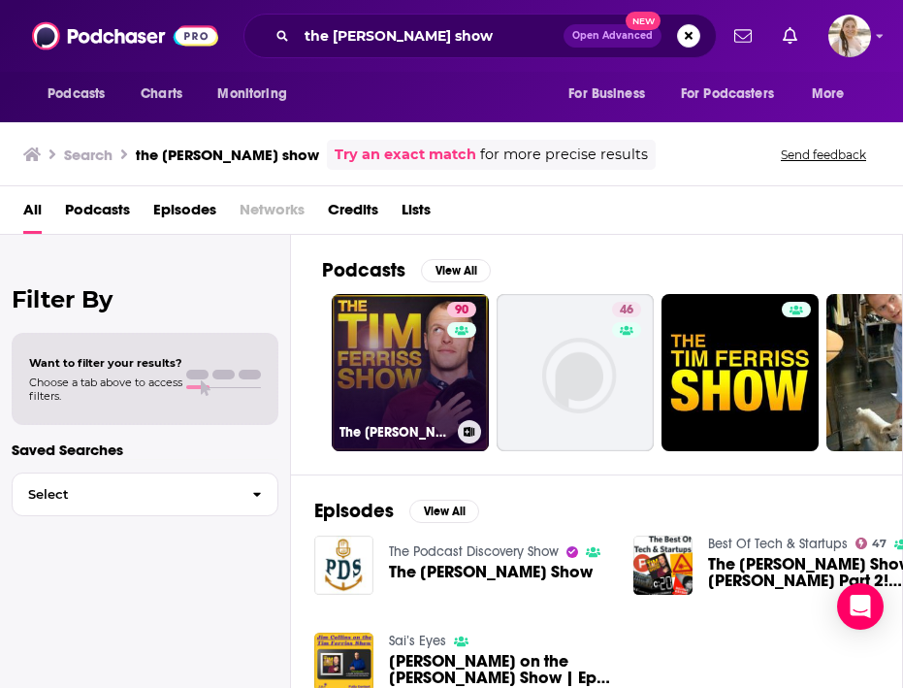
click at [409, 364] on link "90 The [PERSON_NAME] Show" at bounding box center [410, 372] width 157 height 157
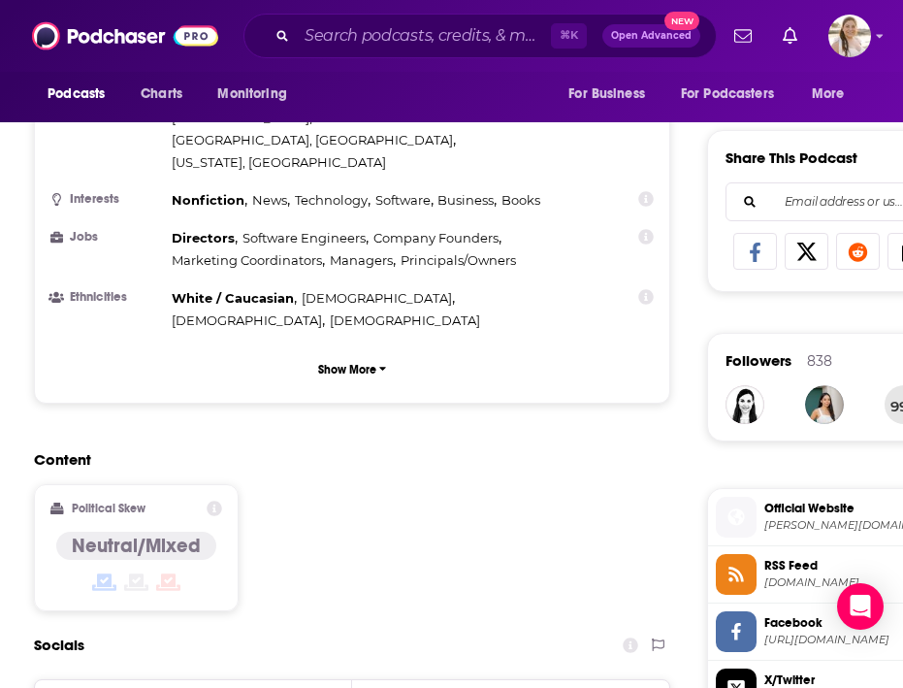
scroll to position [293, 0]
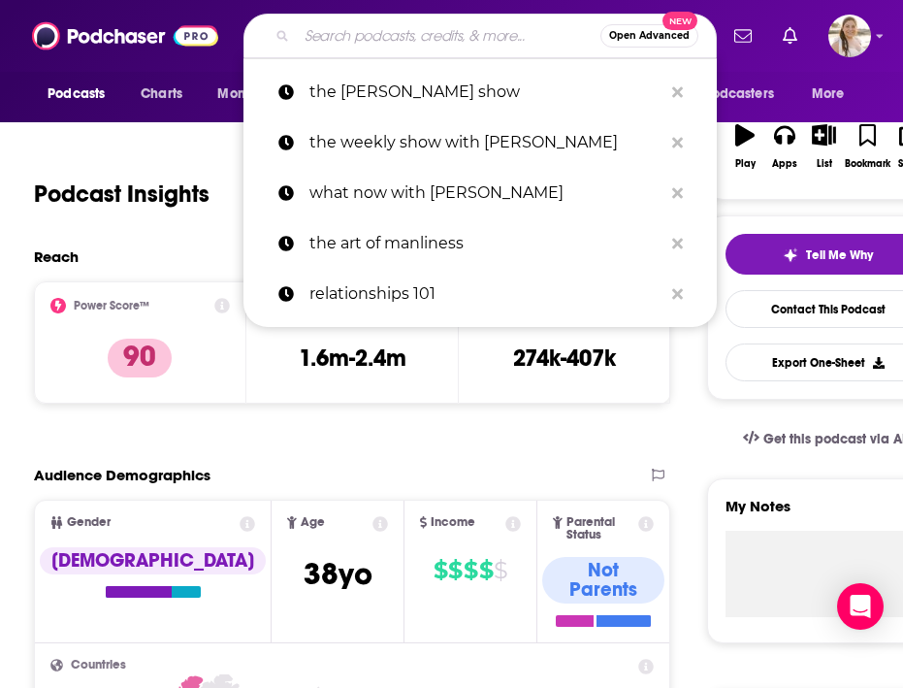
click at [447, 40] on input "Search podcasts, credits, & more..." at bounding box center [449, 35] width 304 height 31
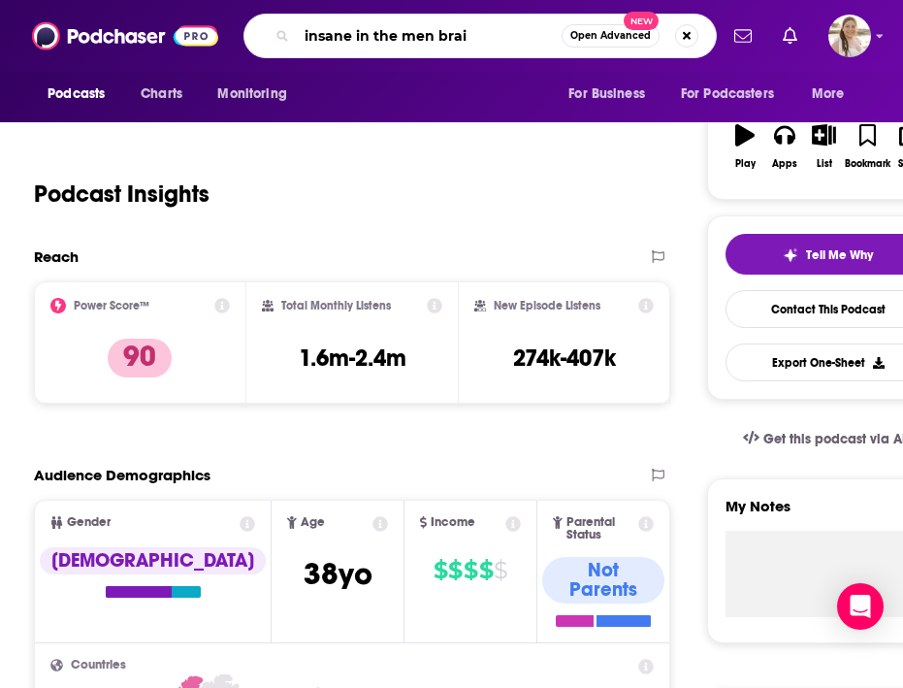
type input "insane in the men brain"
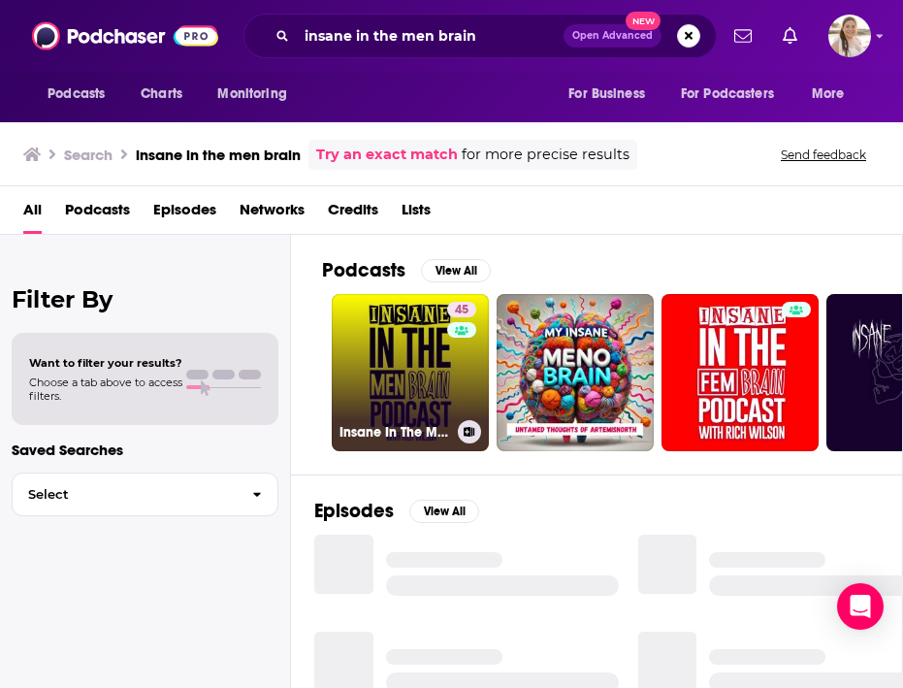
click at [396, 346] on link "45 Insane In The Men Brain" at bounding box center [410, 372] width 157 height 157
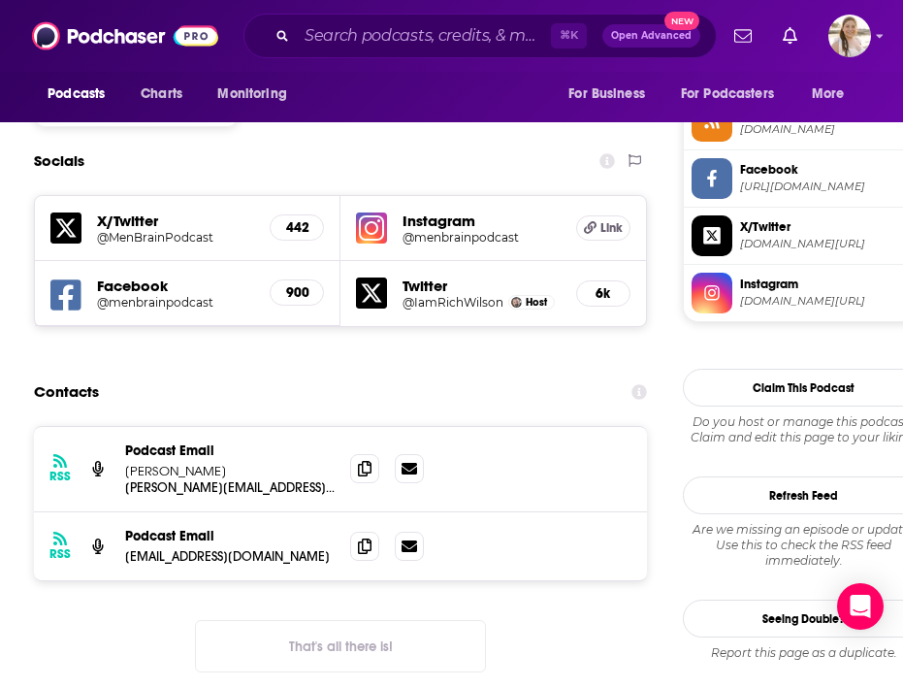
scroll to position [1785, 0]
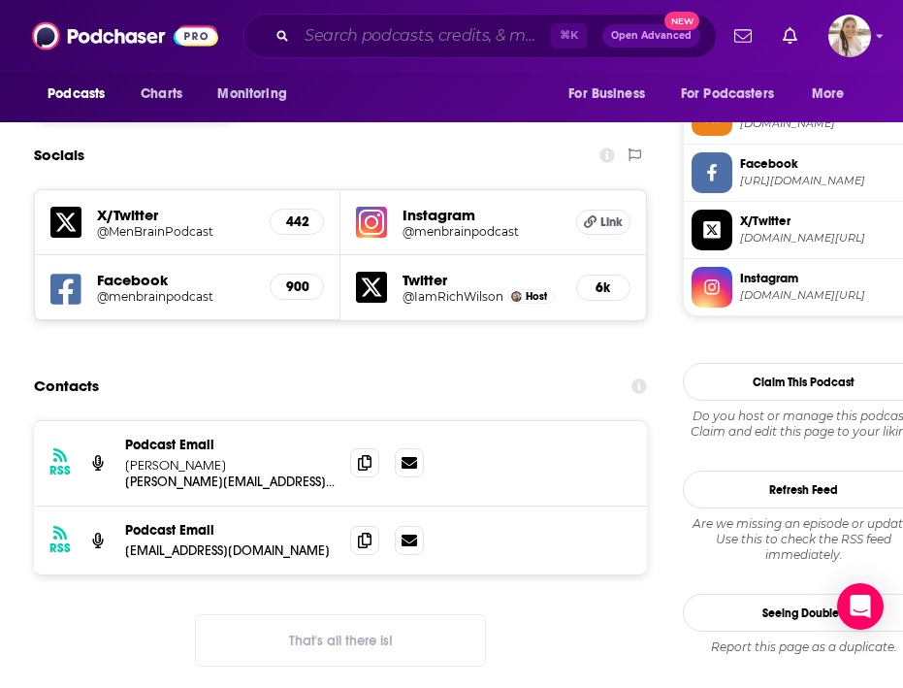
click at [385, 41] on input "Search podcasts, credits, & more..." at bounding box center [424, 35] width 254 height 31
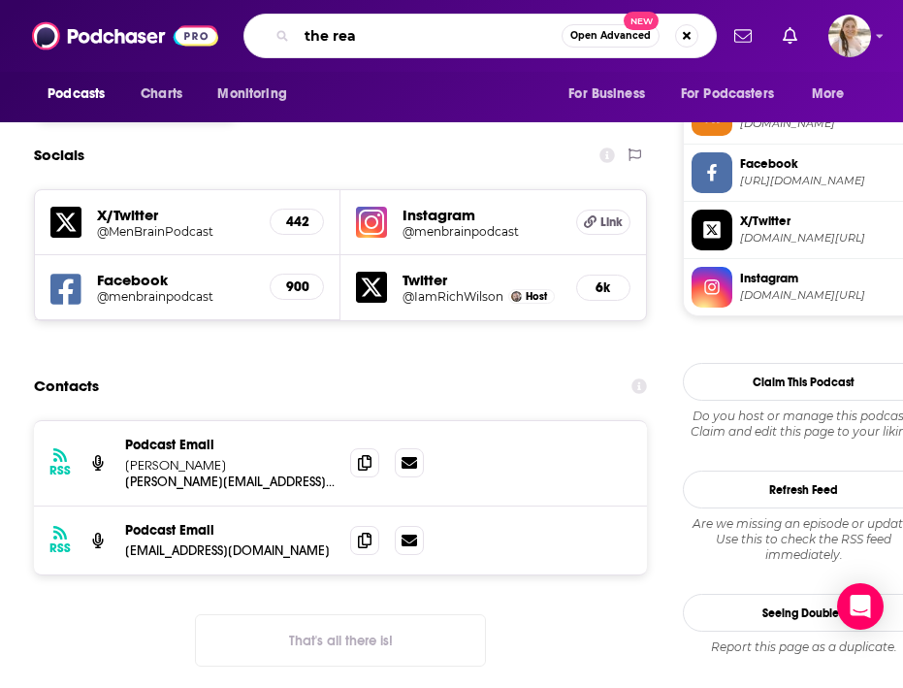
type input "the read"
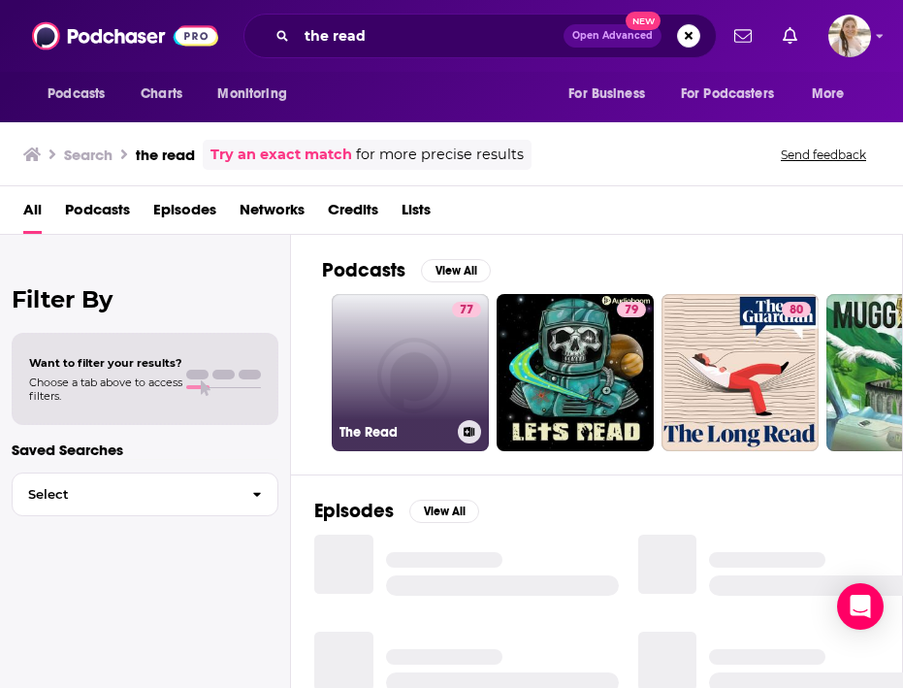
click at [413, 343] on link "77 The Read" at bounding box center [410, 372] width 157 height 157
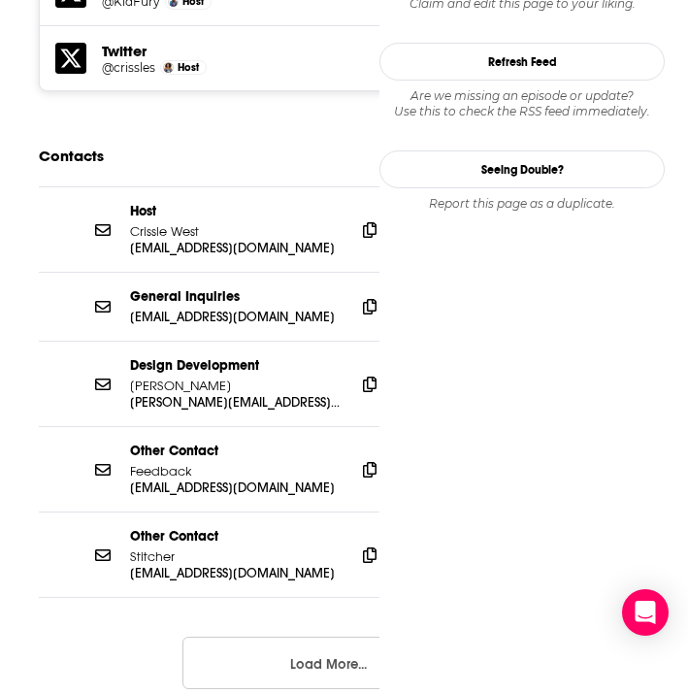
scroll to position [2069, 0]
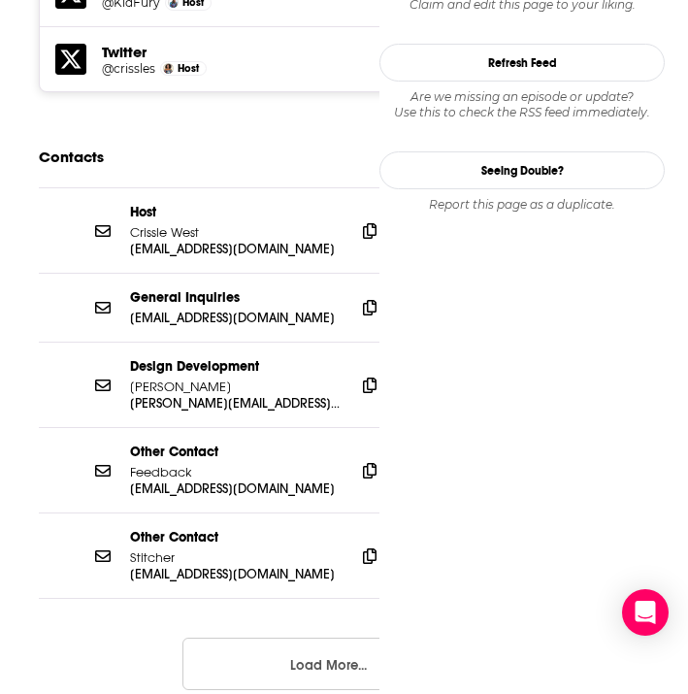
click at [267, 637] on button "Load More..." at bounding box center [327, 663] width 291 height 52
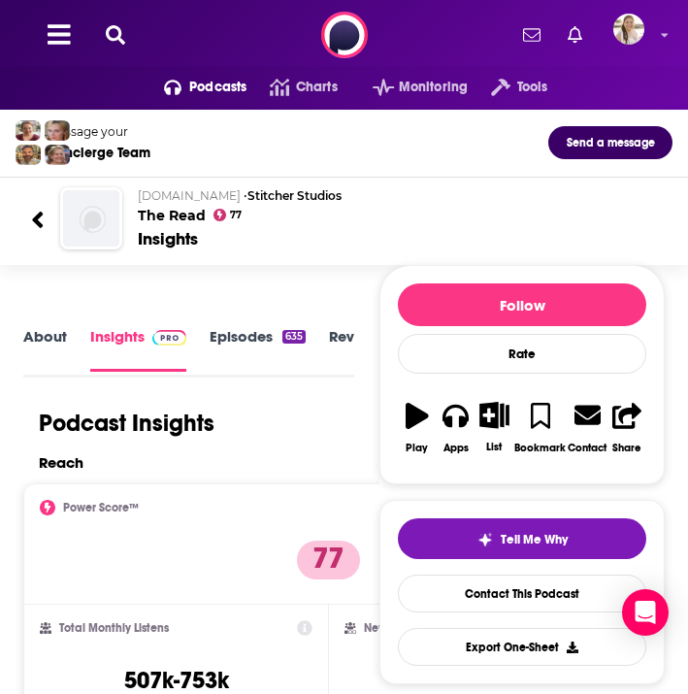
scroll to position [0, 0]
click at [120, 27] on icon at bounding box center [115, 34] width 19 height 19
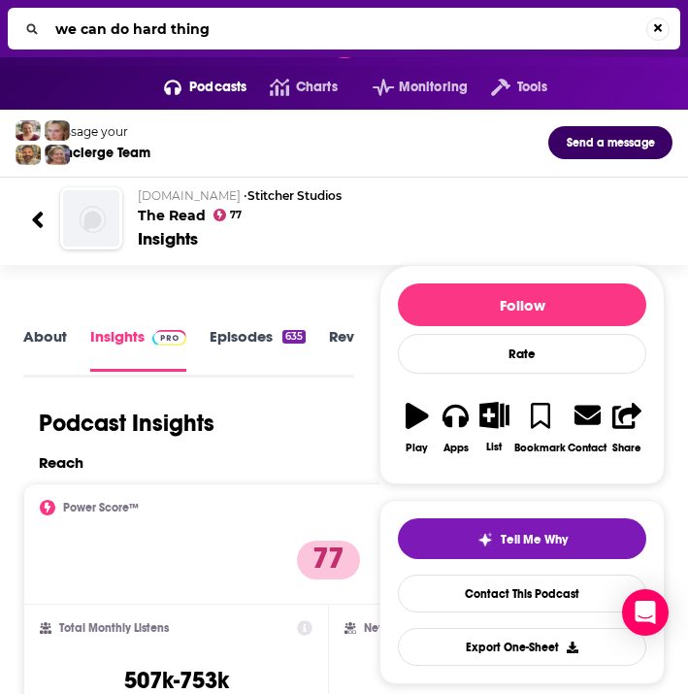
type input "we can do hard things"
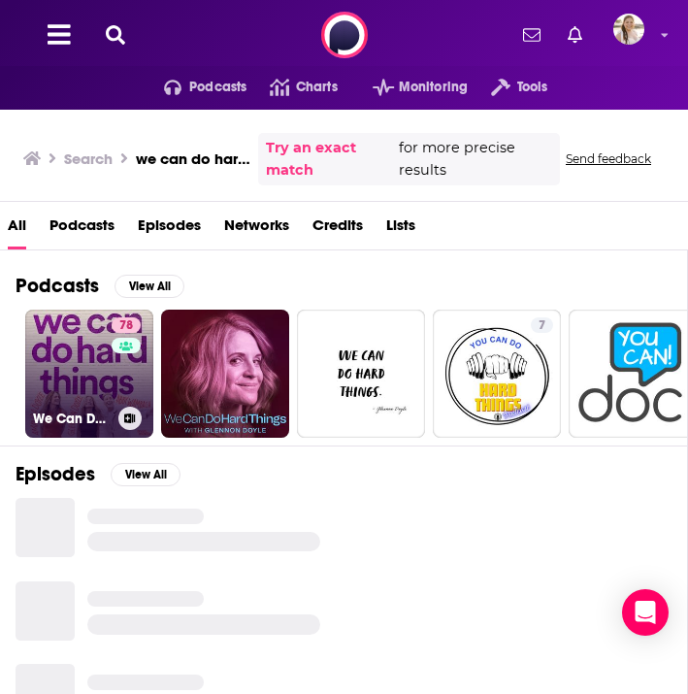
click at [93, 365] on link "78 We Can Do Hard Things" at bounding box center [89, 374] width 128 height 128
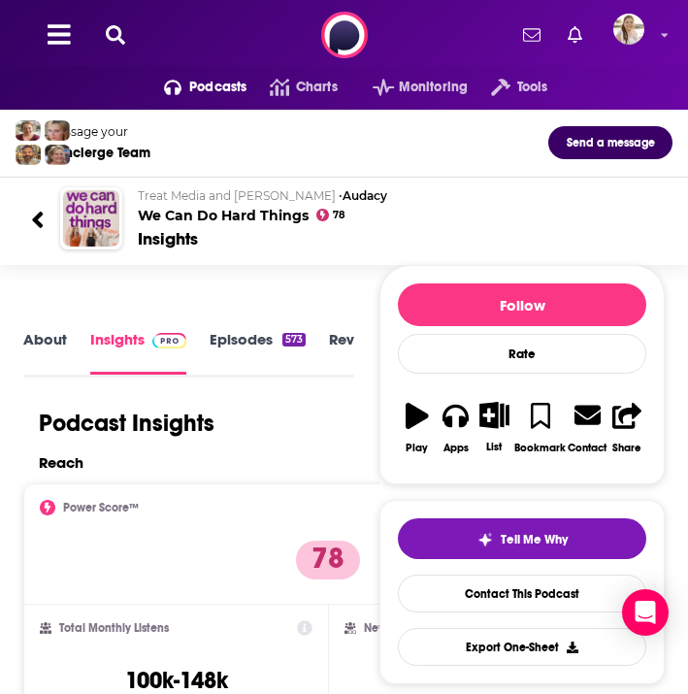
click at [112, 24] on button at bounding box center [115, 35] width 31 height 22
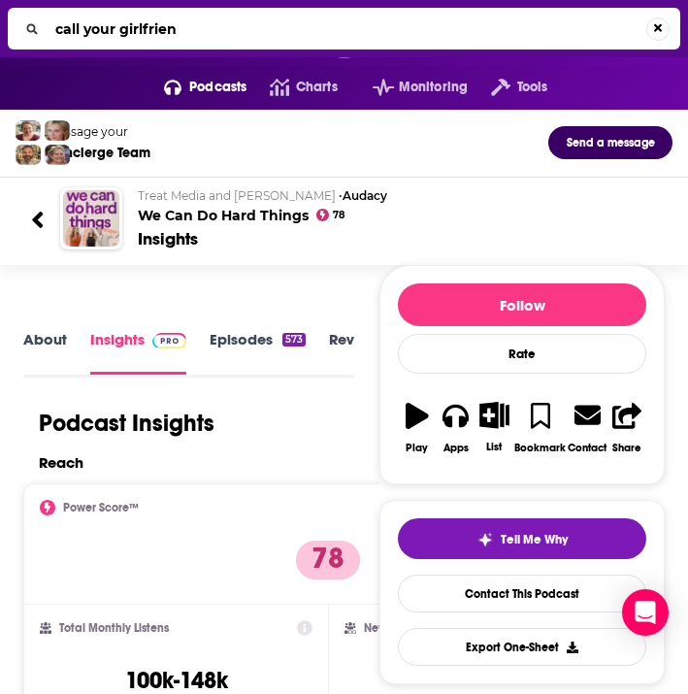
type input "call your girlfriend"
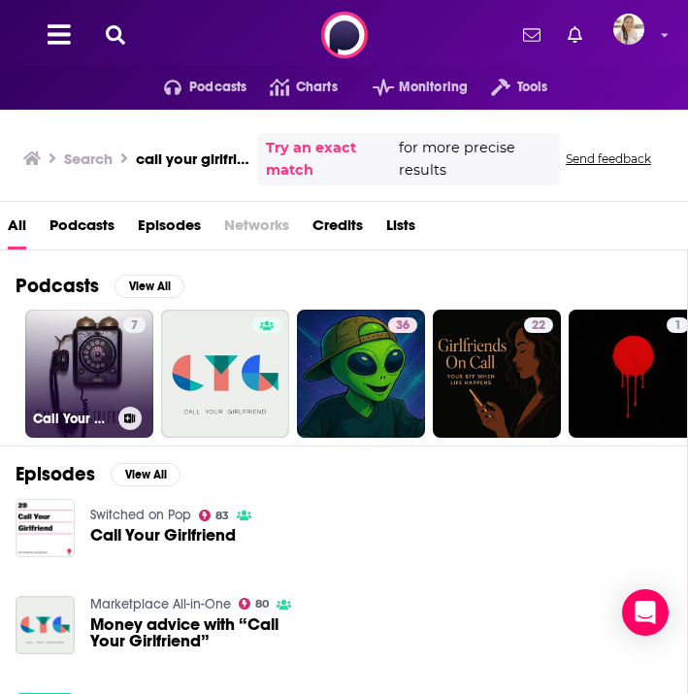
click at [105, 356] on link "7 Call Your Girlfriend" at bounding box center [89, 374] width 128 height 128
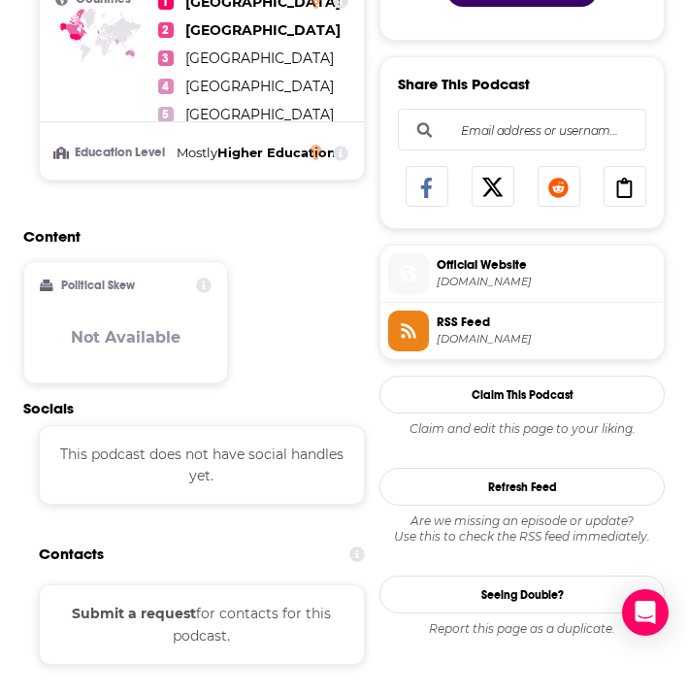
scroll to position [1029, 0]
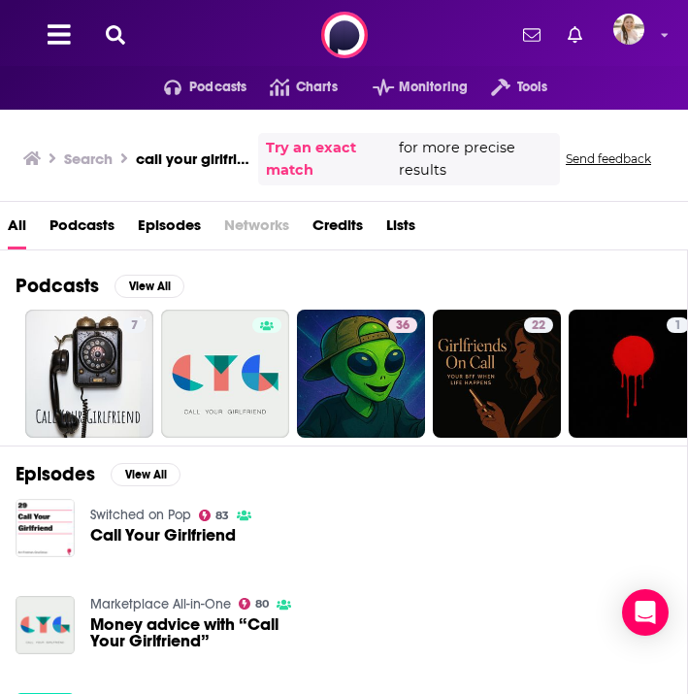
click at [90, 217] on span "Podcasts" at bounding box center [81, 230] width 65 height 40
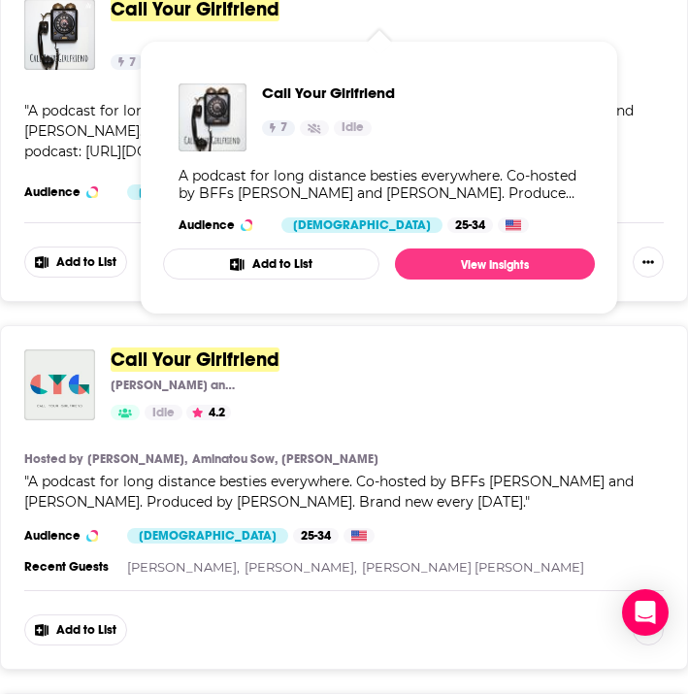
scroll to position [389, 0]
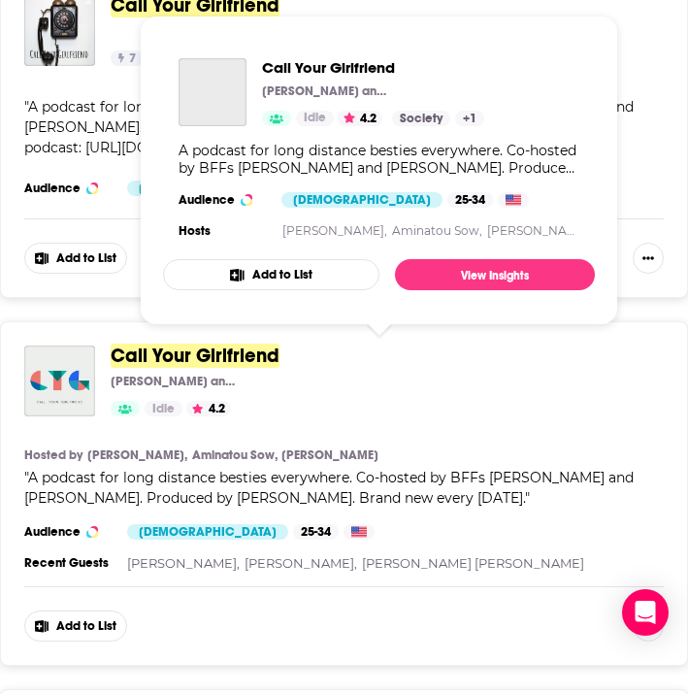
click at [138, 359] on span "Call Your Girlfriend" at bounding box center [195, 355] width 169 height 24
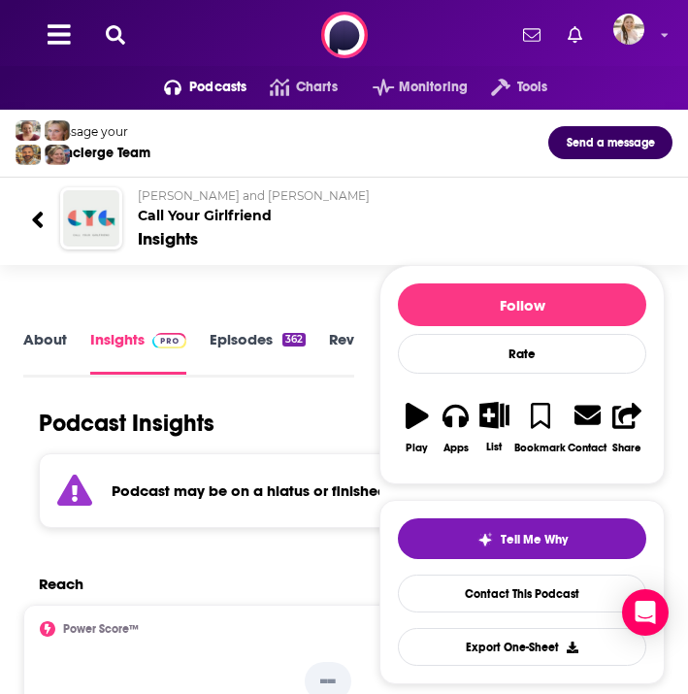
click at [116, 35] on icon at bounding box center [115, 34] width 19 height 19
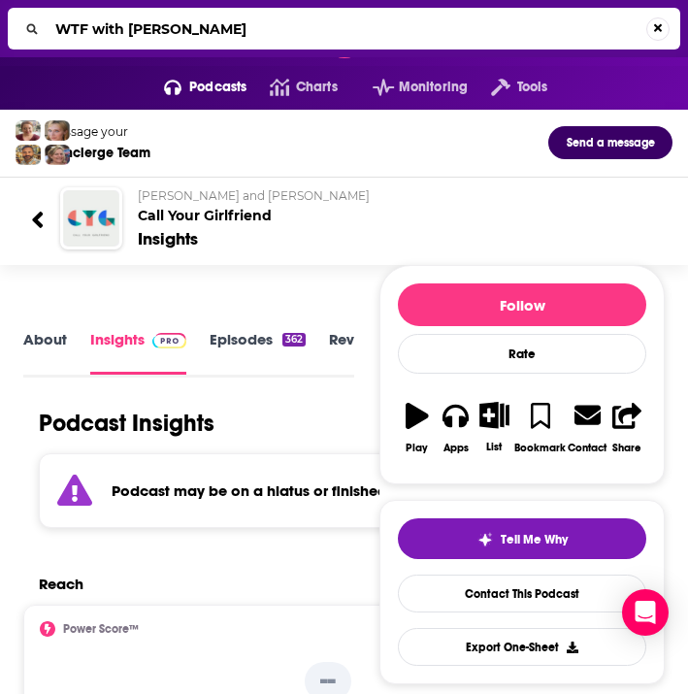
type input "WTF with [PERSON_NAME]"
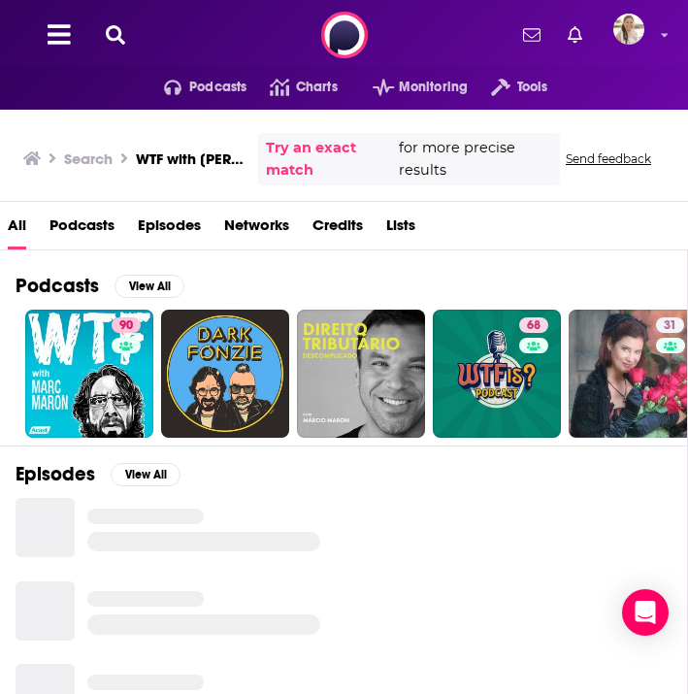
click at [88, 225] on span "Podcasts" at bounding box center [81, 230] width 65 height 40
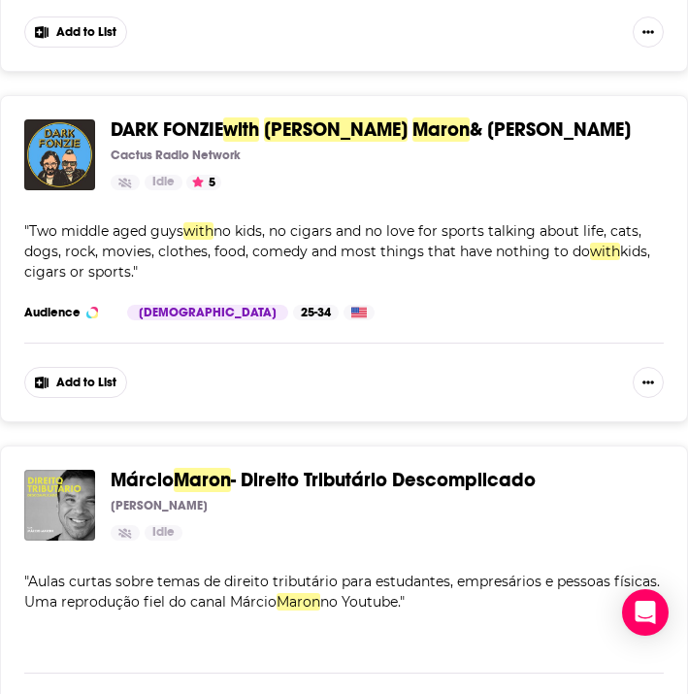
scroll to position [217, 0]
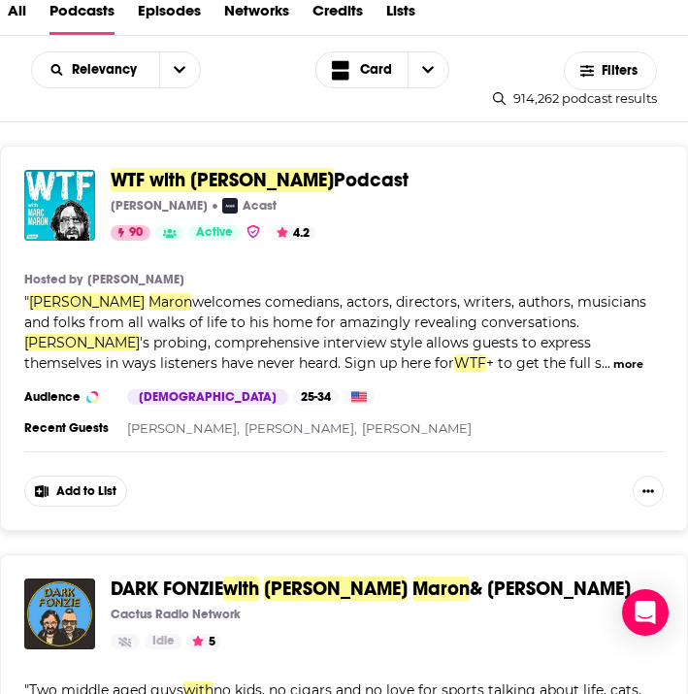
click at [148, 173] on span "WTF with [PERSON_NAME]" at bounding box center [222, 180] width 223 height 24
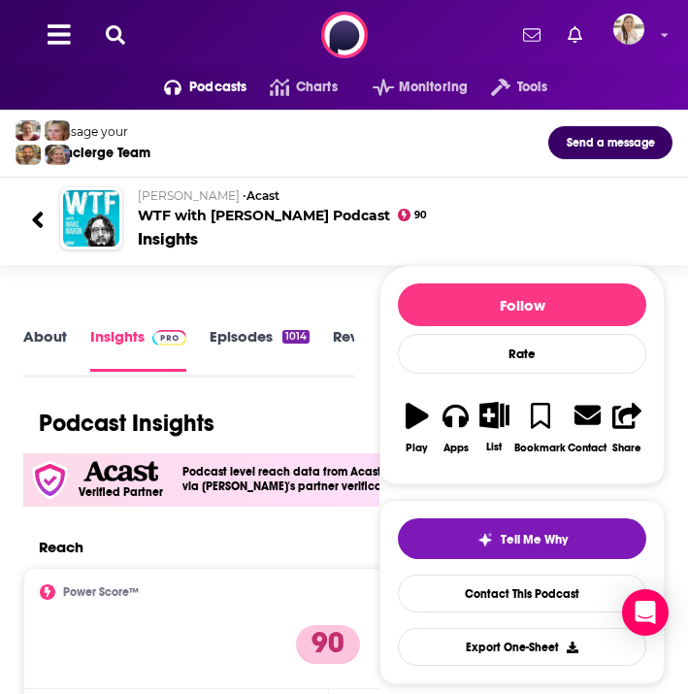
click at [111, 19] on div "Podcasts Charts Monitoring Tools For Business For Podcasters More" at bounding box center [344, 35] width 688 height 70
click at [114, 38] on icon at bounding box center [115, 34] width 19 height 19
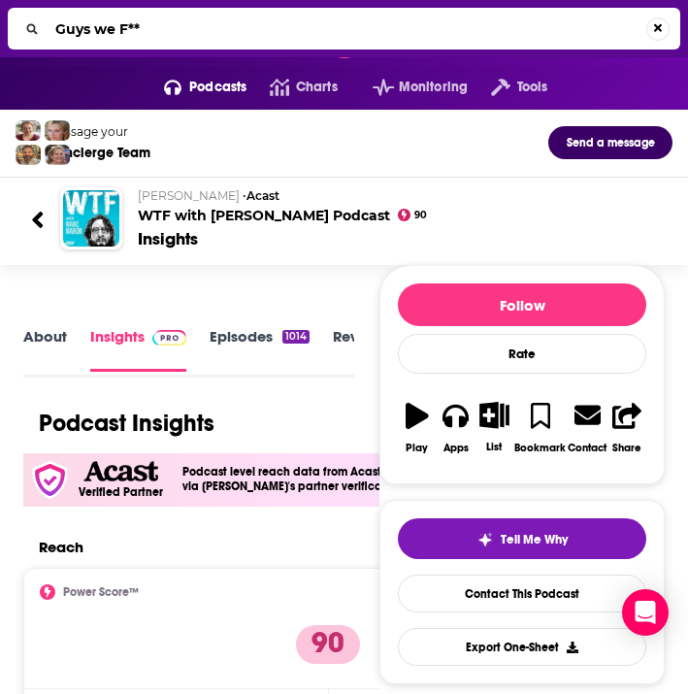
type input "Guys we F**d"
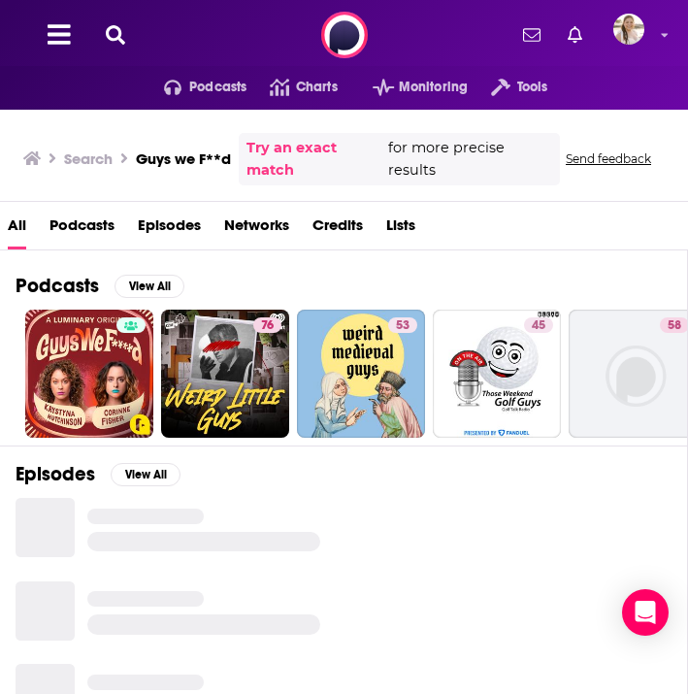
click at [96, 219] on span "Podcasts" at bounding box center [81, 230] width 65 height 40
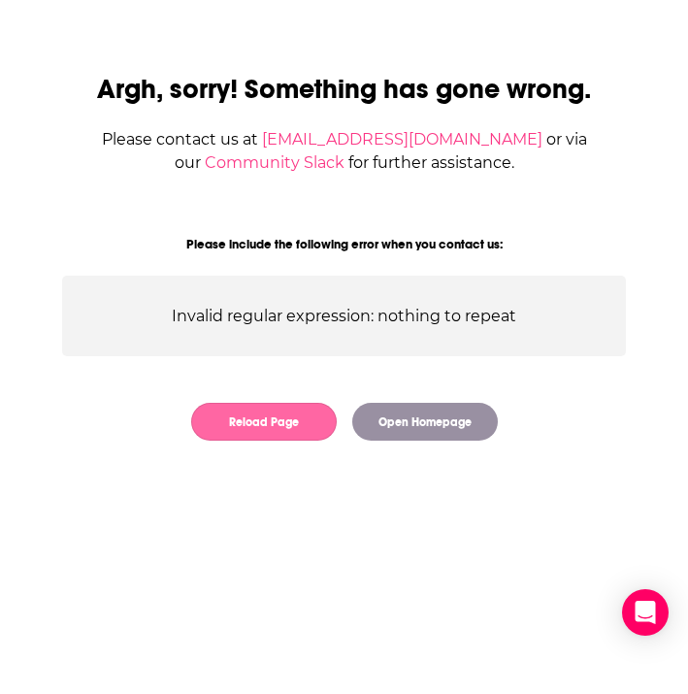
click at [278, 423] on button "Reload Page" at bounding box center [264, 422] width 146 height 38
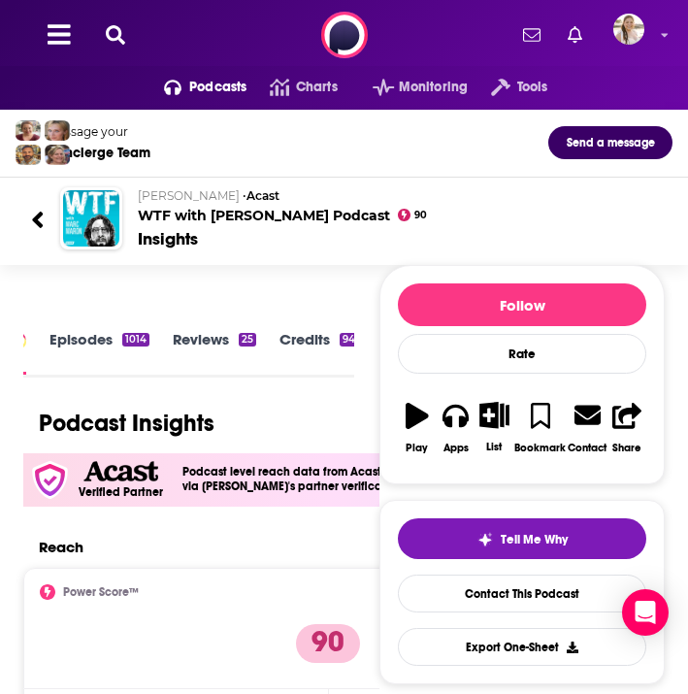
click at [111, 25] on icon at bounding box center [115, 34] width 19 height 19
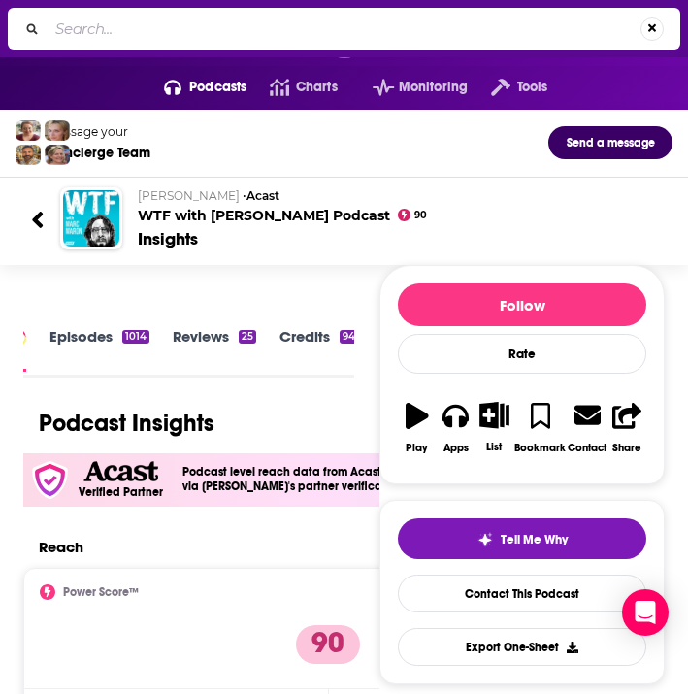
click at [181, 25] on input "Search..." at bounding box center [344, 29] width 593 height 31
type input "k"
type input "love letters"
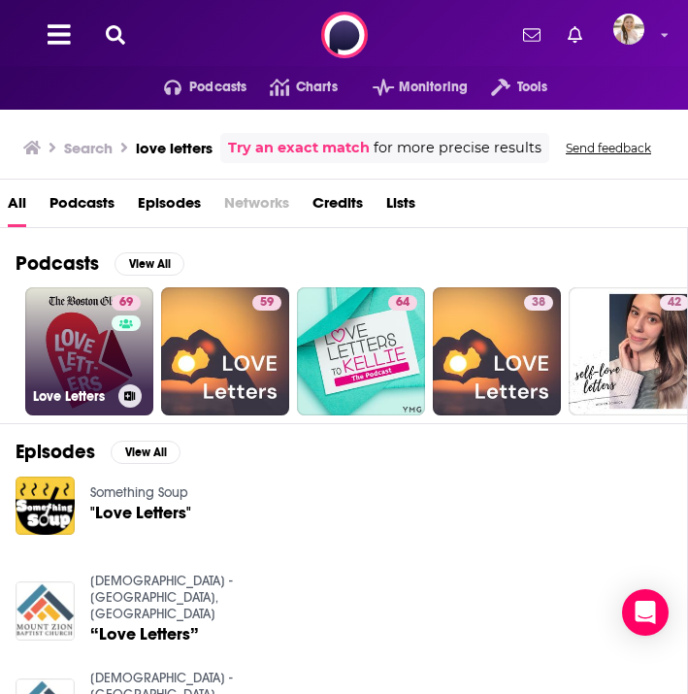
click at [105, 327] on link "69 Love Letters" at bounding box center [89, 351] width 128 height 128
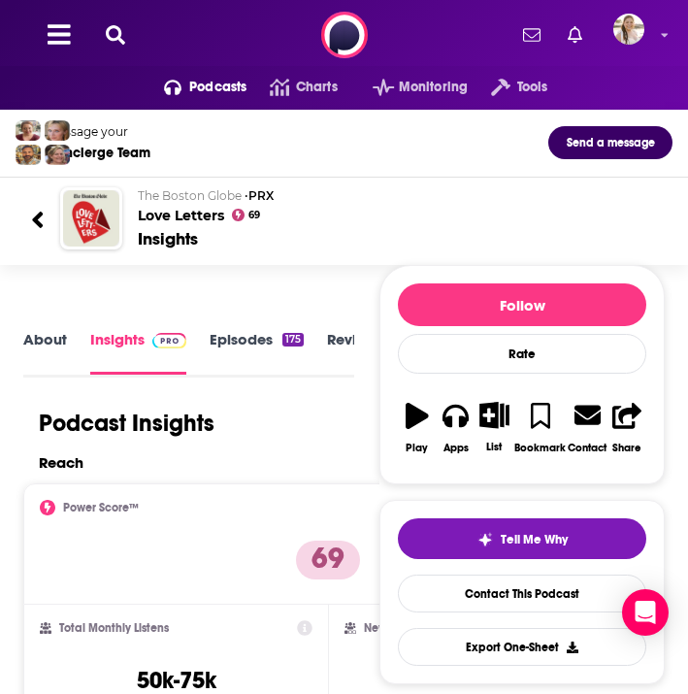
click at [119, 26] on icon at bounding box center [115, 34] width 19 height 19
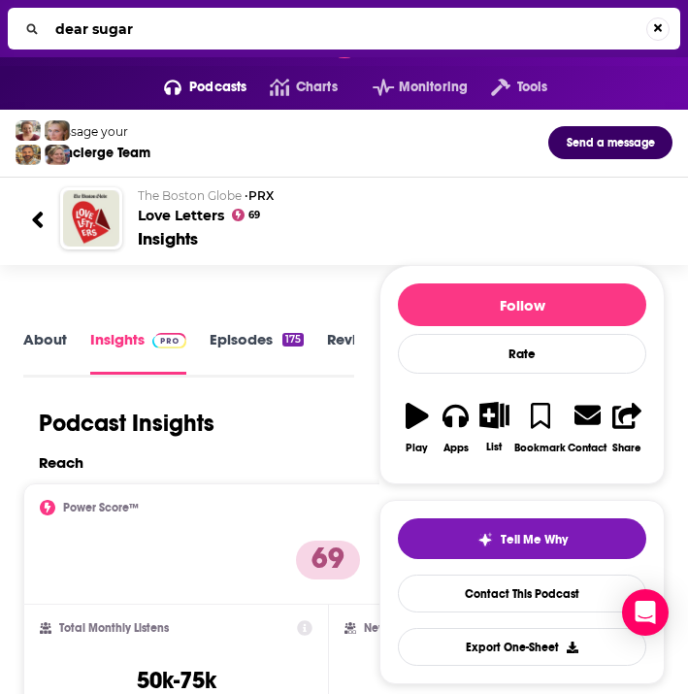
type input "dear sugars"
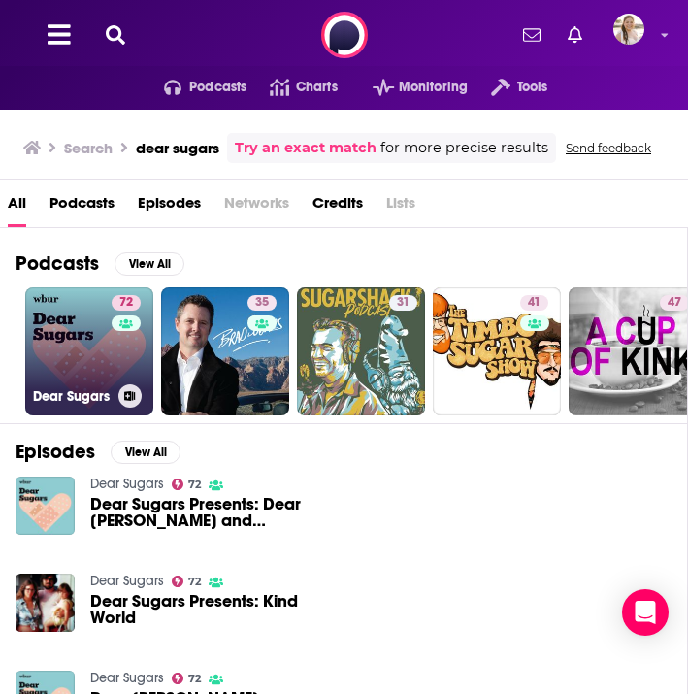
click at [92, 342] on link "72 Dear Sugars" at bounding box center [89, 351] width 128 height 128
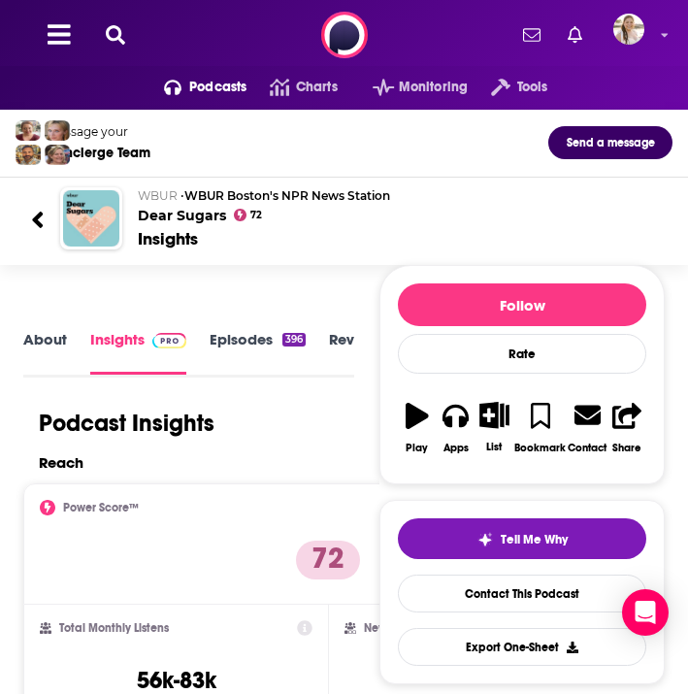
click at [120, 37] on icon at bounding box center [115, 34] width 19 height 19
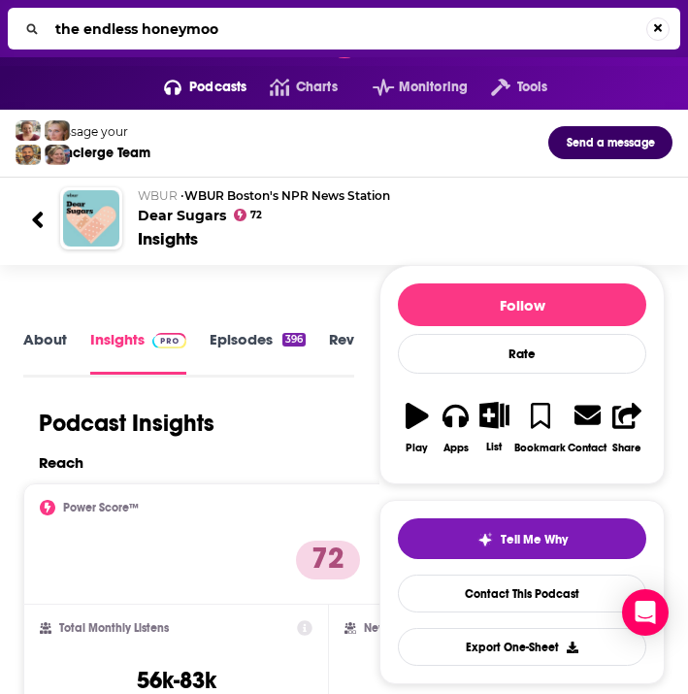
type input "the endless honeymoon"
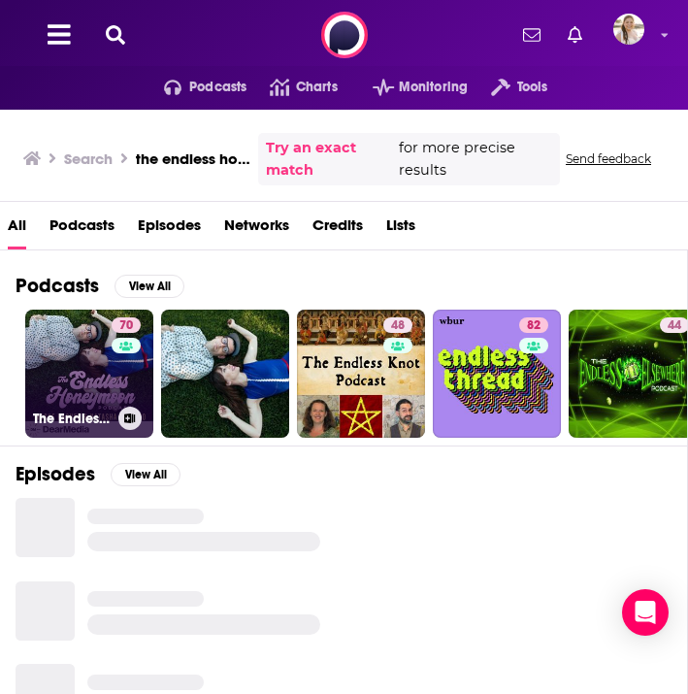
click at [96, 364] on link "70 The Endless Honeymoon Podcast" at bounding box center [89, 374] width 128 height 128
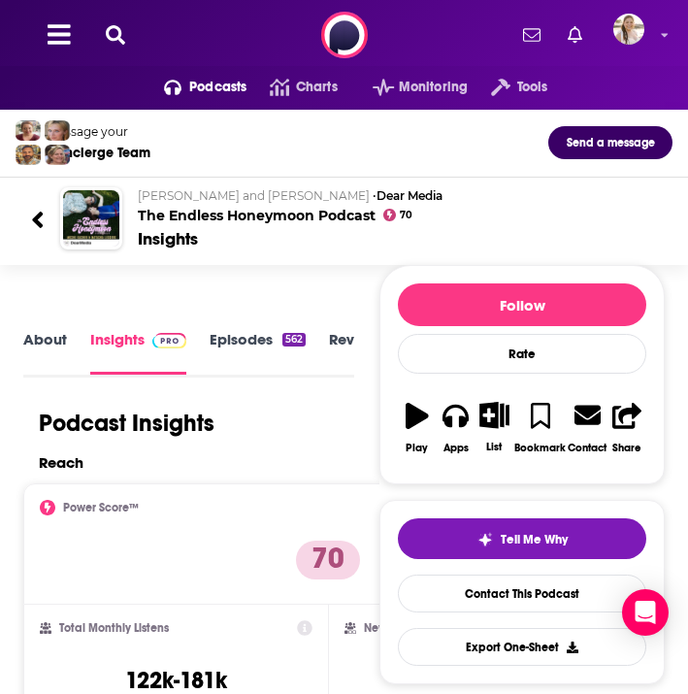
click at [104, 29] on button at bounding box center [115, 35] width 31 height 22
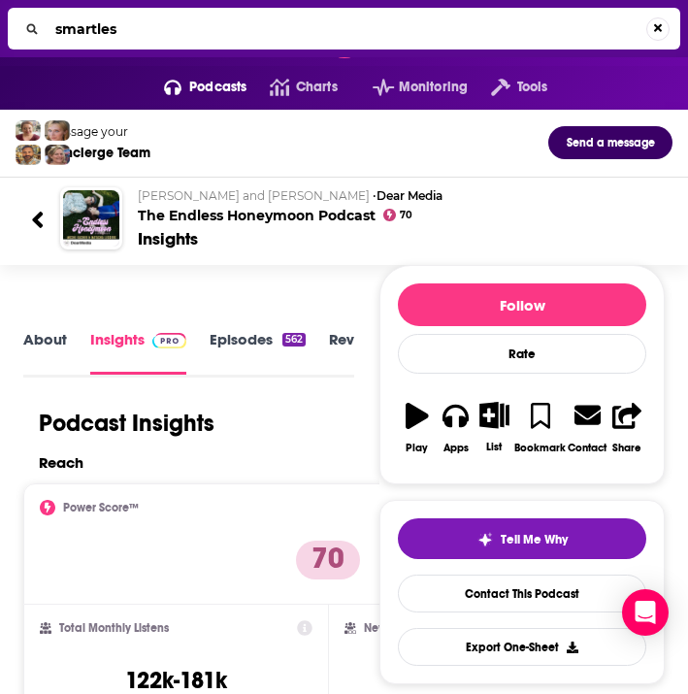
type input "smartless"
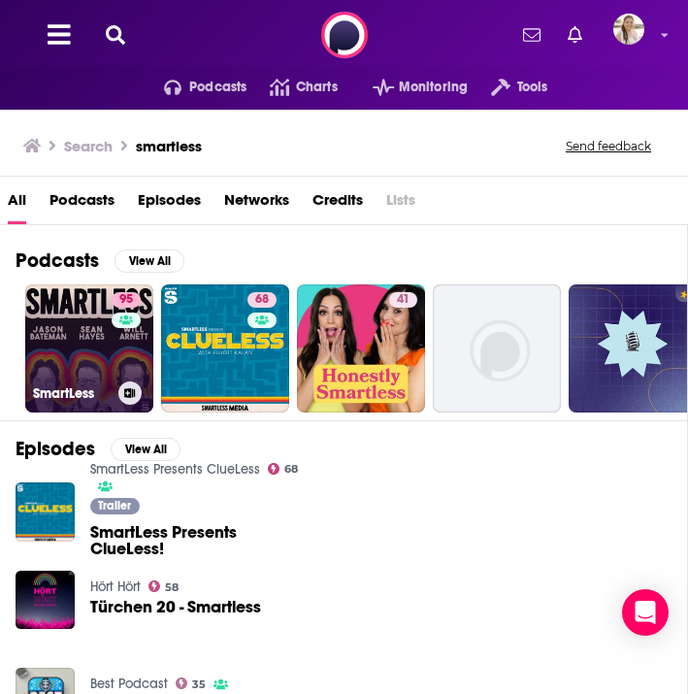
click at [90, 348] on link "95 SmartLess" at bounding box center [89, 348] width 128 height 128
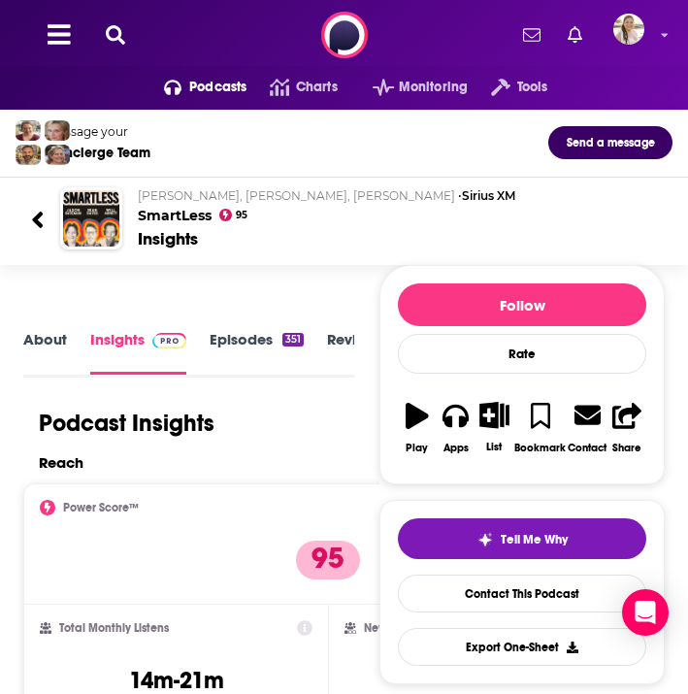
click at [112, 29] on icon at bounding box center [115, 34] width 19 height 19
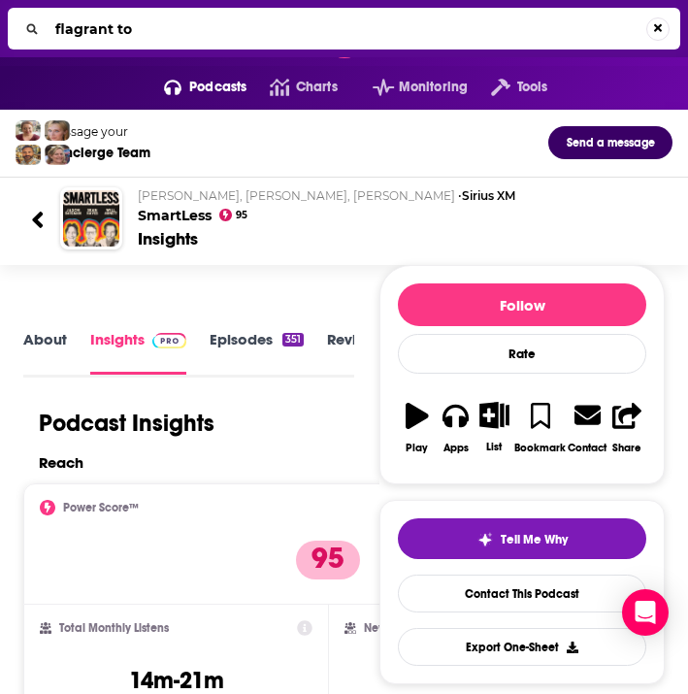
type input "flagrant too"
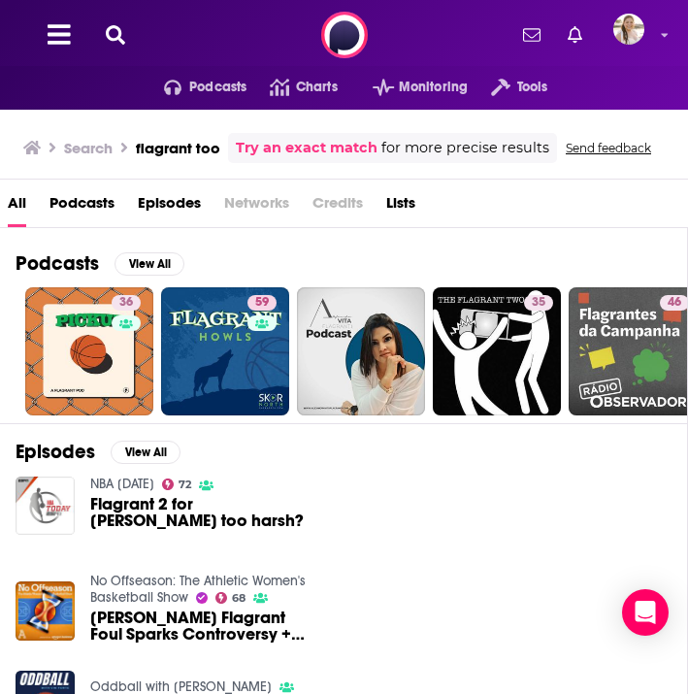
click at [101, 205] on span "Podcasts" at bounding box center [81, 207] width 65 height 40
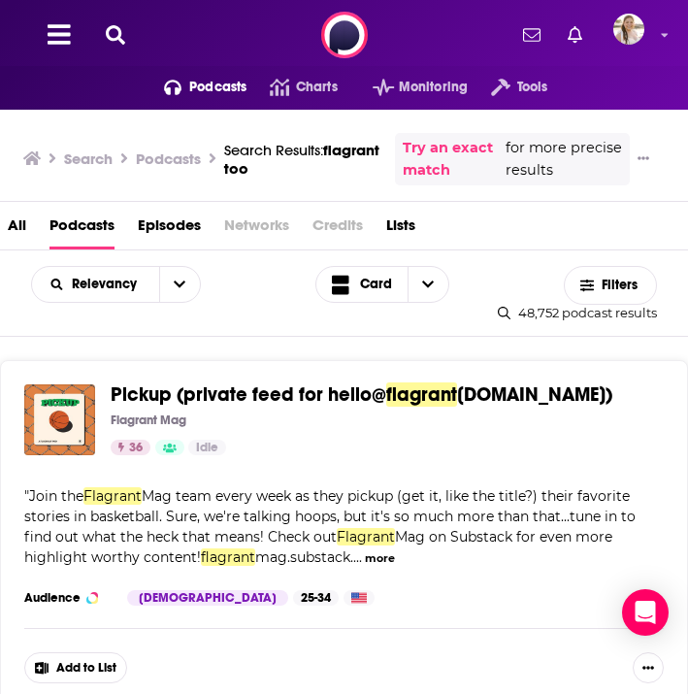
click at [124, 37] on icon at bounding box center [115, 34] width 19 height 19
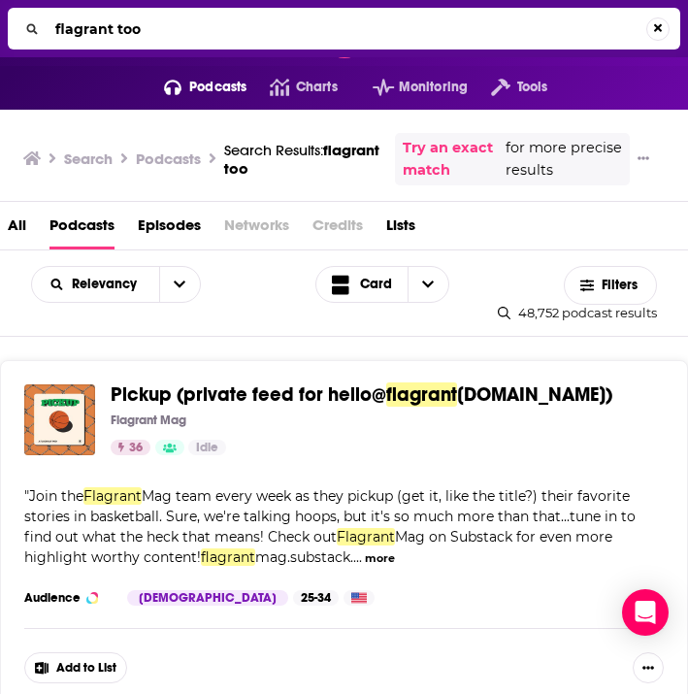
drag, startPoint x: 328, startPoint y: 34, endPoint x: 36, endPoint y: 22, distance: 292.3
click at [36, 22] on div "flagrant too" at bounding box center [344, 29] width 672 height 42
type input "the endless honeymoon"
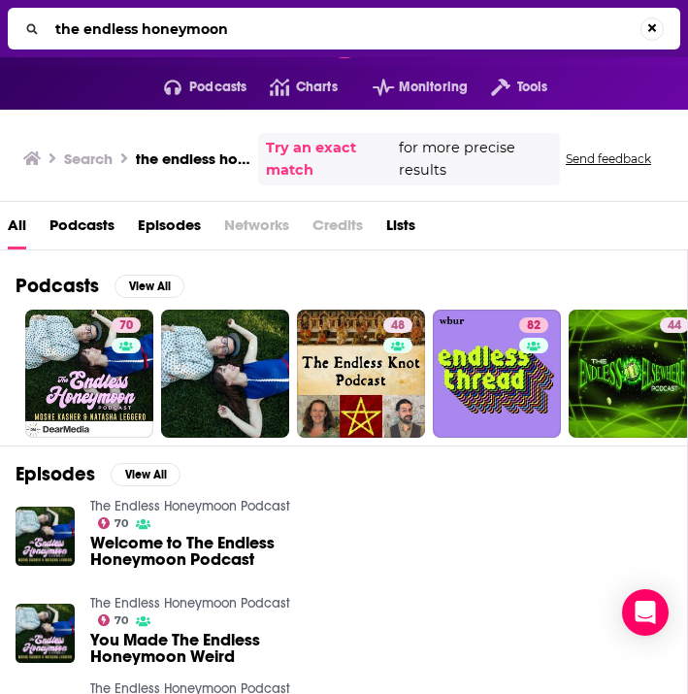
click at [93, 223] on span "Podcasts" at bounding box center [81, 230] width 65 height 40
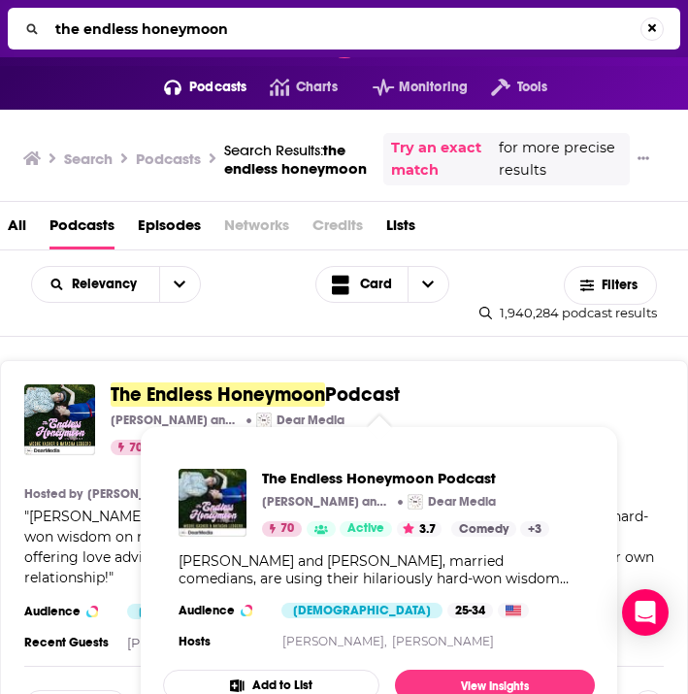
click at [157, 392] on span "The Endless Honeymoon" at bounding box center [218, 394] width 214 height 24
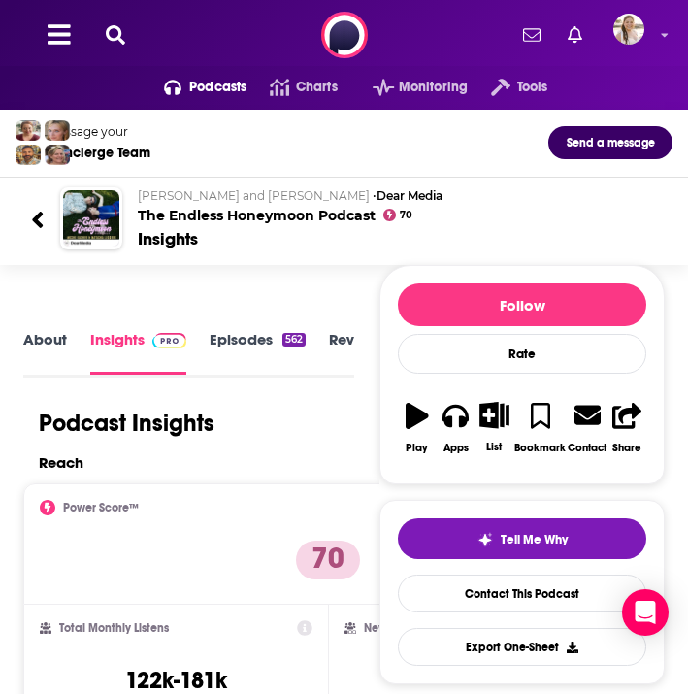
click at [116, 31] on icon at bounding box center [115, 34] width 19 height 19
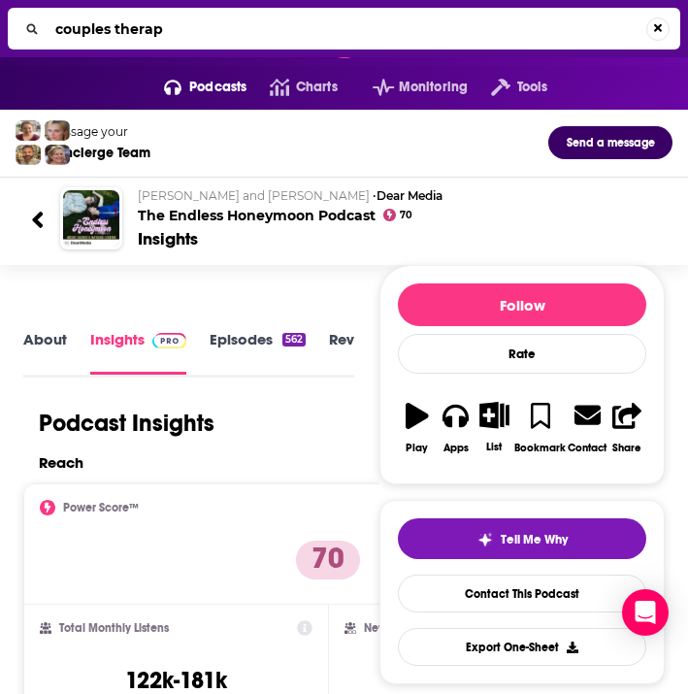
type input "couples therapy"
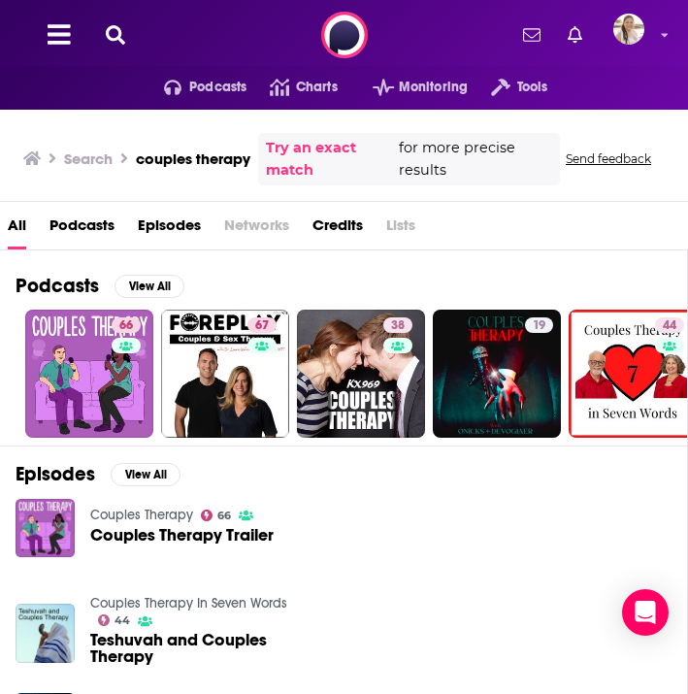
click at [89, 226] on span "Podcasts" at bounding box center [81, 230] width 65 height 40
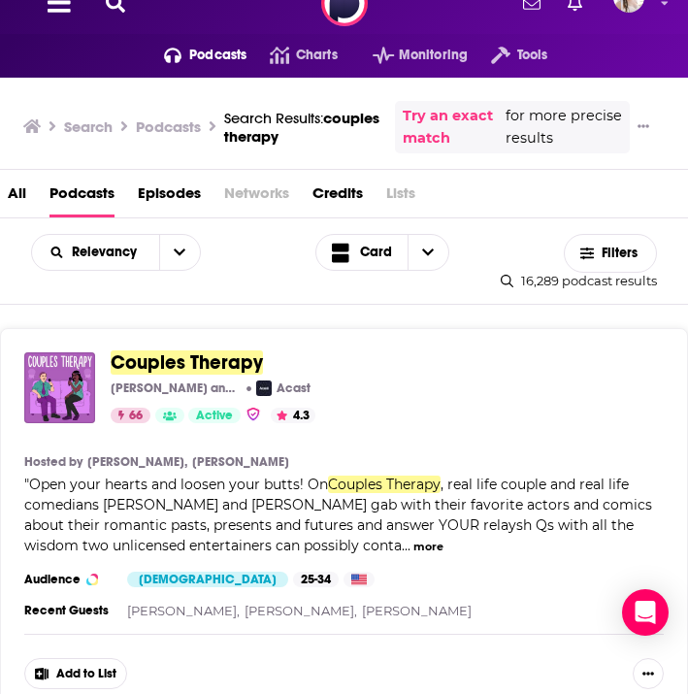
scroll to position [33, 0]
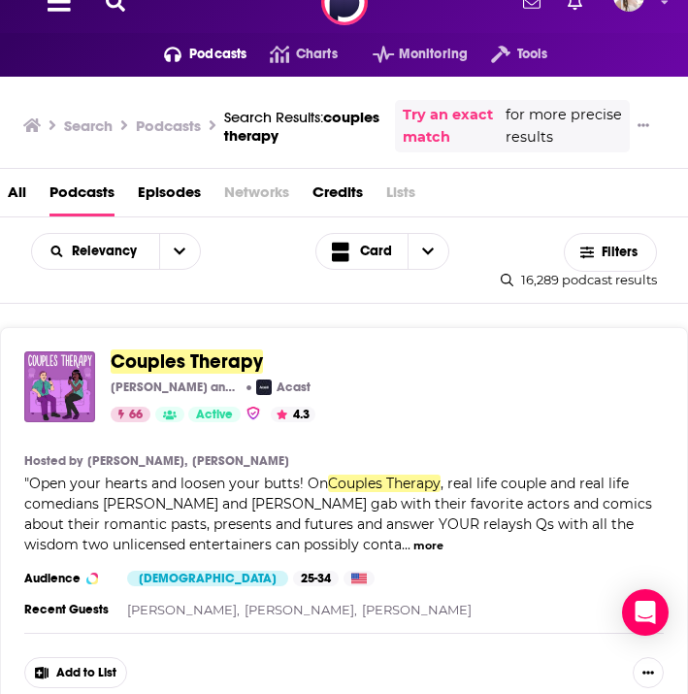
click at [162, 353] on span "Couples Therapy" at bounding box center [187, 361] width 152 height 24
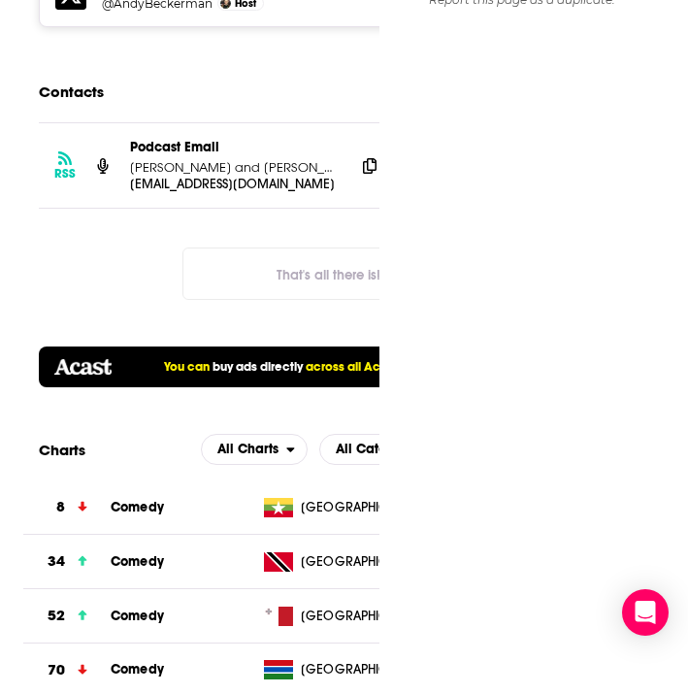
scroll to position [2246, 0]
